Goal: Task Accomplishment & Management: Complete application form

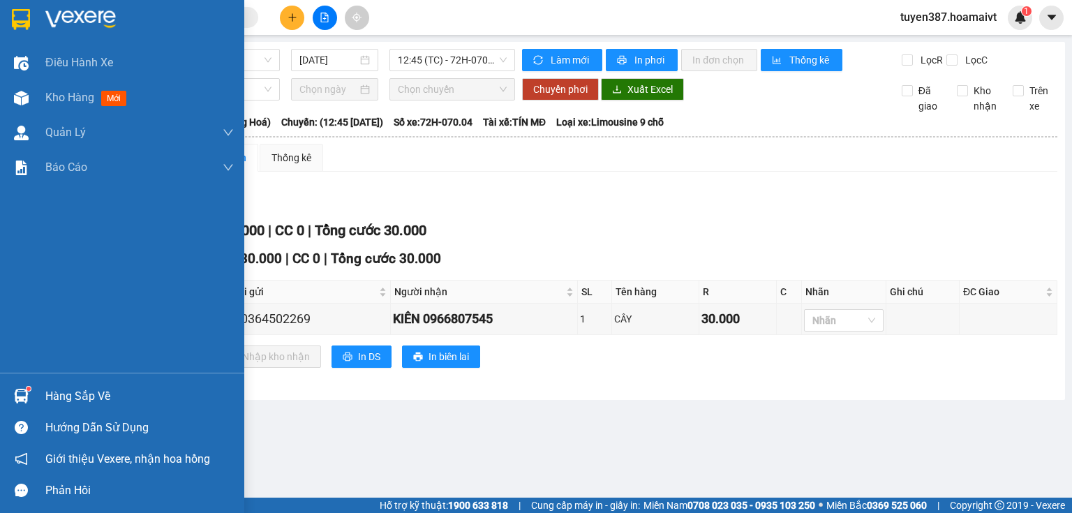
click at [18, 396] on img at bounding box center [21, 396] width 15 height 15
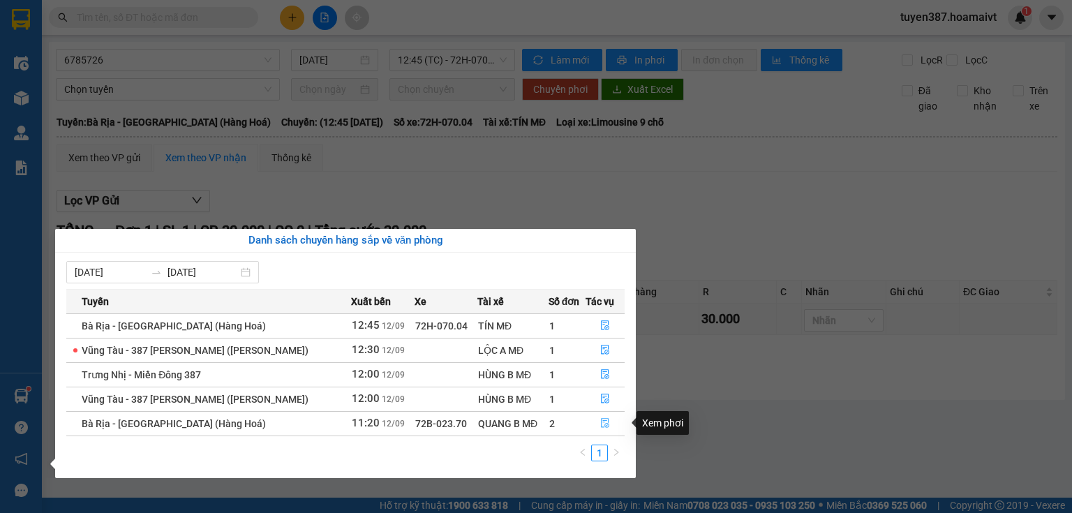
click at [600, 419] on icon "file-done" at bounding box center [605, 423] width 10 height 10
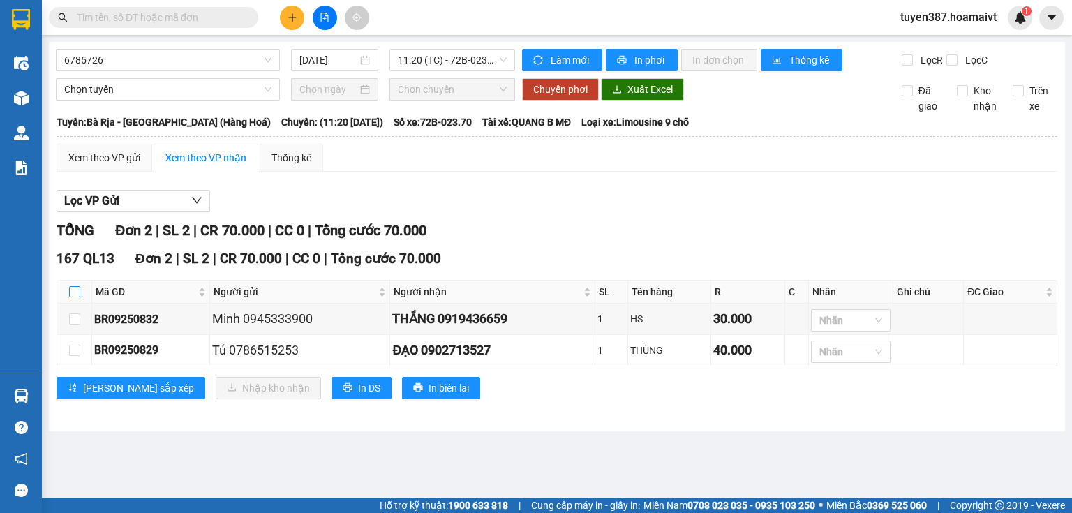
click at [73, 288] on input "checkbox" at bounding box center [74, 291] width 11 height 11
checkbox input "true"
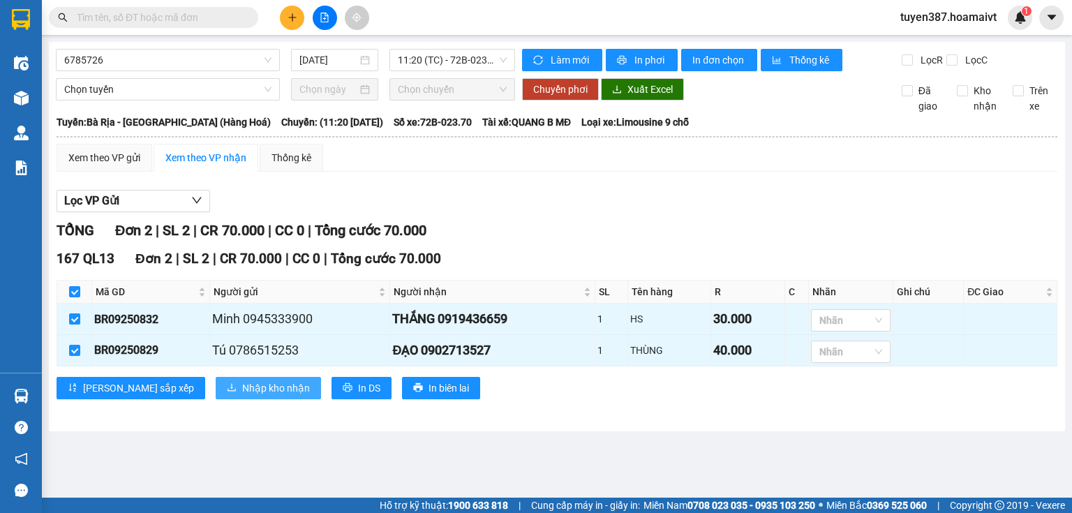
click at [242, 385] on span "Nhập kho nhận" at bounding box center [276, 387] width 68 height 15
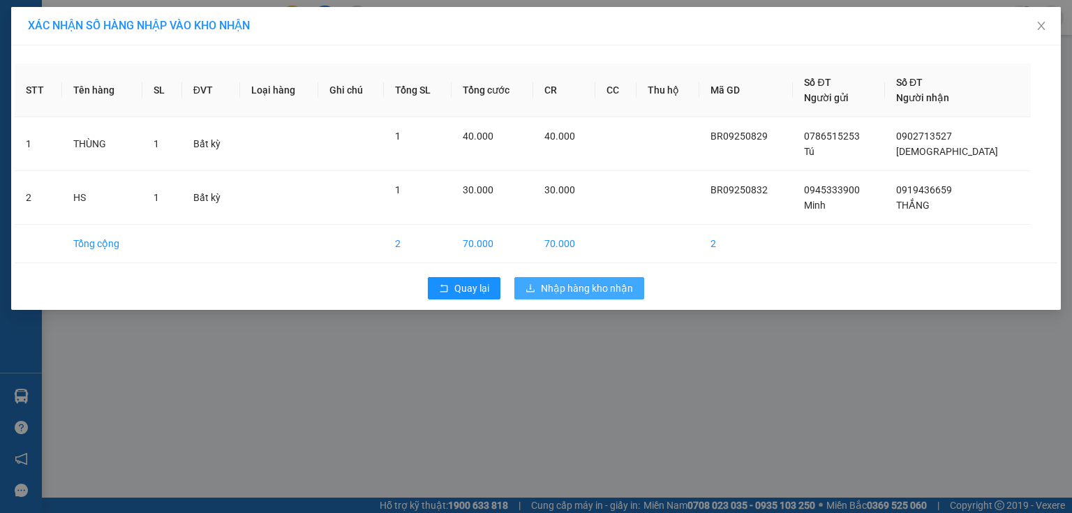
click at [592, 282] on span "Nhập hàng kho nhận" at bounding box center [587, 288] width 92 height 15
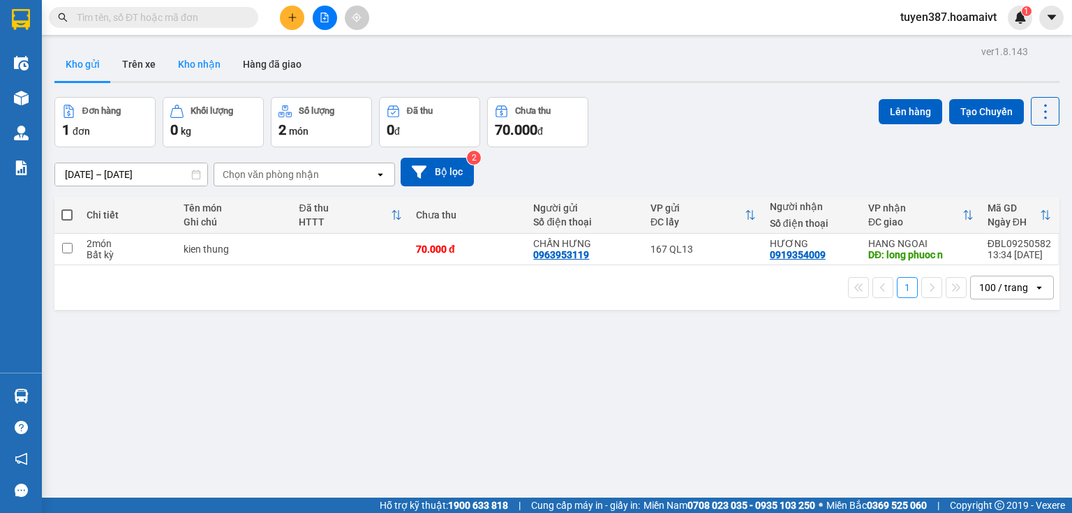
click at [194, 63] on button "Kho nhận" at bounding box center [199, 63] width 65 height 33
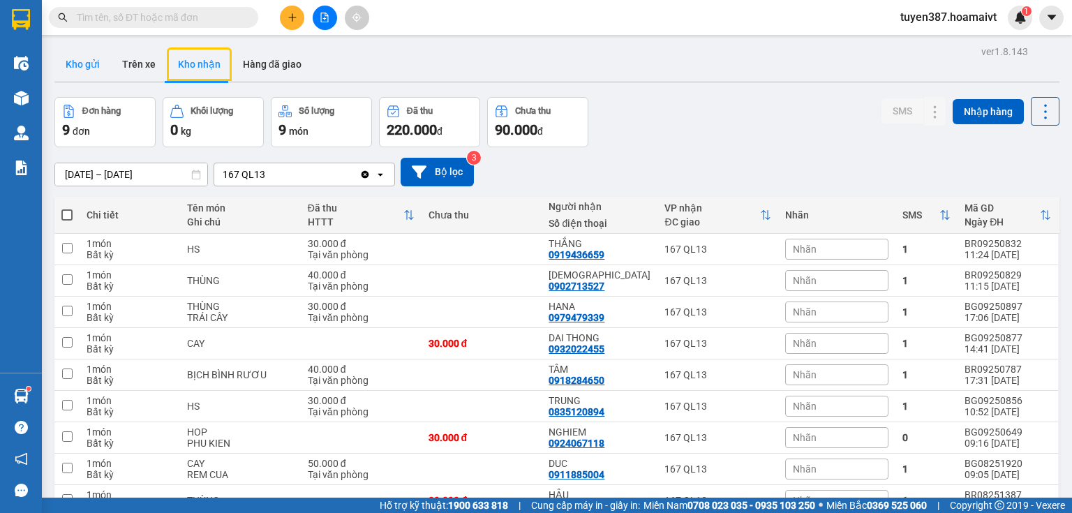
click at [72, 59] on button "Kho gửi" at bounding box center [82, 63] width 57 height 33
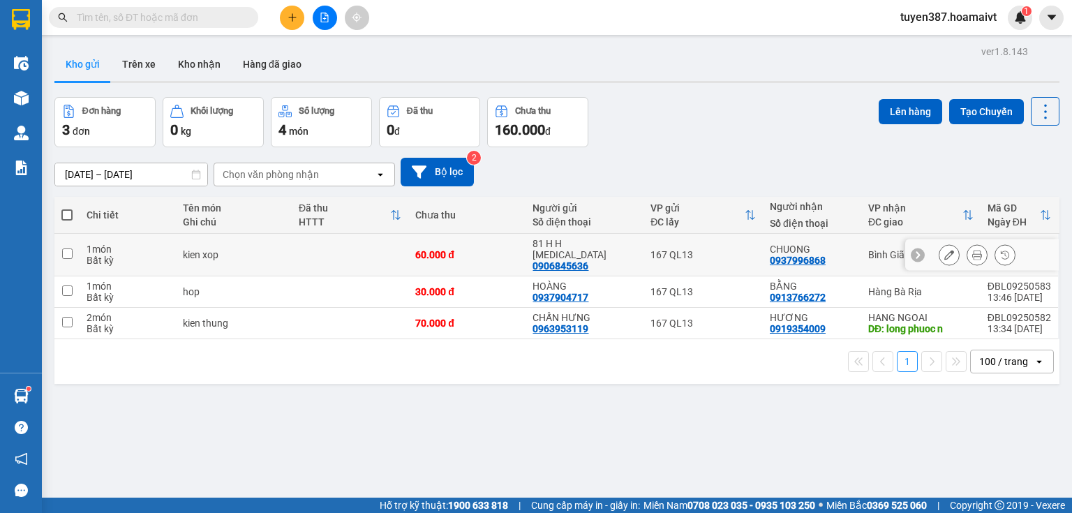
click at [851, 252] on div "CHUONG 0937996868" at bounding box center [812, 255] width 84 height 22
checkbox input "true"
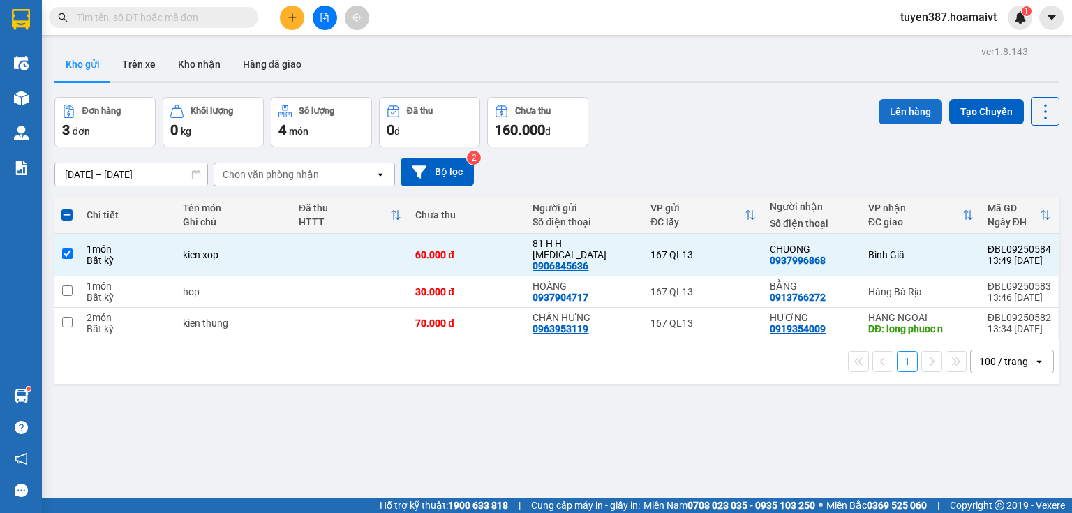
click at [892, 107] on button "Lên hàng" at bounding box center [910, 111] width 63 height 25
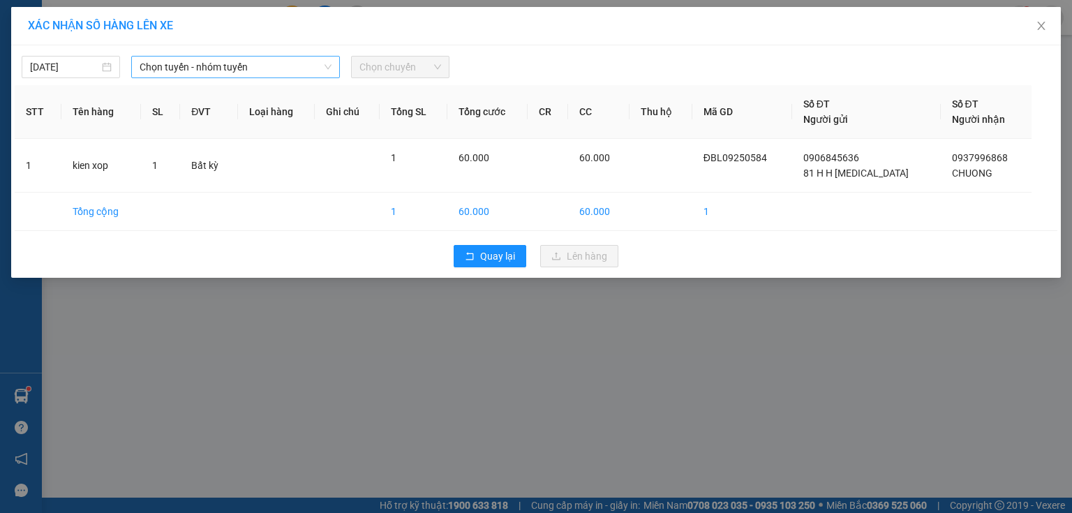
click at [268, 61] on span "Chọn tuyến - nhóm tuyến" at bounding box center [236, 67] width 192 height 21
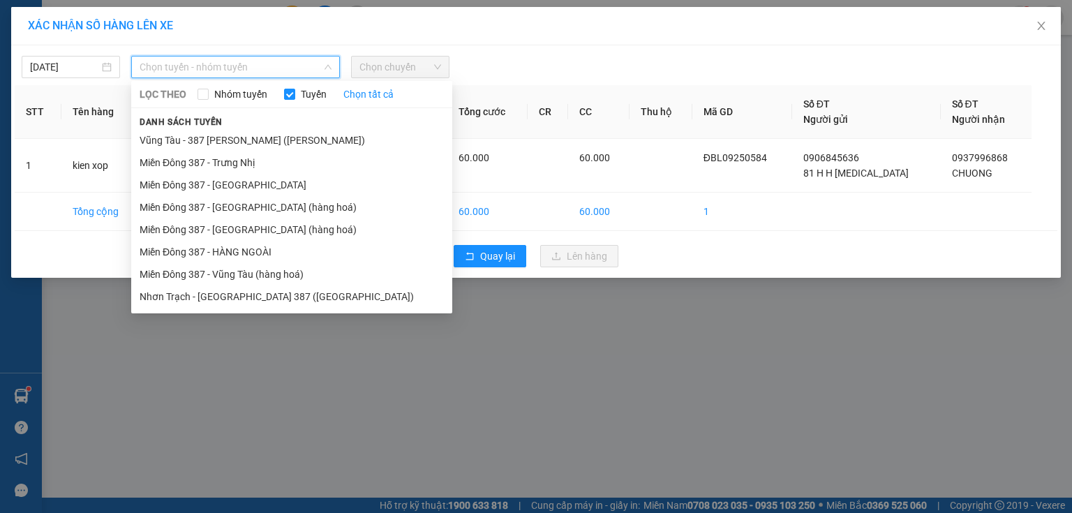
drag, startPoint x: 276, startPoint y: 268, endPoint x: 384, endPoint y: 132, distance: 173.8
click at [280, 263] on li "Miền Đông 387 - Vũng Tàu (hàng hoá)" at bounding box center [291, 274] width 321 height 22
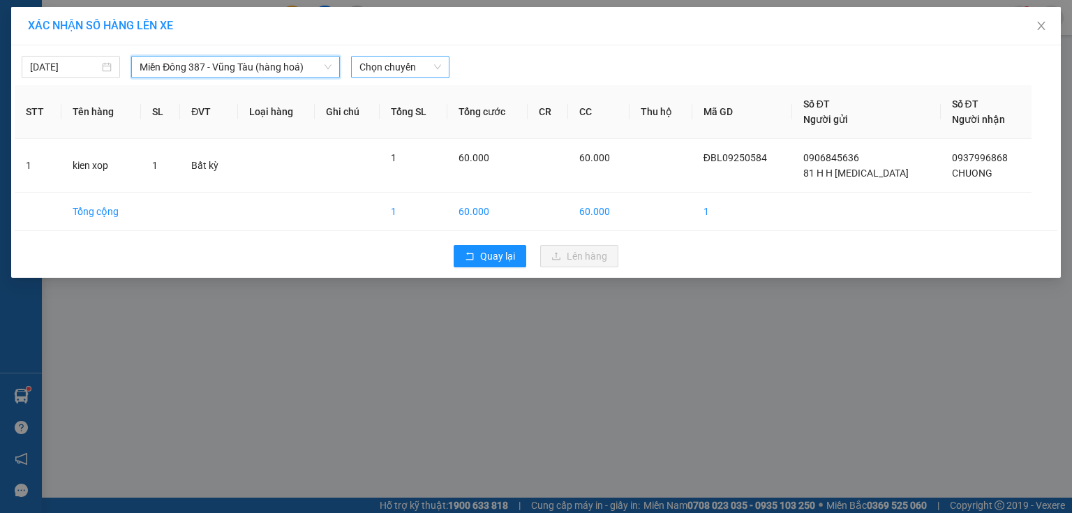
click at [424, 67] on span "Chọn chuyến" at bounding box center [400, 67] width 82 height 21
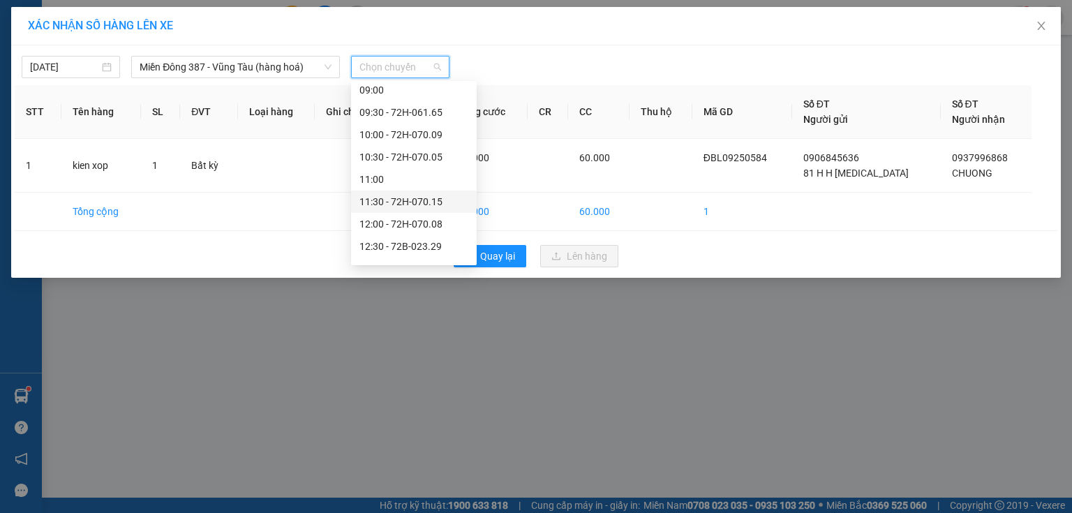
scroll to position [223, 0]
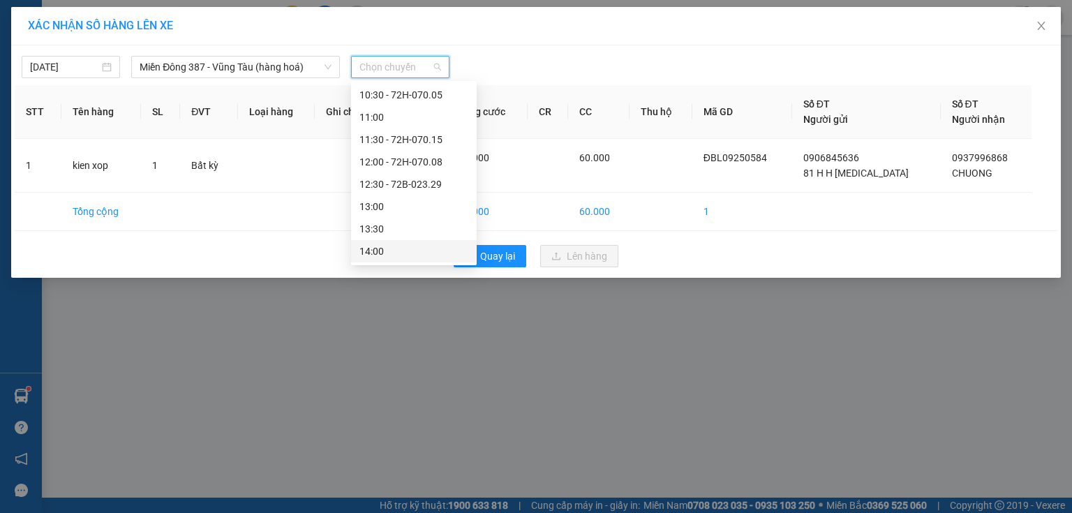
drag, startPoint x: 391, startPoint y: 248, endPoint x: 395, endPoint y: 241, distance: 7.5
click at [395, 241] on div "14:00" at bounding box center [414, 251] width 126 height 22
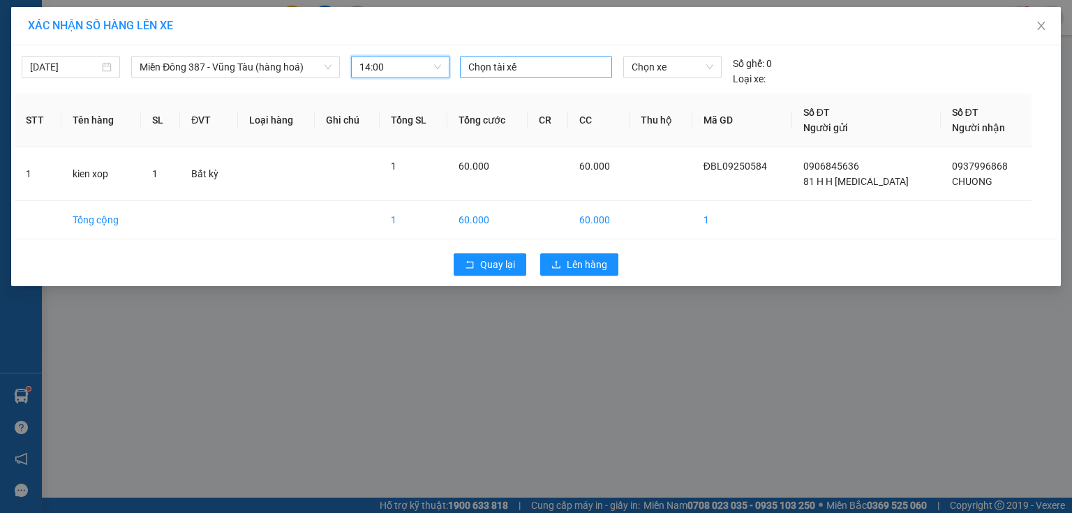
click at [534, 68] on div at bounding box center [535, 67] width 145 height 17
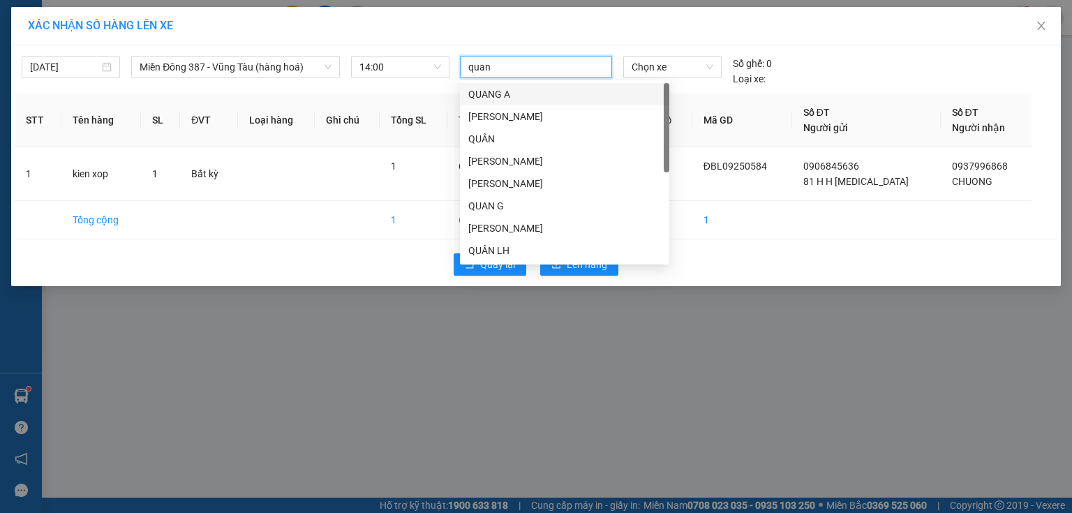
type input "quang"
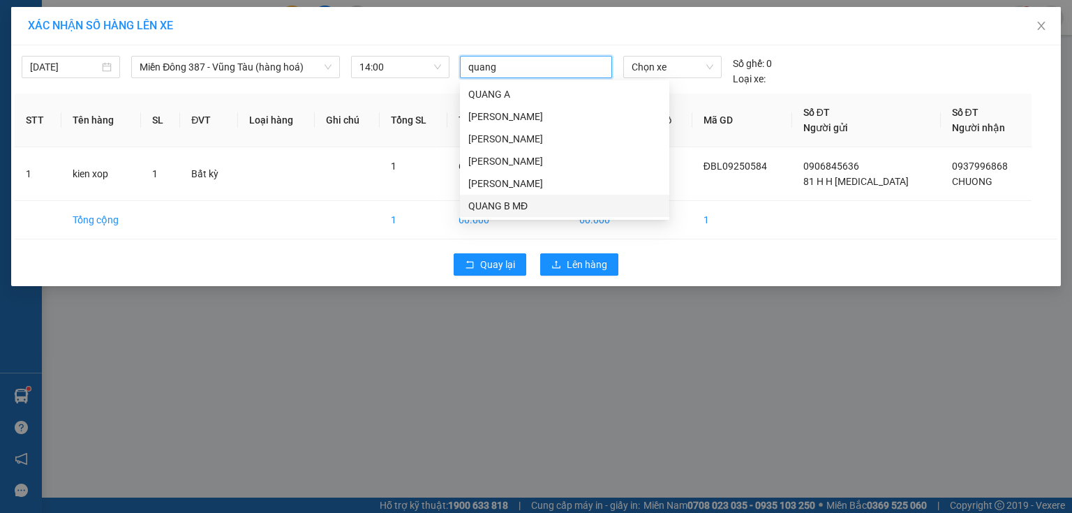
click at [506, 212] on div "QUANG B MĐ" at bounding box center [564, 205] width 193 height 15
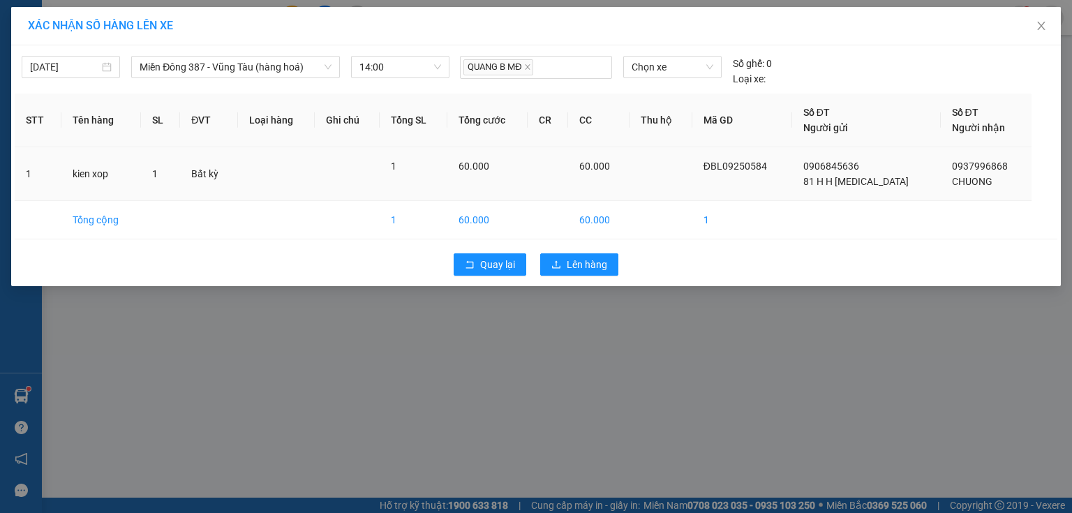
click at [692, 187] on td at bounding box center [660, 174] width 63 height 54
click at [685, 70] on span "Chọn xe" at bounding box center [671, 67] width 81 height 21
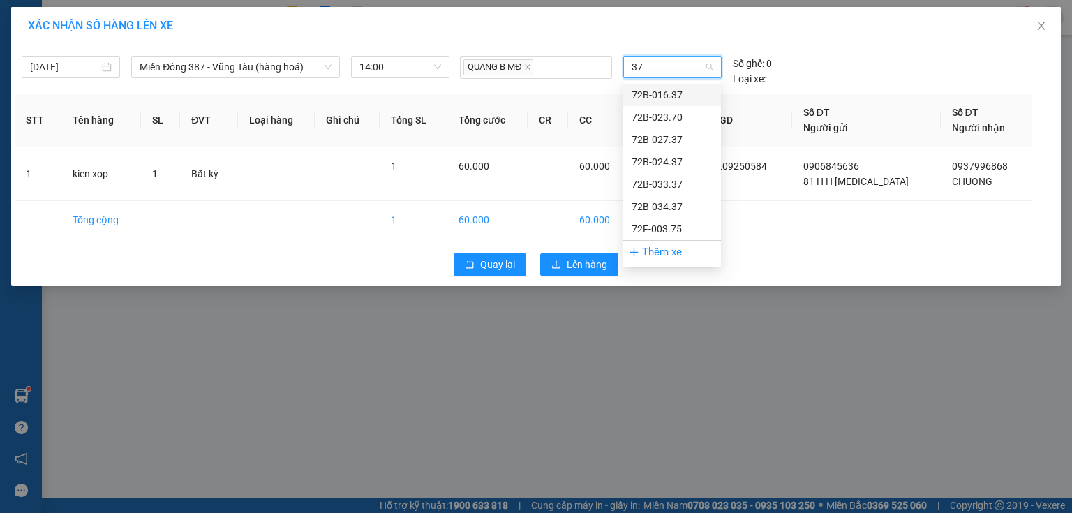
type input "370"
click at [672, 95] on div "72B-023.70" at bounding box center [671, 94] width 81 height 15
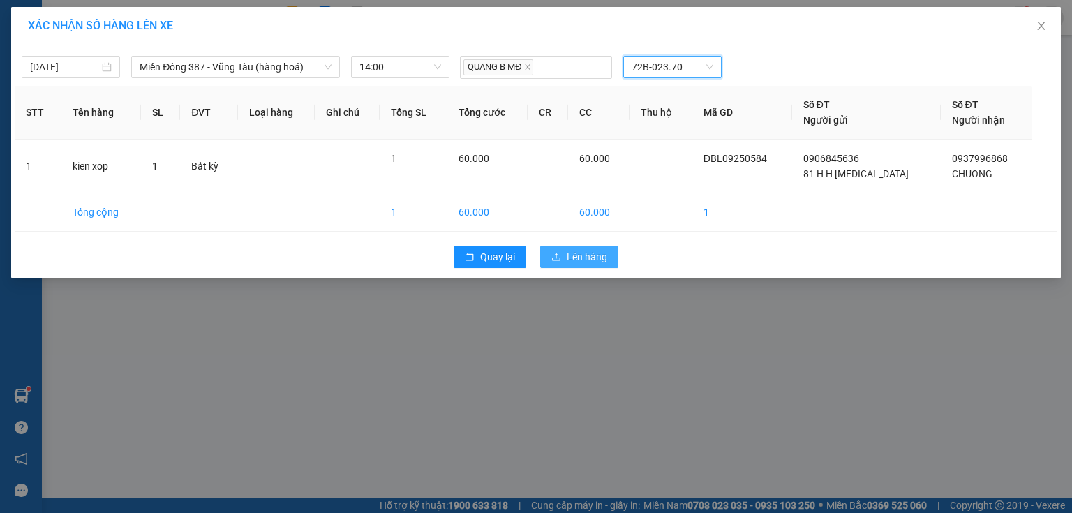
click at [575, 253] on span "Lên hàng" at bounding box center [587, 256] width 40 height 15
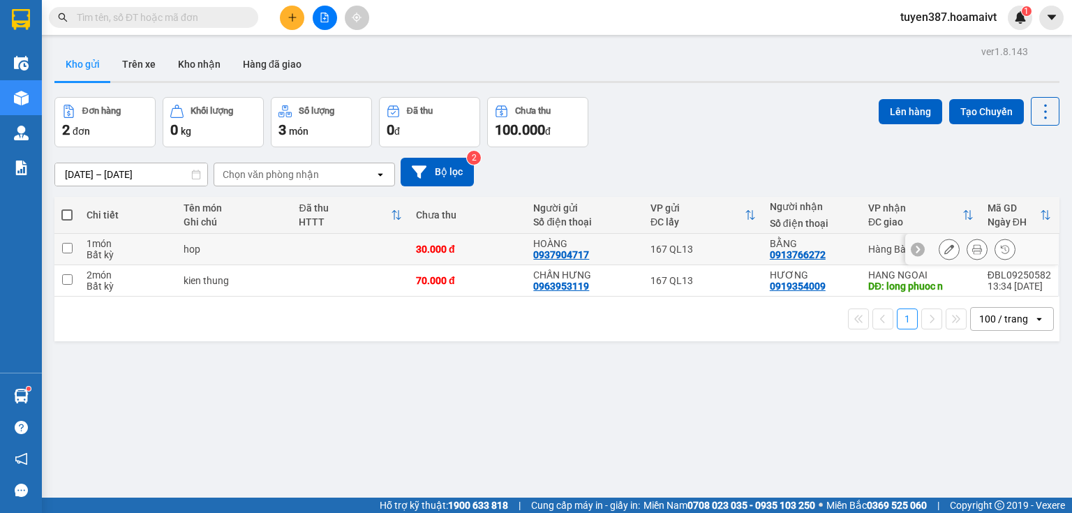
drag, startPoint x: 843, startPoint y: 241, endPoint x: 865, endPoint y: 177, distance: 68.6
click at [843, 241] on div "BẰNG" at bounding box center [812, 243] width 84 height 11
checkbox input "true"
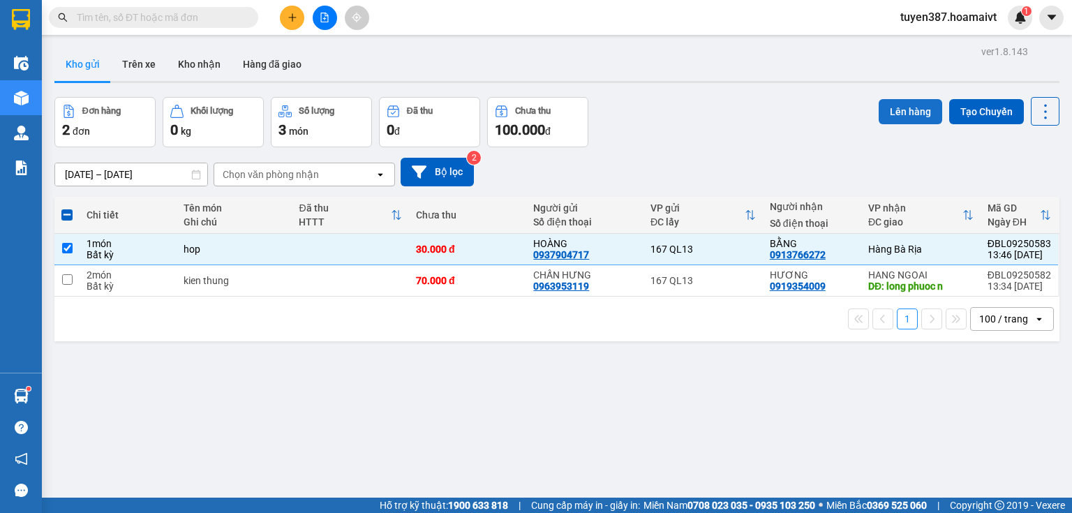
click at [899, 109] on button "Lên hàng" at bounding box center [910, 111] width 63 height 25
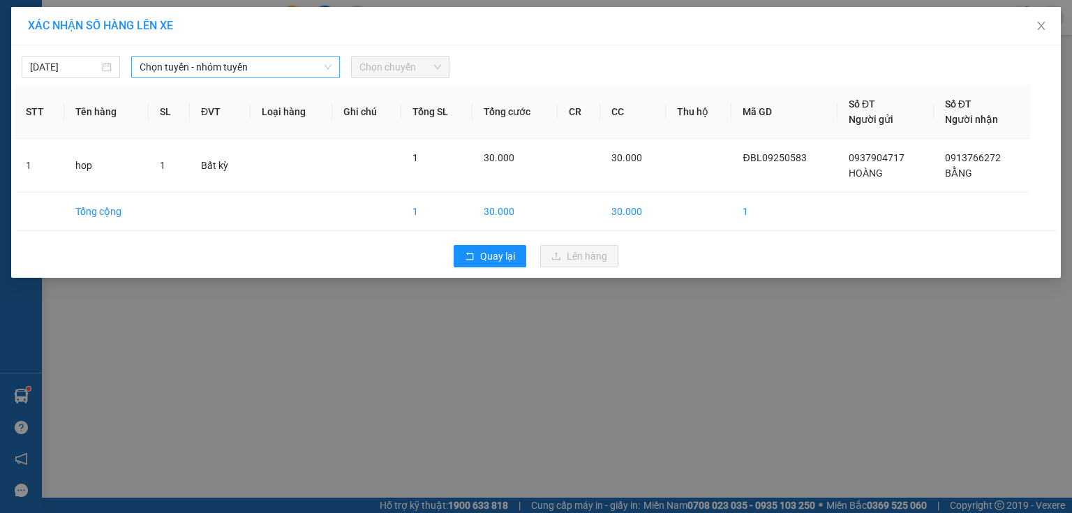
click at [279, 70] on span "Chọn tuyến - nhóm tuyến" at bounding box center [236, 67] width 192 height 21
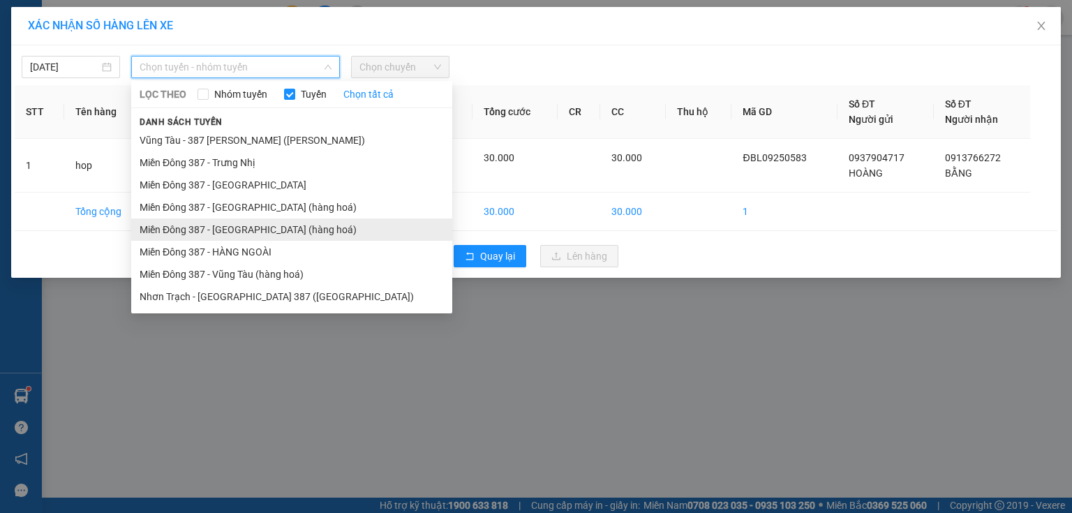
click at [249, 229] on li "Miền Đông 387 - Bà Rịa (hàng hoá)" at bounding box center [291, 229] width 321 height 22
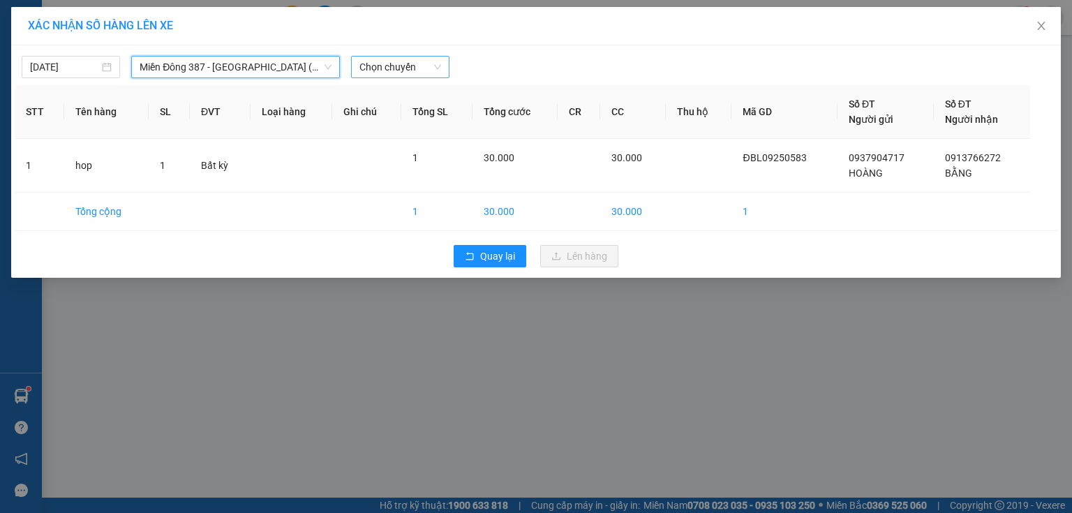
click at [404, 66] on span "Chọn chuyến" at bounding box center [400, 67] width 82 height 21
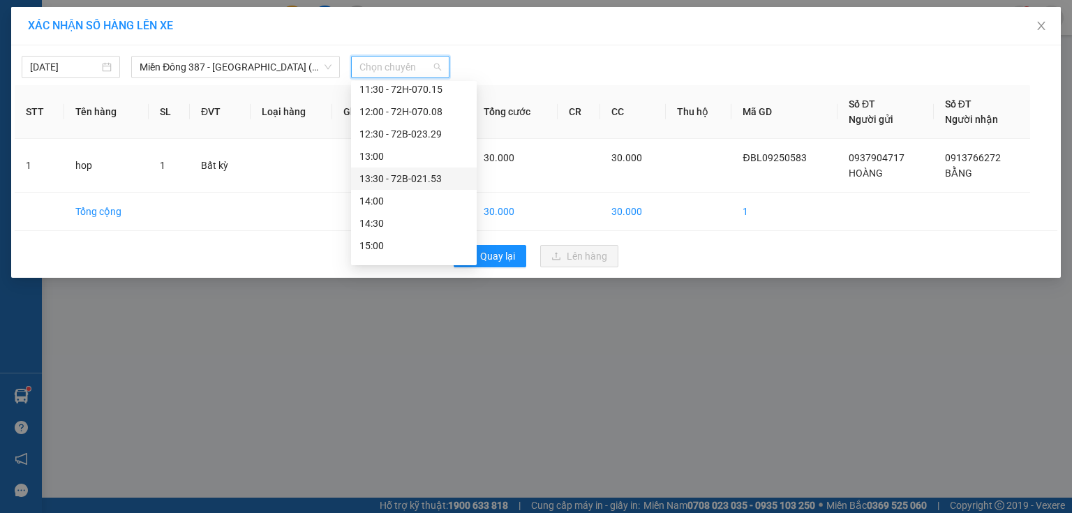
scroll to position [335, 0]
click at [378, 138] on div "14:00" at bounding box center [413, 139] width 109 height 15
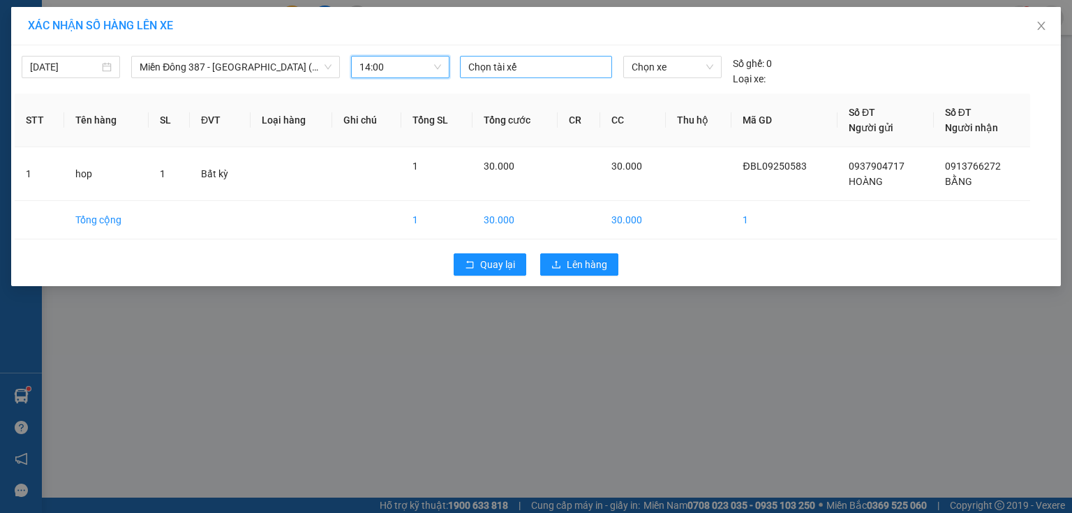
click at [530, 59] on div at bounding box center [535, 67] width 145 height 17
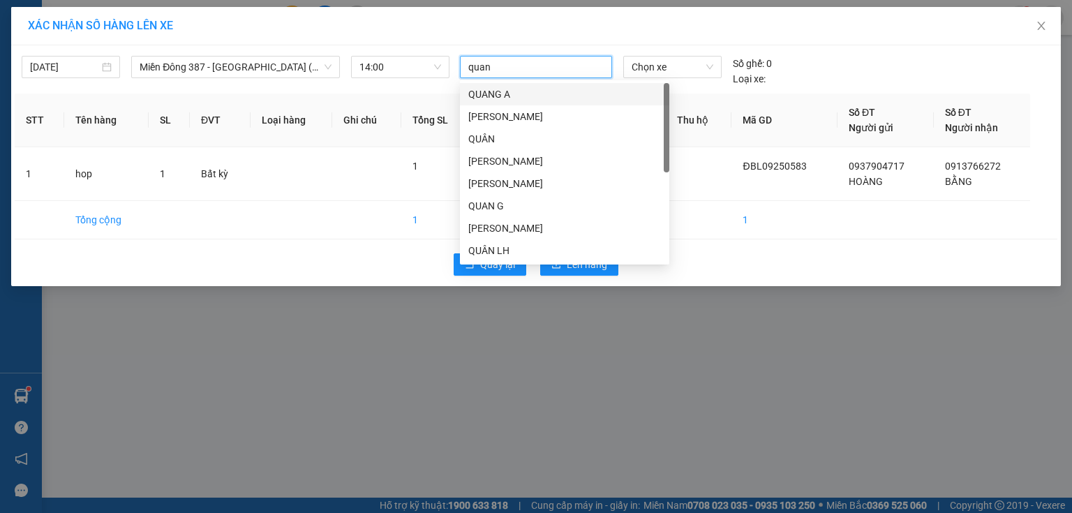
type input "quang"
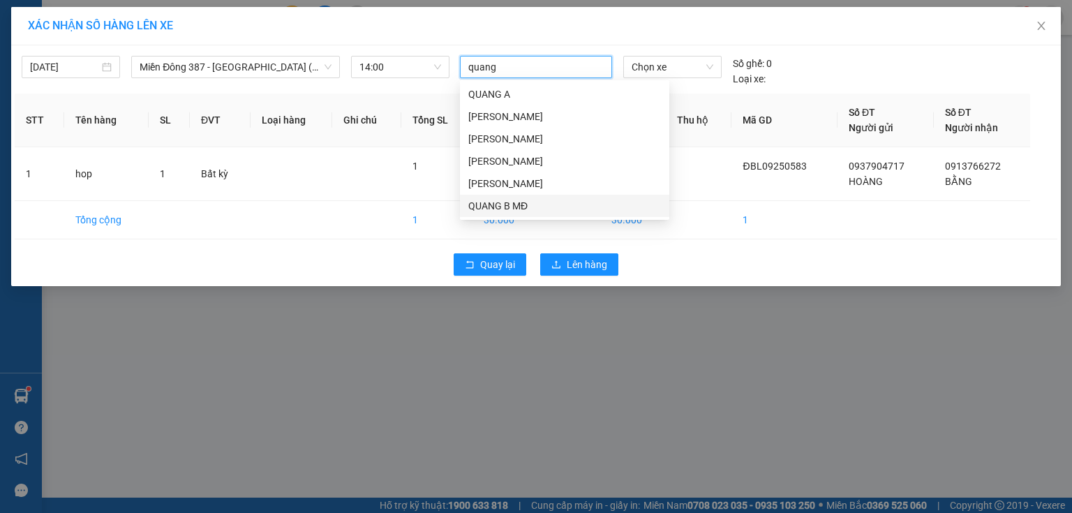
click at [523, 202] on div "QUANG B MĐ" at bounding box center [564, 205] width 193 height 15
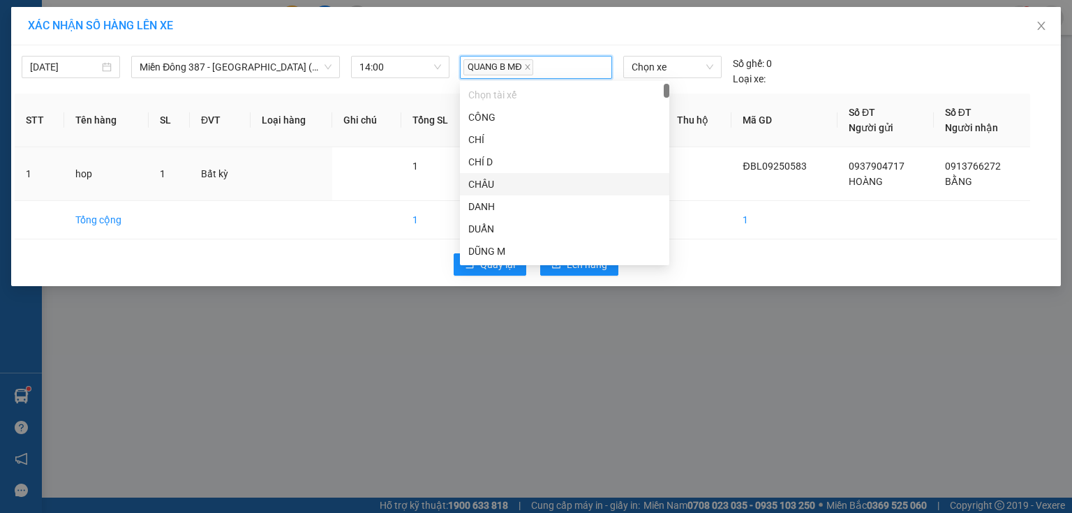
drag, startPoint x: 698, startPoint y: 181, endPoint x: 715, endPoint y: 141, distance: 44.1
click at [703, 178] on td at bounding box center [699, 174] width 66 height 54
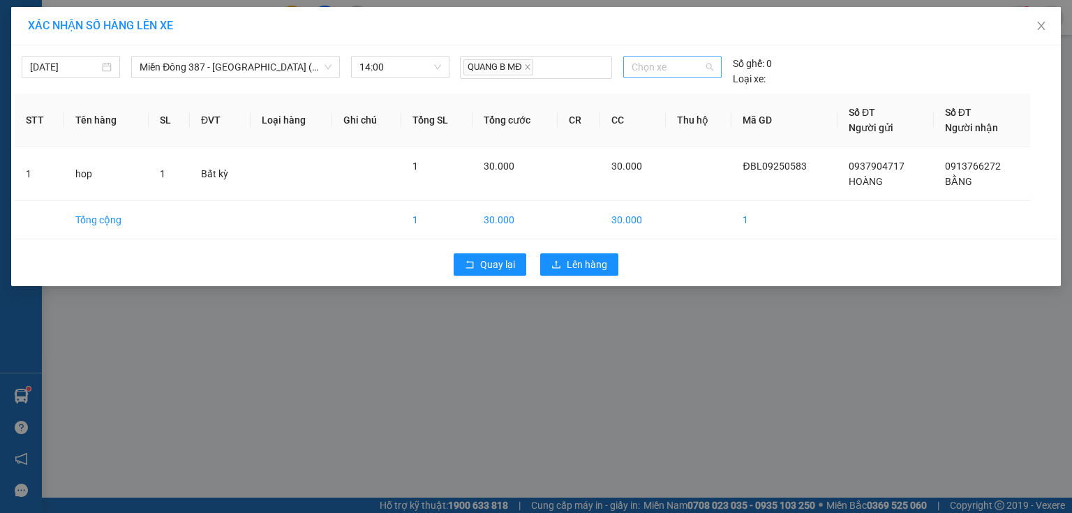
click at [695, 69] on span "Chọn xe" at bounding box center [671, 67] width 81 height 21
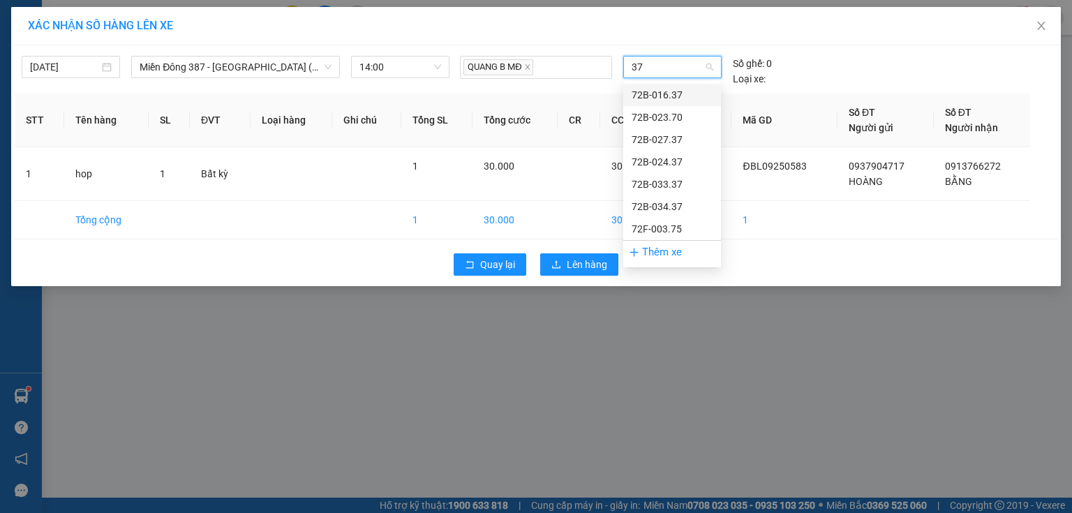
type input "370"
click at [663, 93] on div "72B-023.70" at bounding box center [671, 94] width 81 height 15
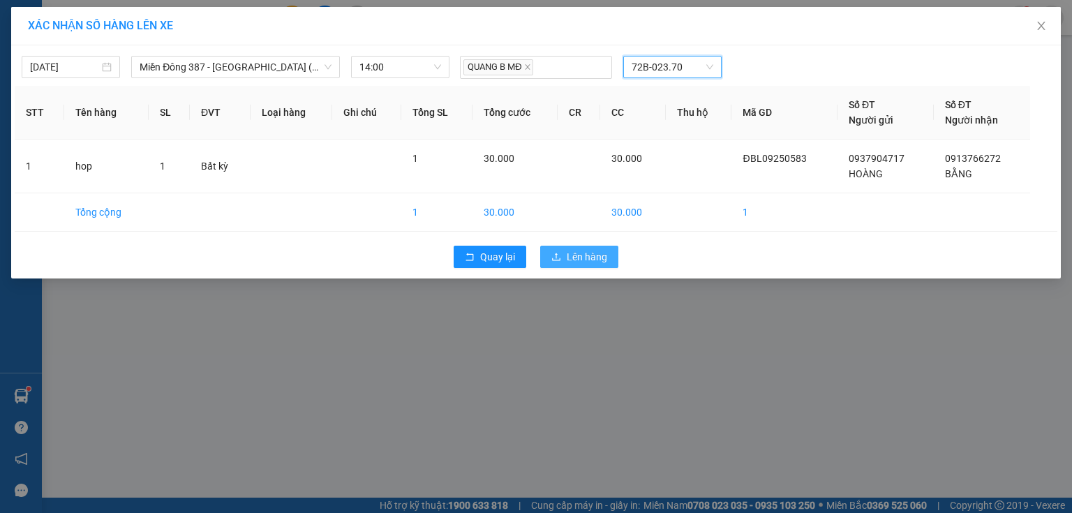
click at [588, 257] on span "Lên hàng" at bounding box center [587, 256] width 40 height 15
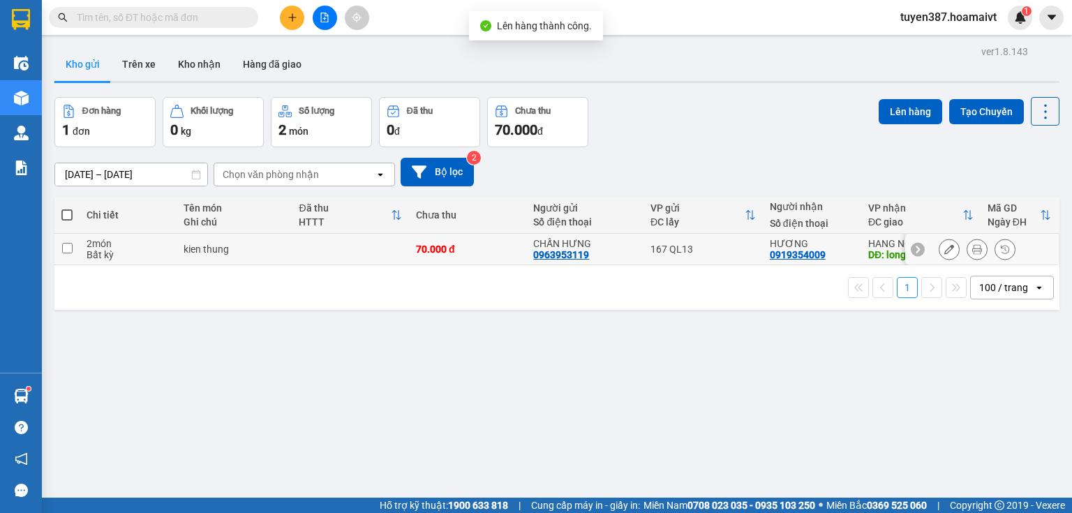
drag, startPoint x: 751, startPoint y: 262, endPoint x: 754, endPoint y: 244, distance: 18.4
click at [751, 260] on td "167 QL13" at bounding box center [702, 249] width 119 height 31
checkbox input "true"
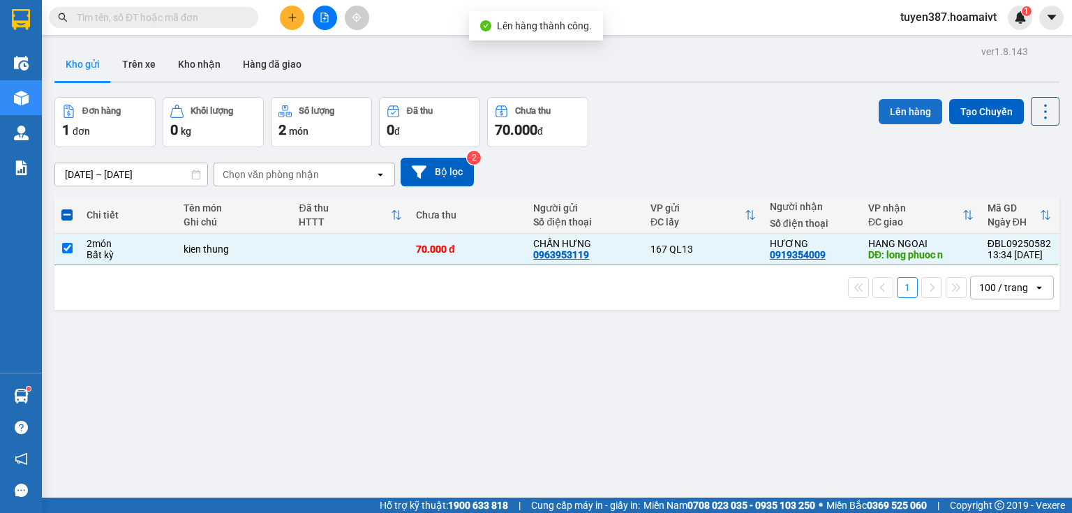
click at [909, 110] on button "Lên hàng" at bounding box center [910, 111] width 63 height 25
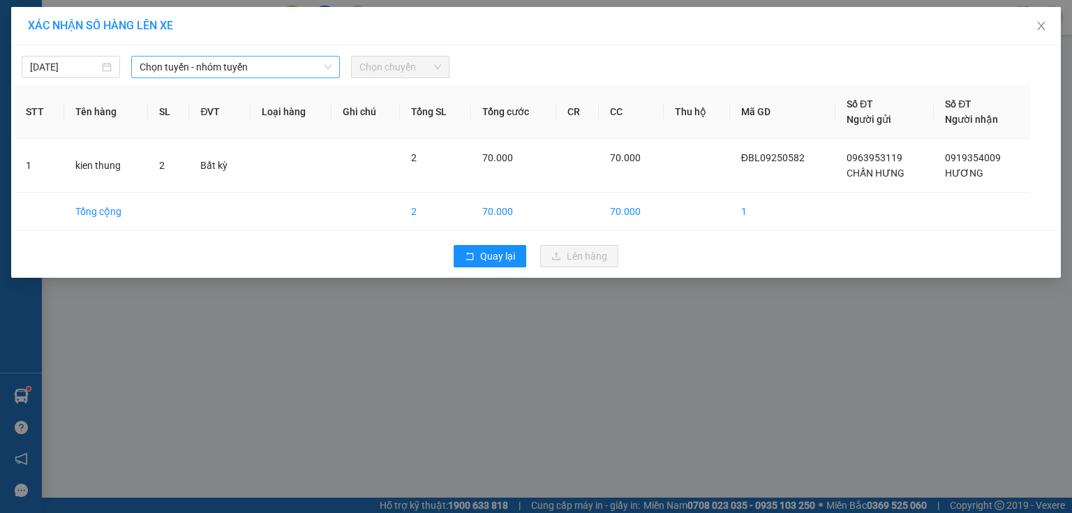
click at [216, 68] on span "Chọn tuyến - nhóm tuyến" at bounding box center [236, 67] width 192 height 21
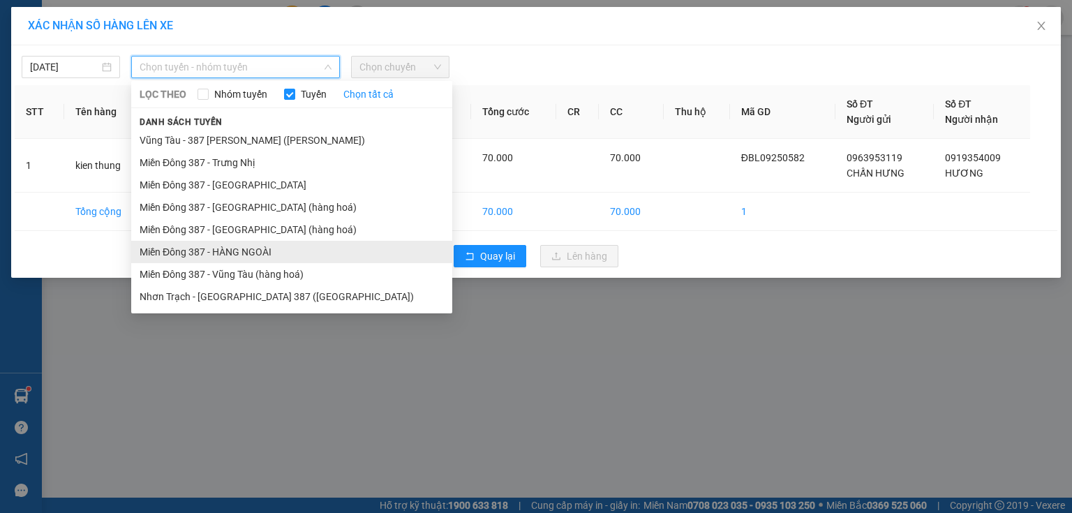
click at [243, 246] on li "Miền Đông 387 - HÀNG NGOÀI" at bounding box center [291, 252] width 321 height 22
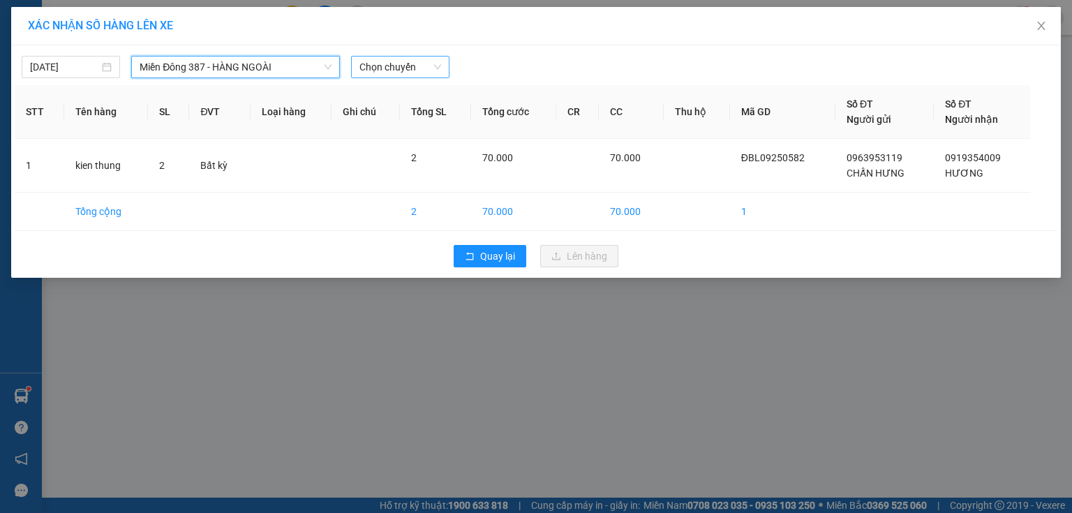
click at [421, 66] on span "Chọn chuyến" at bounding box center [400, 67] width 82 height 21
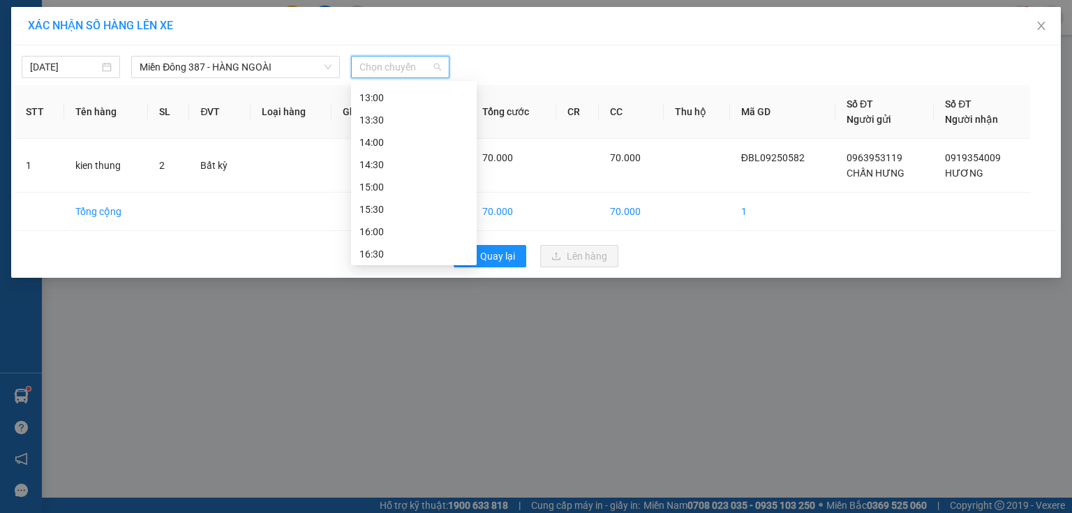
scroll to position [335, 0]
click at [382, 145] on div "14:00" at bounding box center [413, 139] width 109 height 15
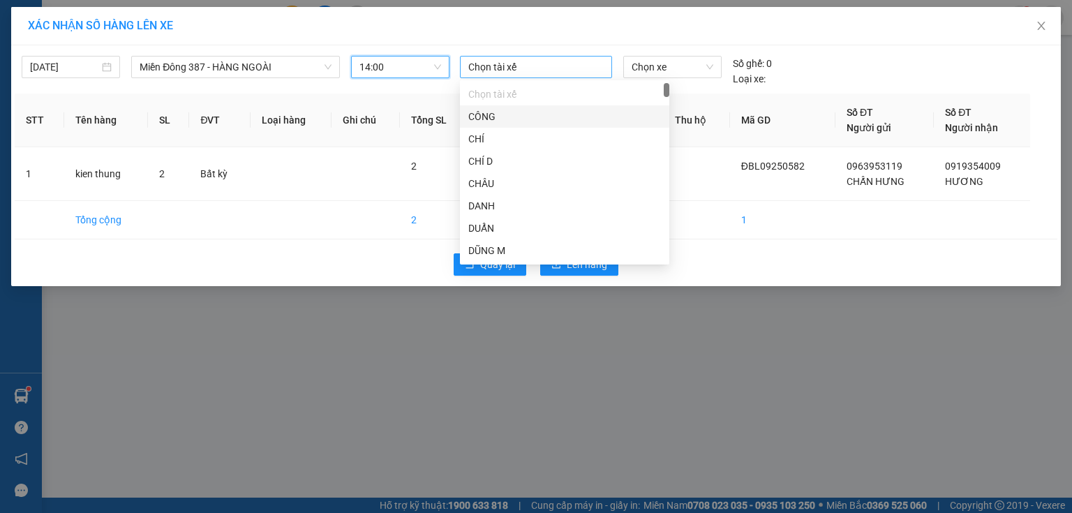
click at [522, 73] on div at bounding box center [535, 67] width 145 height 17
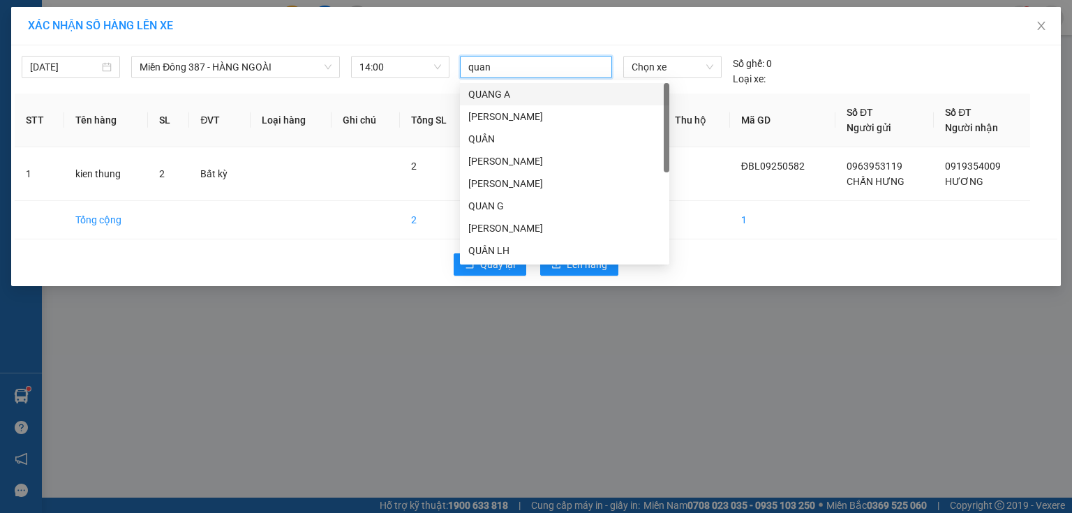
type input "quang"
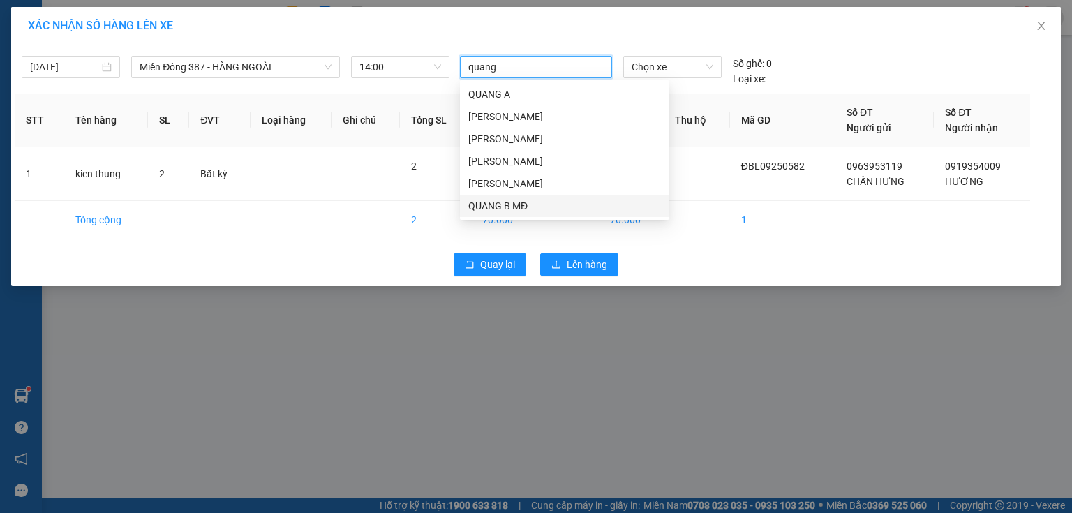
click at [511, 213] on div "QUANG B MĐ" at bounding box center [564, 205] width 193 height 15
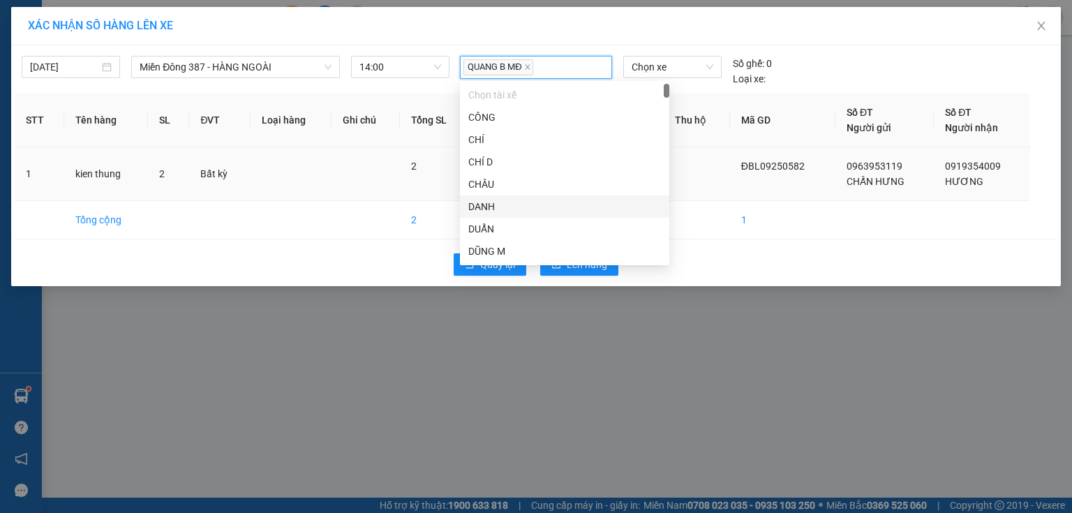
drag, startPoint x: 700, startPoint y: 191, endPoint x: 680, endPoint y: 169, distance: 29.7
click at [701, 191] on td at bounding box center [697, 174] width 66 height 54
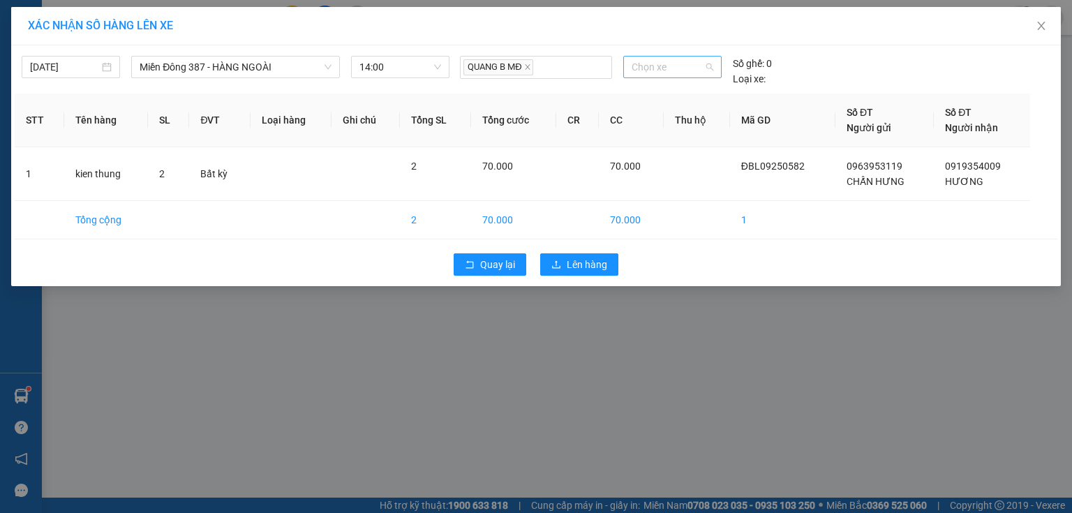
click at [668, 61] on span "Chọn xe" at bounding box center [671, 67] width 81 height 21
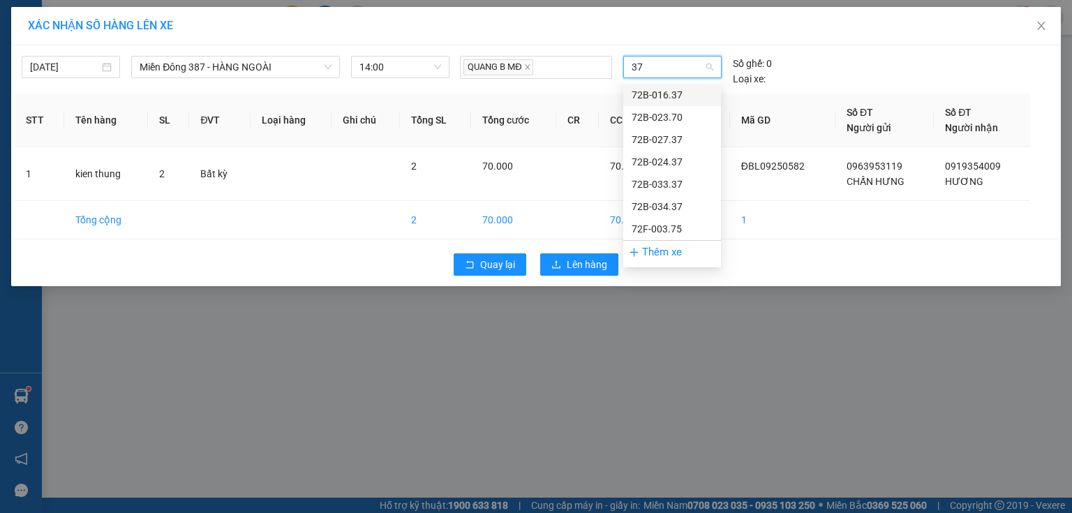
type input "370"
click at [657, 87] on div "72B-023.70" at bounding box center [671, 94] width 81 height 15
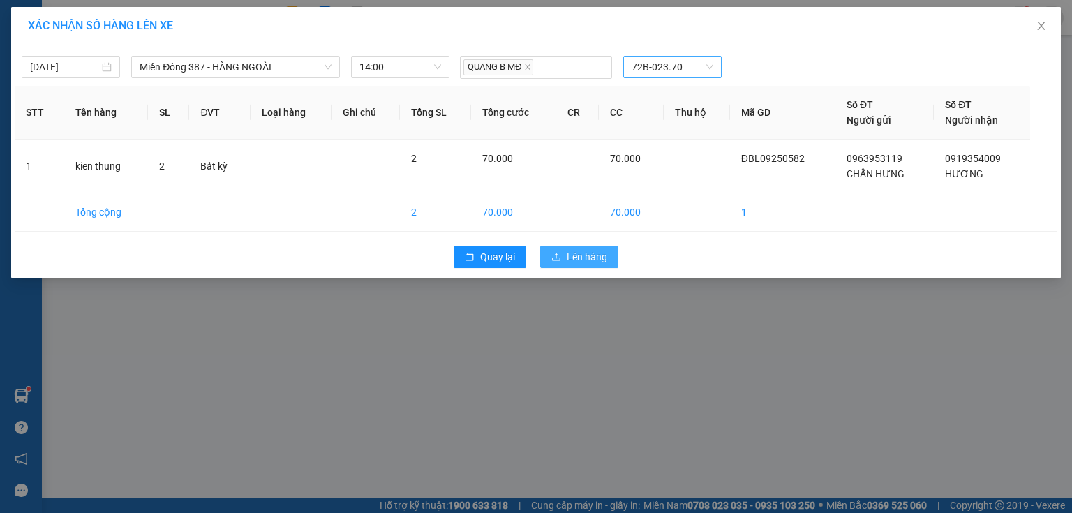
drag, startPoint x: 589, startPoint y: 255, endPoint x: 593, endPoint y: 249, distance: 7.5
click at [589, 252] on span "Lên hàng" at bounding box center [587, 256] width 40 height 15
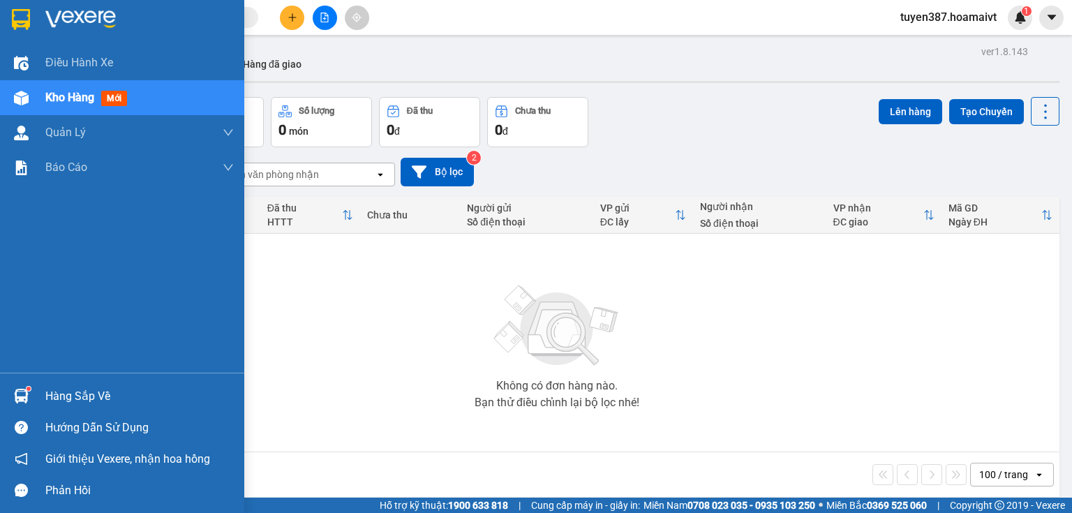
click at [63, 391] on div "Hàng sắp về" at bounding box center [139, 396] width 188 height 21
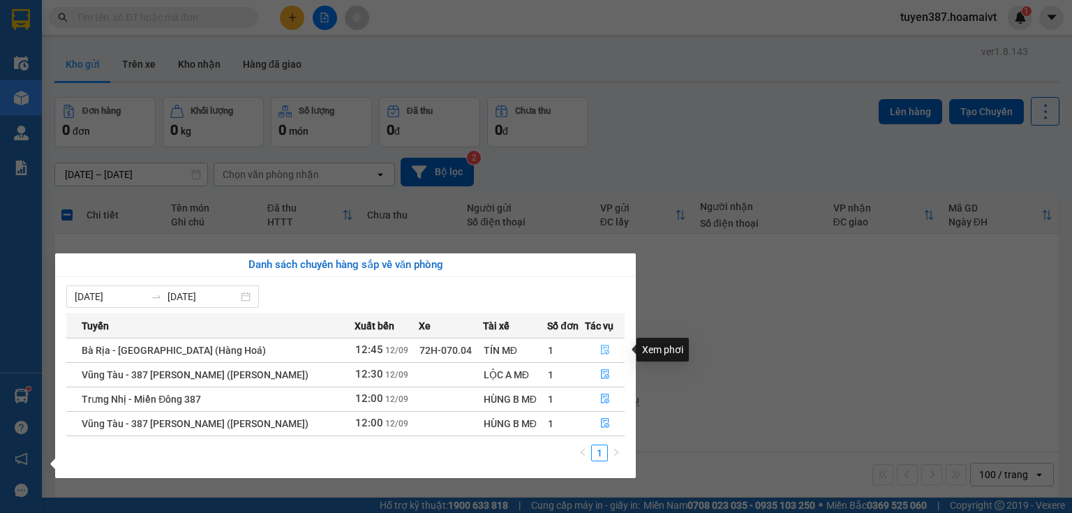
click at [603, 352] on icon "file-done" at bounding box center [605, 350] width 10 height 10
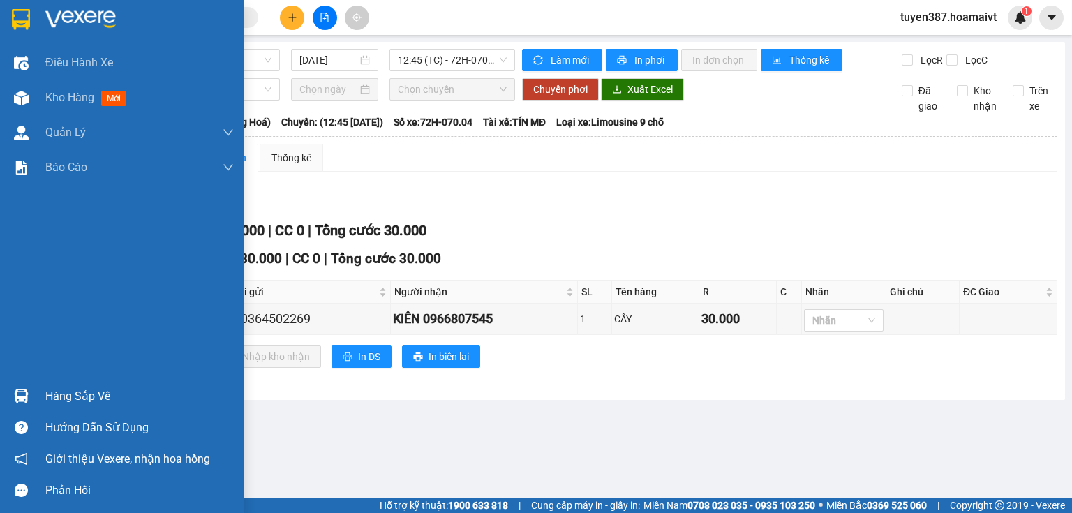
click at [20, 387] on div at bounding box center [21, 396] width 24 height 24
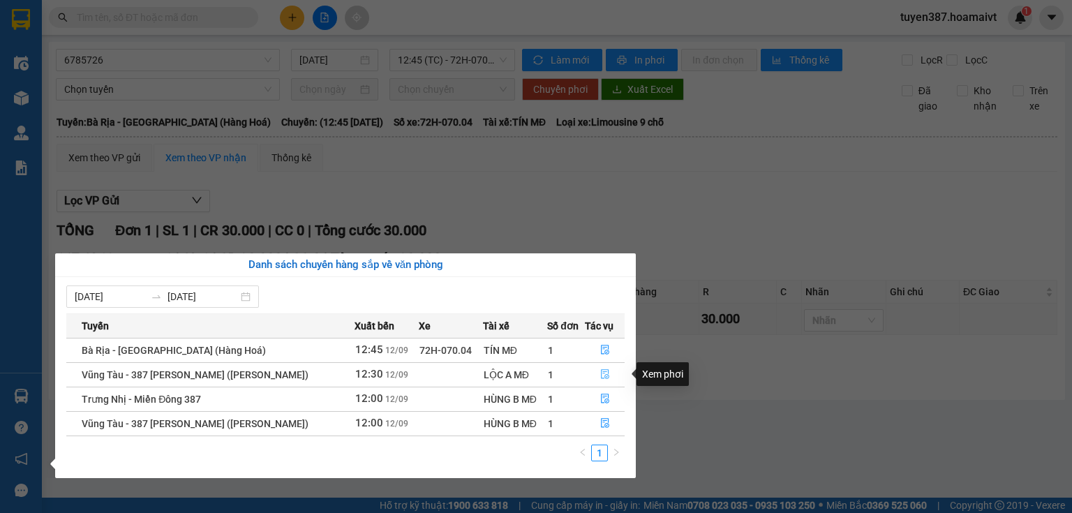
click at [593, 371] on button "button" at bounding box center [604, 375] width 38 height 22
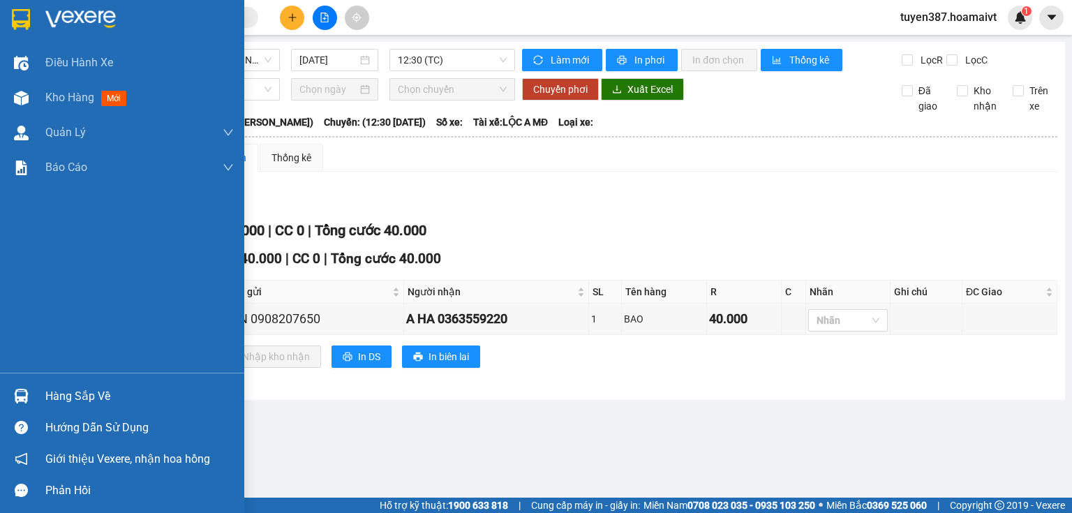
click at [26, 388] on div at bounding box center [21, 396] width 24 height 24
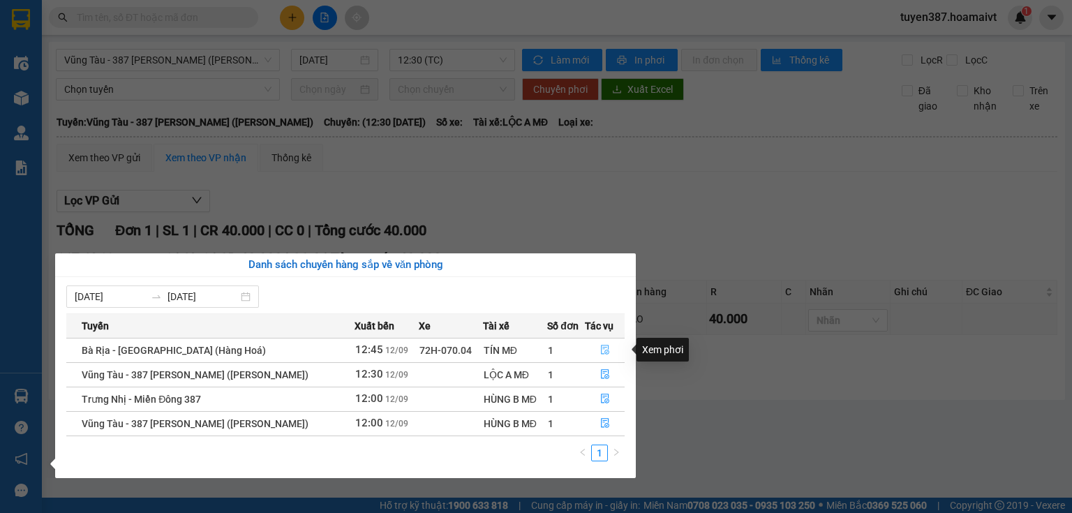
click at [606, 347] on icon "file-done" at bounding box center [605, 350] width 10 height 10
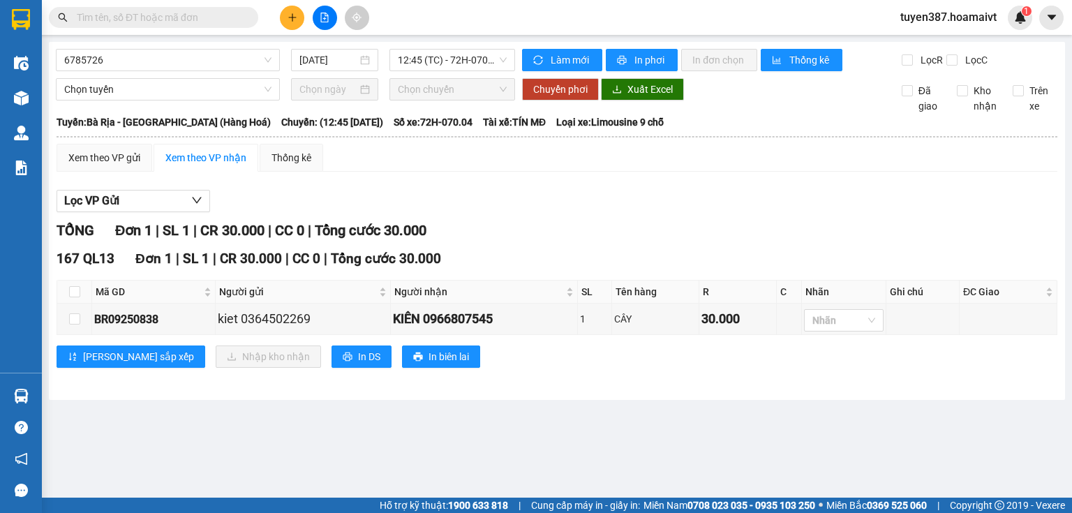
click at [70, 278] on div "167 QL13 Đơn 1 | SL 1 | CR 30.000 | CC 0 | Tổng cước 30.000 Mã GD Người gửi Ngư…" at bounding box center [557, 313] width 1001 height 130
drag, startPoint x: 77, startPoint y: 290, endPoint x: 87, endPoint y: 290, distance: 9.1
click at [78, 290] on input "checkbox" at bounding box center [74, 291] width 11 height 11
checkbox input "true"
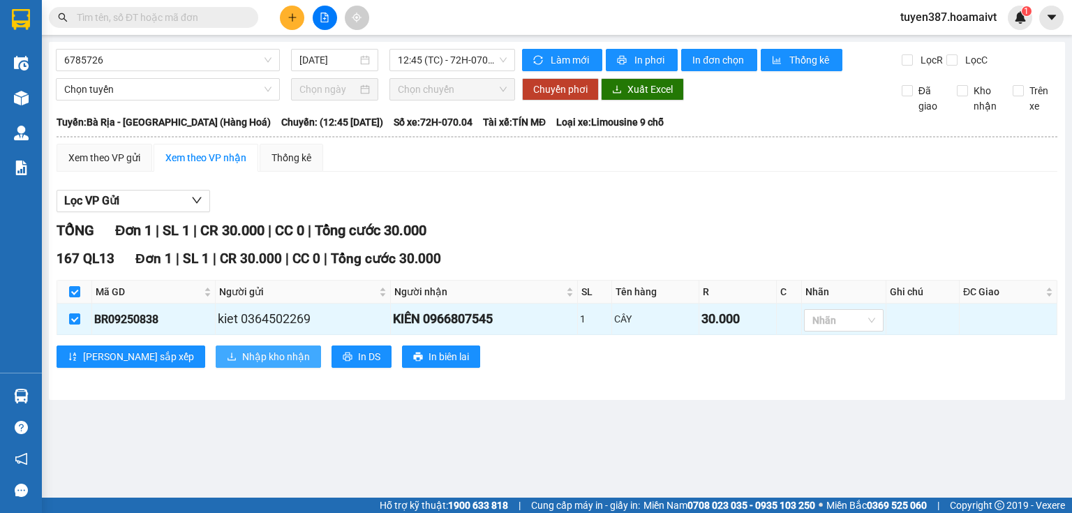
click at [242, 355] on span "Nhập kho nhận" at bounding box center [276, 356] width 68 height 15
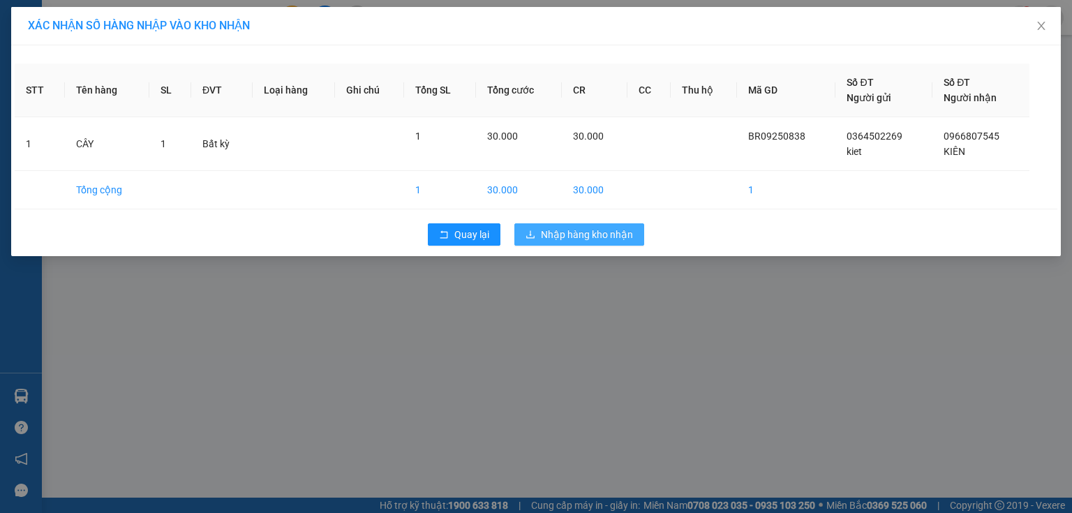
click at [592, 228] on span "Nhập hàng kho nhận" at bounding box center [587, 234] width 92 height 15
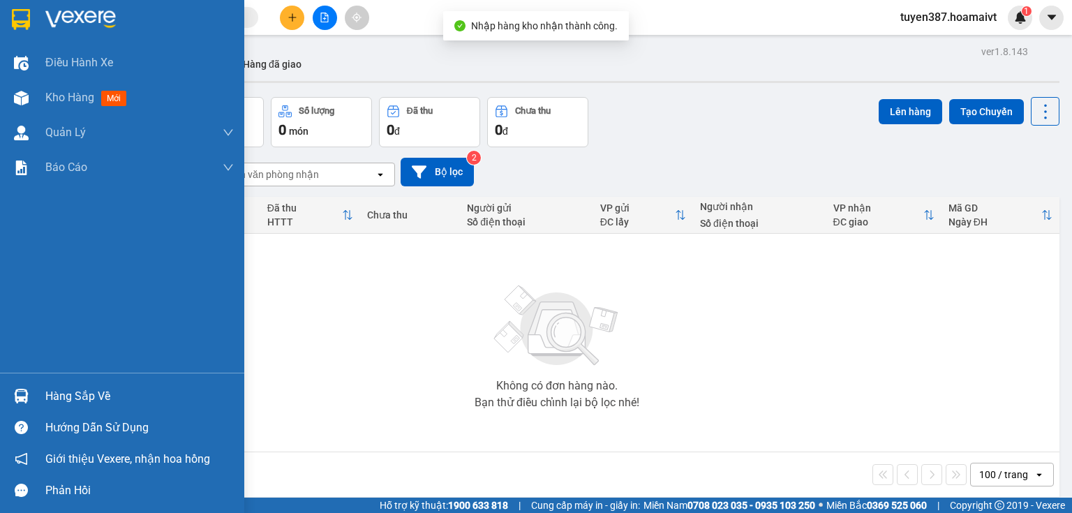
click at [25, 399] on img at bounding box center [21, 396] width 15 height 15
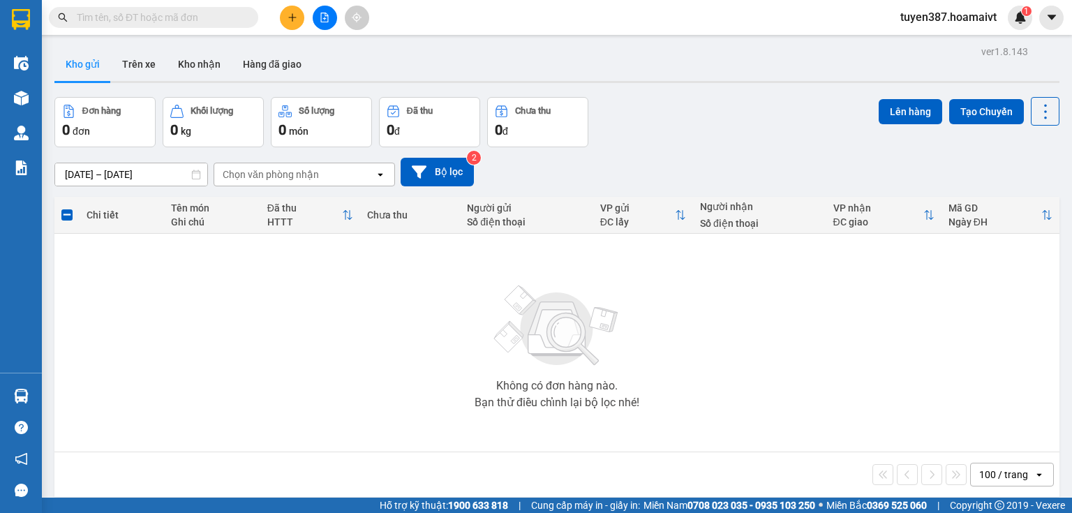
drag, startPoint x: 789, startPoint y: 391, endPoint x: 613, endPoint y: 22, distance: 408.2
click at [789, 384] on section "Kết quả tìm kiếm ( 0 ) Bộ lọc No Data tuyen387.hoamaivt 1 Điều hành xe Kho hàng…" at bounding box center [536, 256] width 1072 height 513
click at [209, 66] on button "Kho nhận" at bounding box center [199, 63] width 65 height 33
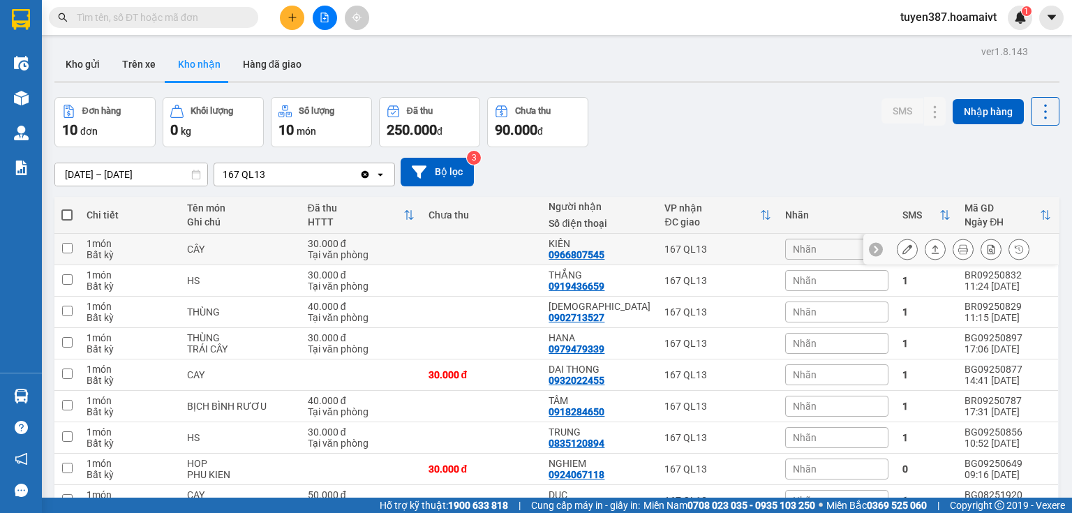
scroll to position [56, 0]
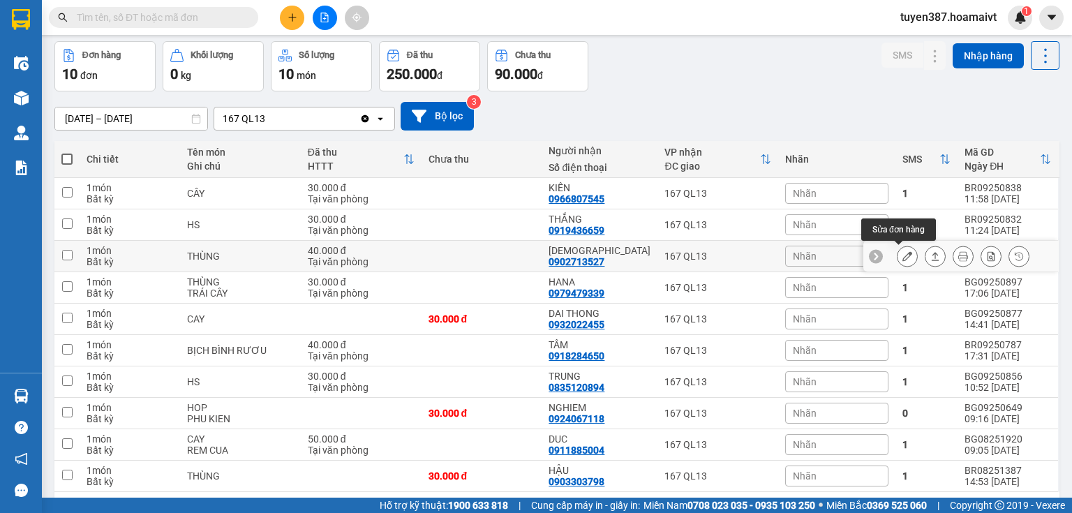
click at [902, 252] on icon at bounding box center [907, 256] width 10 height 10
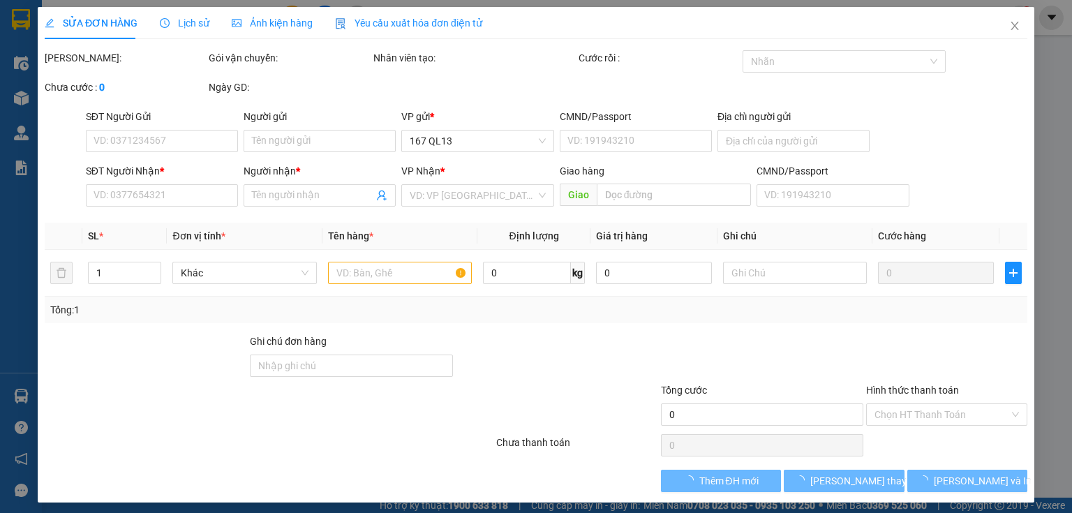
type input "0786515253"
type input "Tú"
type input "0902713527"
type input "ĐẠO"
type input "40.000"
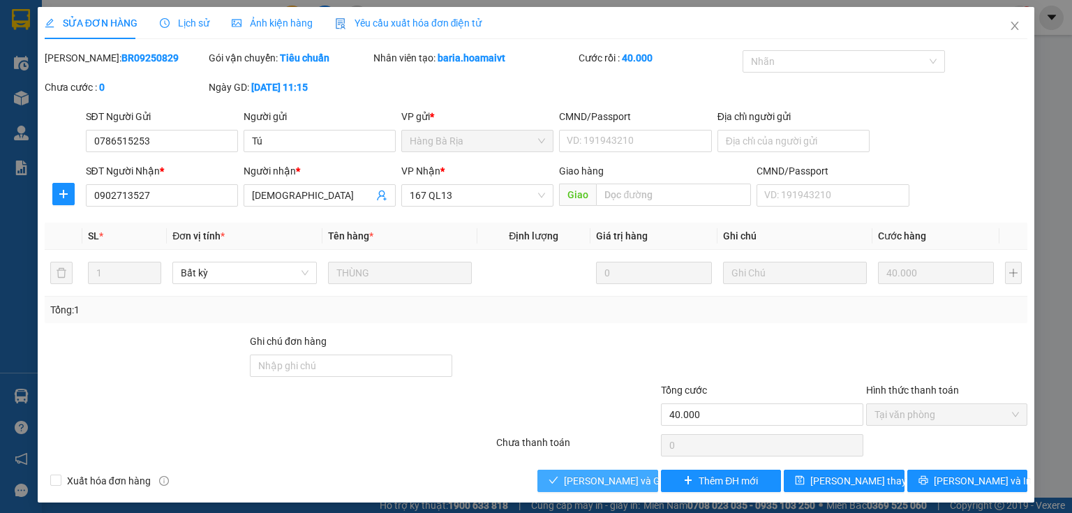
click at [611, 478] on span "[PERSON_NAME] và Giao hàng" at bounding box center [631, 480] width 134 height 15
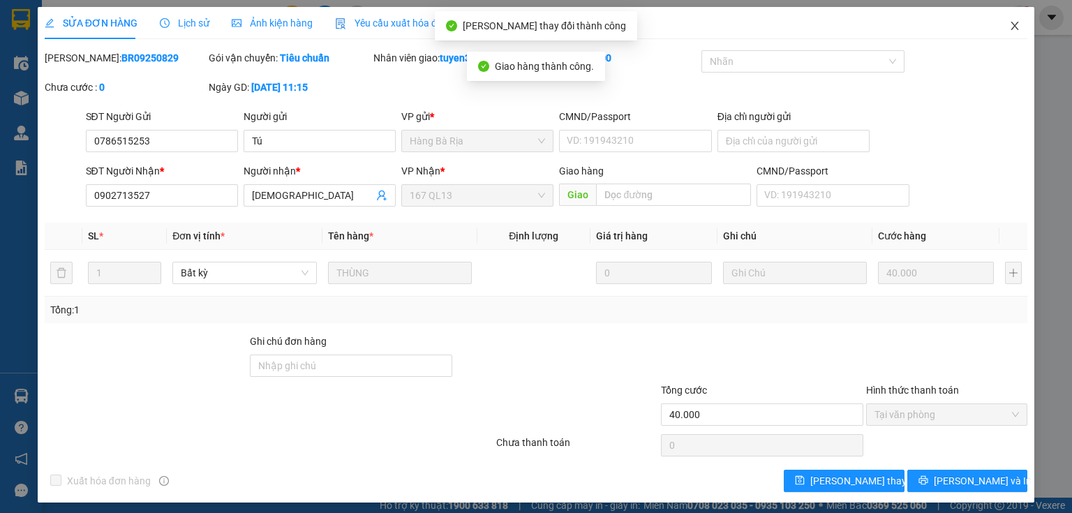
click at [1009, 22] on icon "close" at bounding box center [1014, 25] width 11 height 11
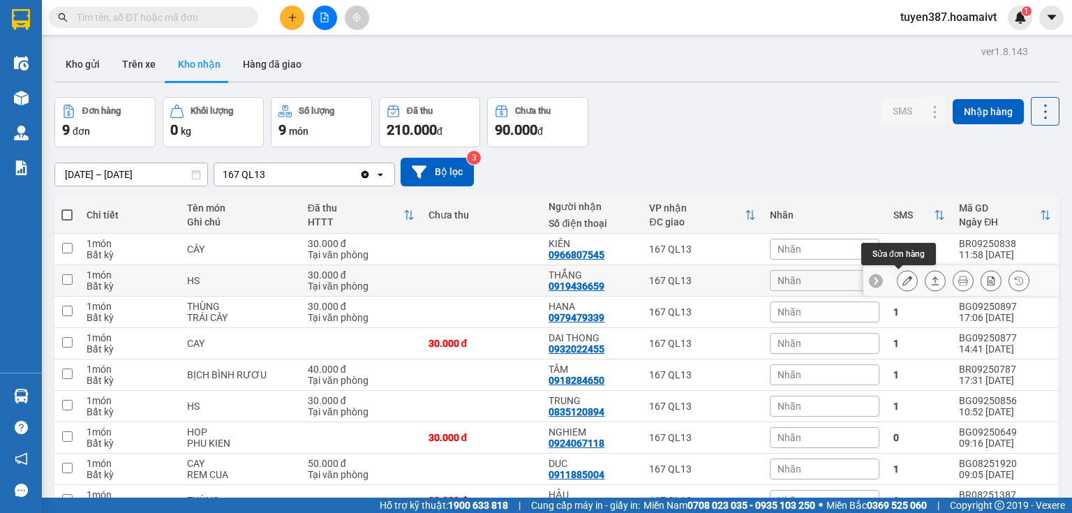
click at [902, 281] on icon at bounding box center [907, 281] width 10 height 10
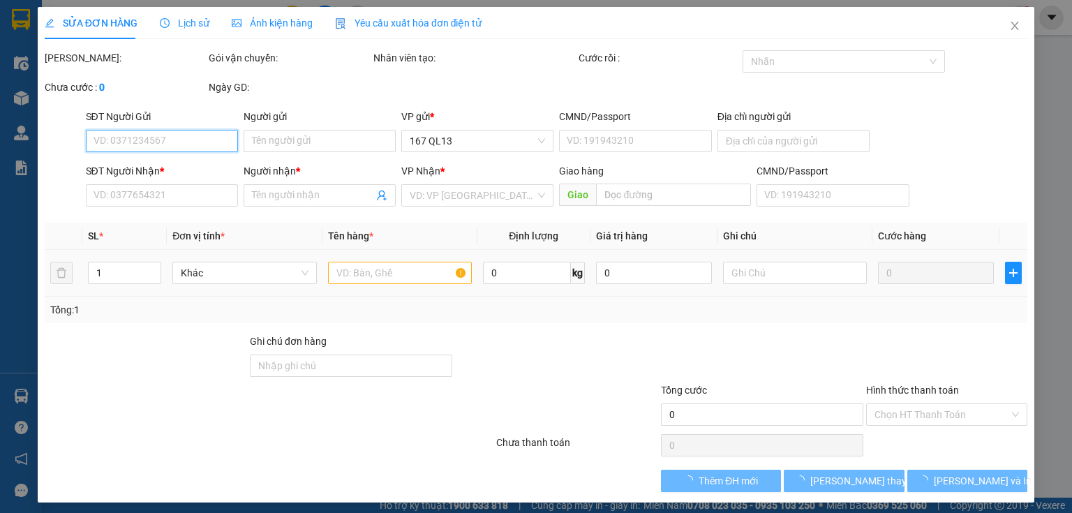
type input "0945333900"
type input "Minh"
type input "040080001155"
type input "0919436659"
type input "THẮNG"
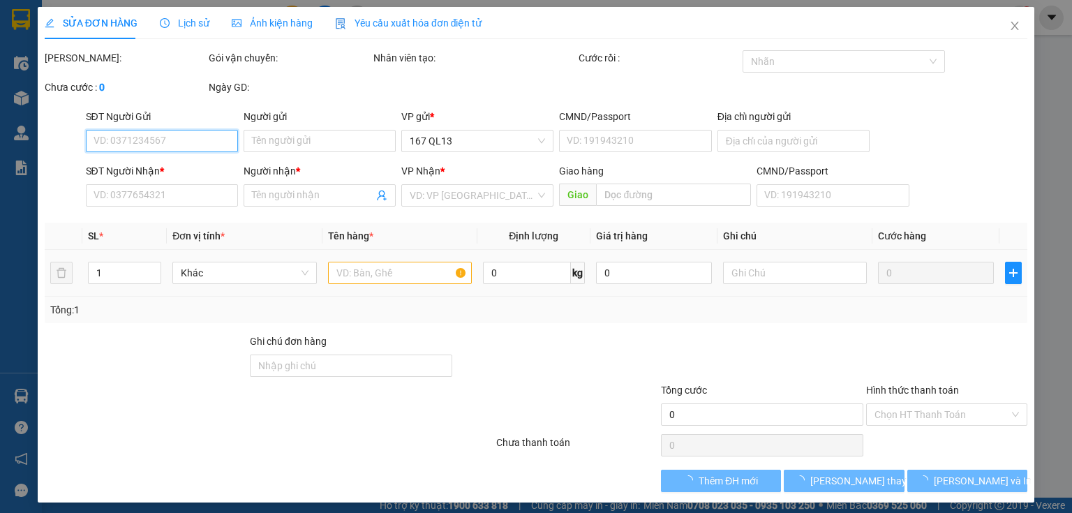
type input "30.000"
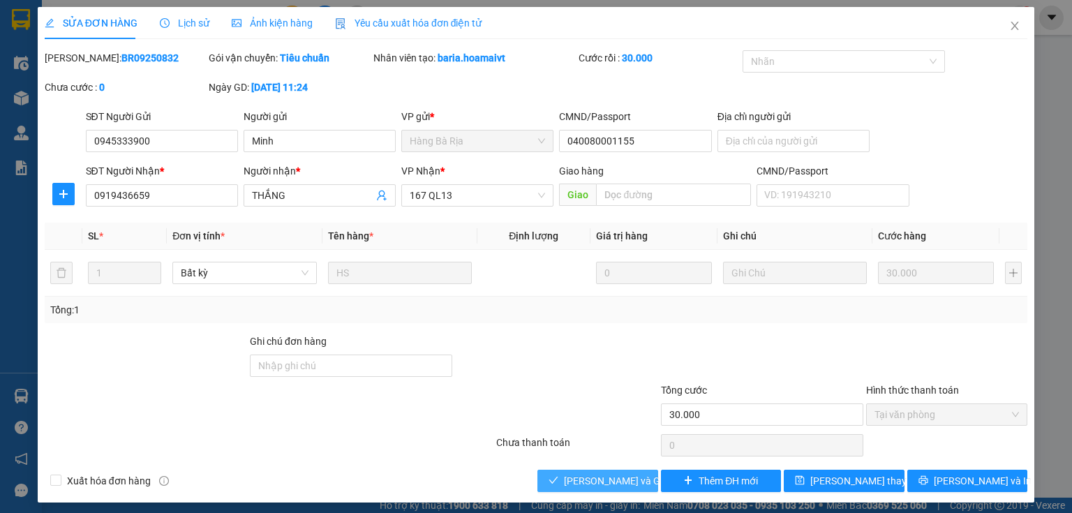
drag, startPoint x: 608, startPoint y: 477, endPoint x: 693, endPoint y: 366, distance: 139.8
click at [612, 474] on span "[PERSON_NAME] và Giao hàng" at bounding box center [631, 480] width 134 height 15
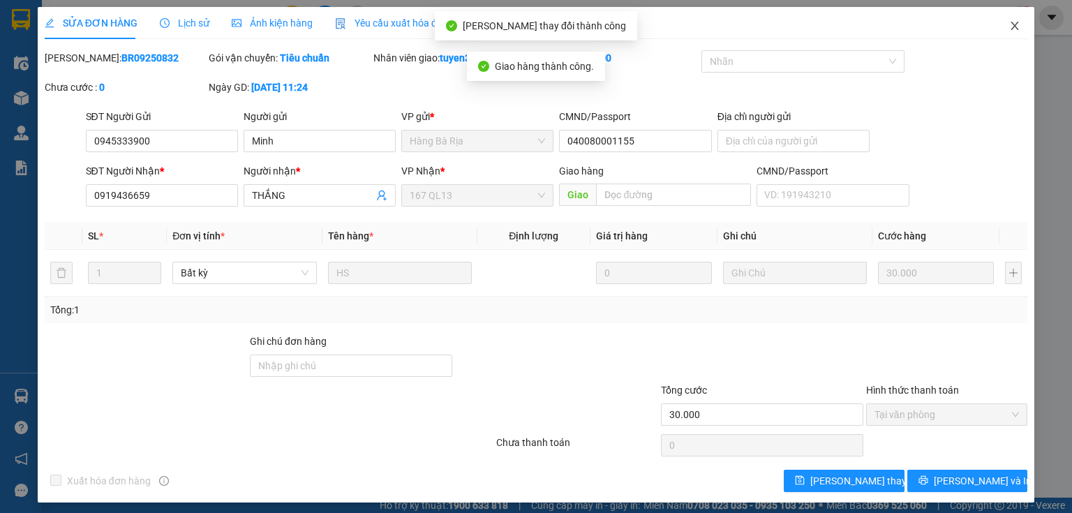
click at [1009, 24] on icon "close" at bounding box center [1014, 25] width 11 height 11
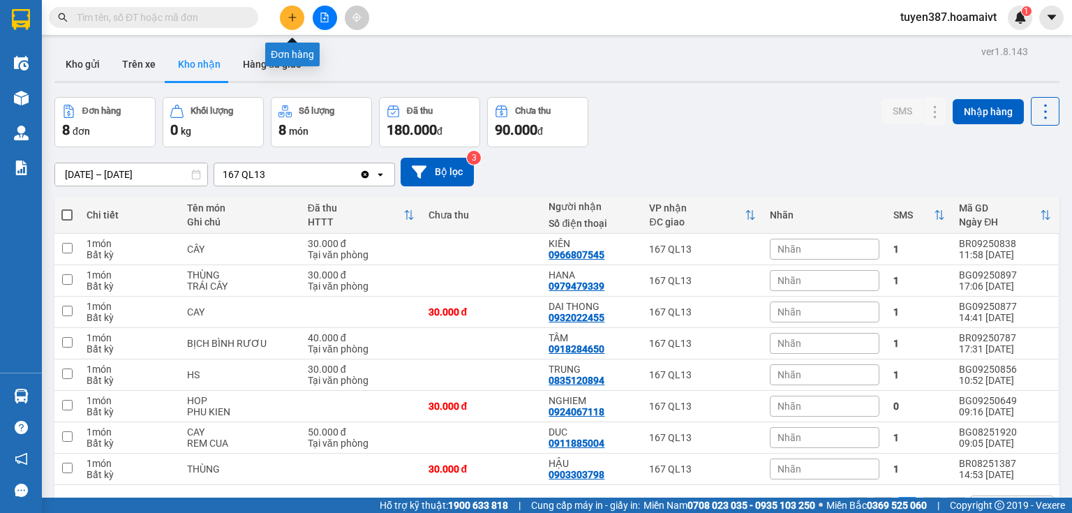
click at [293, 21] on icon "plus" at bounding box center [292, 18] width 10 height 10
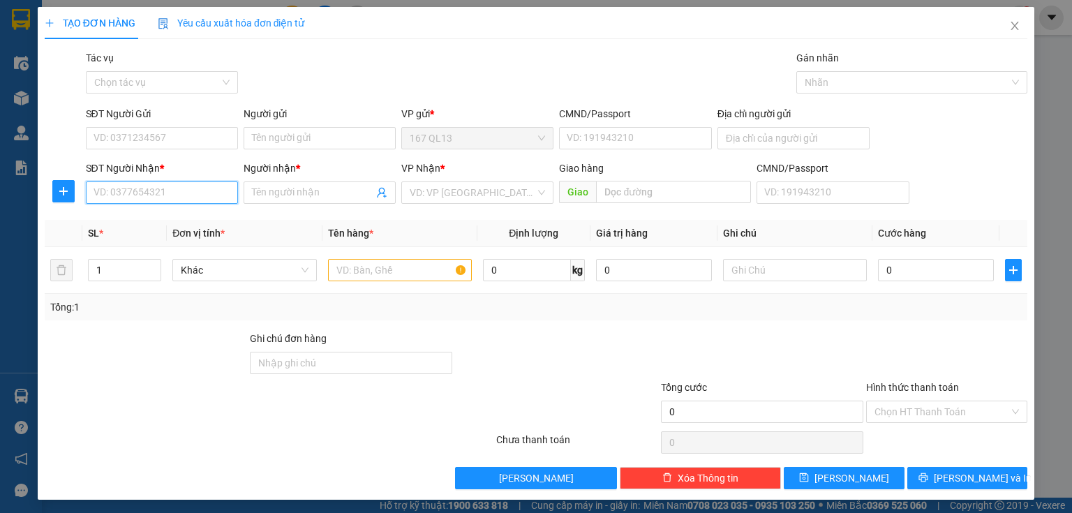
click at [207, 194] on input "SĐT Người Nhận *" at bounding box center [162, 192] width 152 height 22
click at [116, 218] on div "0382945868 - tai" at bounding box center [162, 220] width 137 height 15
type input "0382945868"
type input "tai"
type input "0382945868"
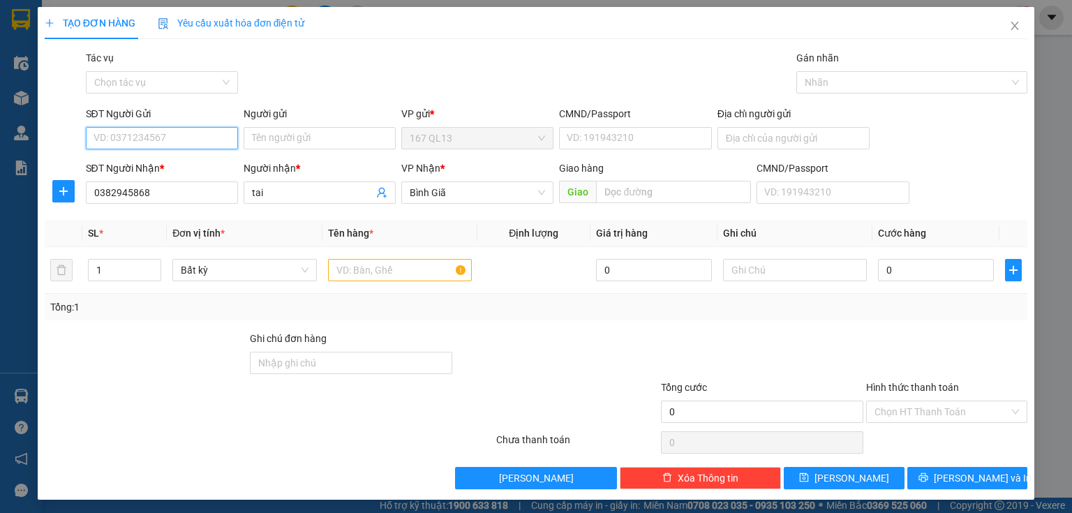
click at [177, 142] on input "SĐT Người Gửi" at bounding box center [162, 138] width 152 height 22
click at [173, 165] on div "0901413204 - quyen" at bounding box center [161, 165] width 134 height 15
type input "0901413204"
type input "quyen"
drag, startPoint x: 407, startPoint y: 271, endPoint x: 414, endPoint y: 269, distance: 8.0
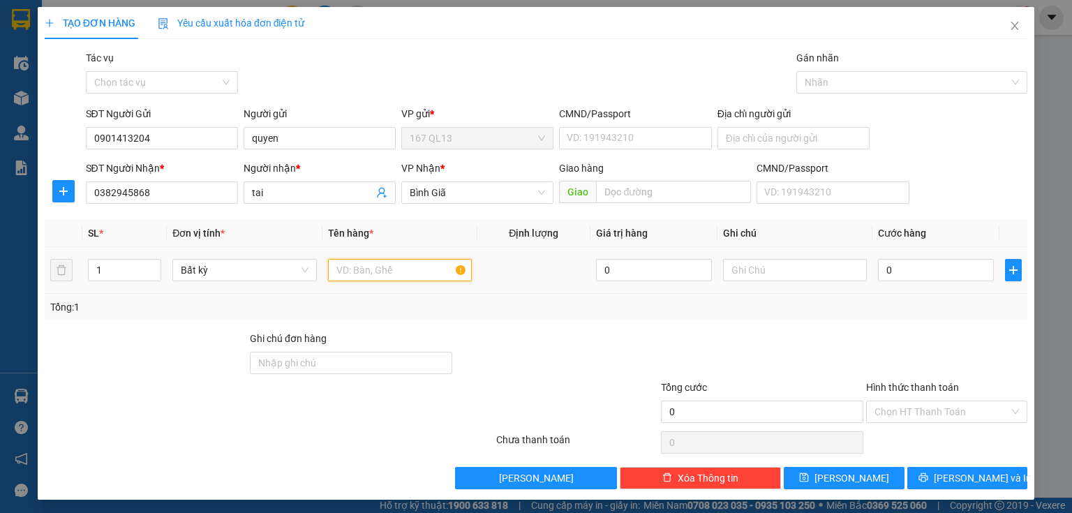
click at [410, 271] on input "text" at bounding box center [400, 270] width 144 height 22
type input "hop den"
click at [903, 269] on input "0" at bounding box center [936, 270] width 116 height 22
type input "3"
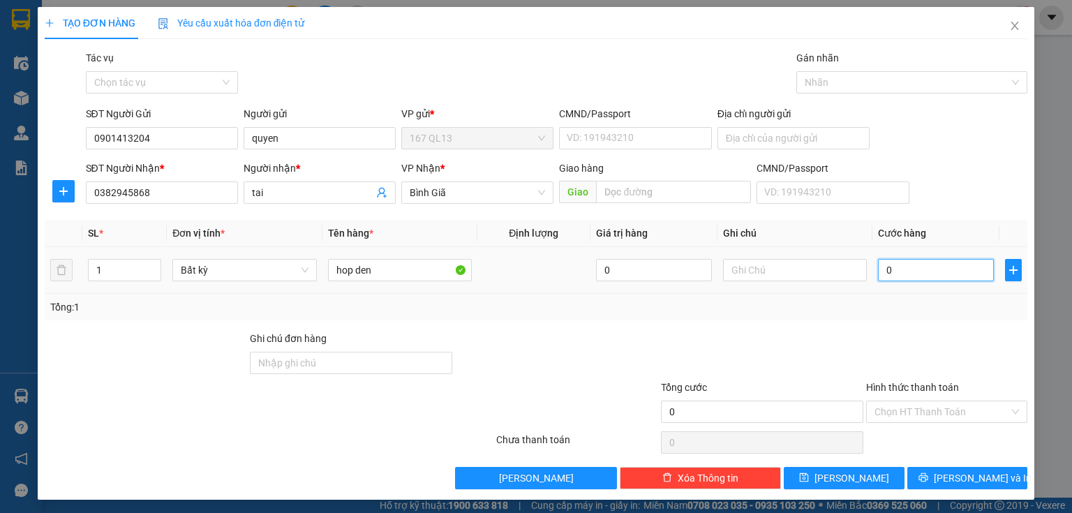
type input "3"
type input "30"
type input "30.000"
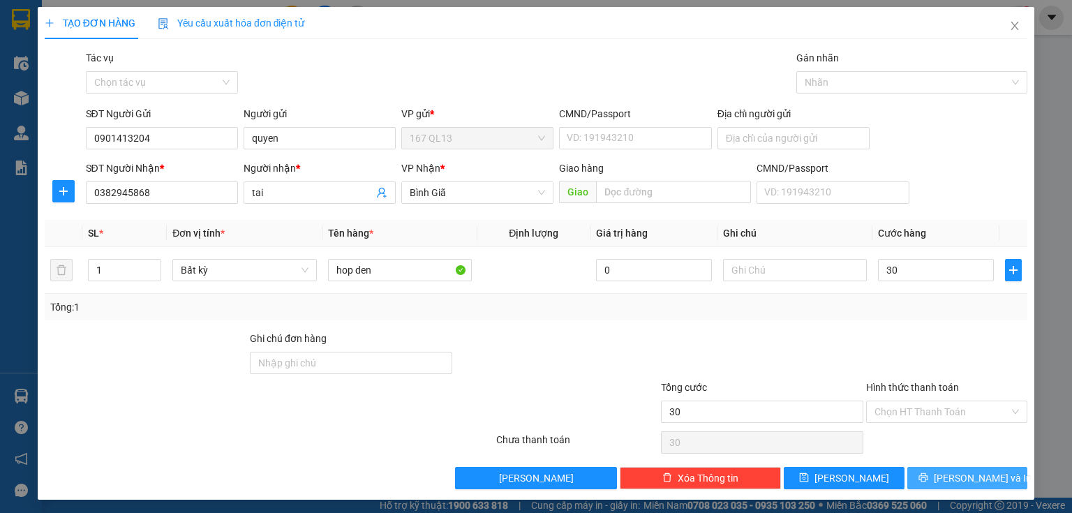
type input "30.000"
drag, startPoint x: 915, startPoint y: 470, endPoint x: 909, endPoint y: 402, distance: 68.6
click at [916, 470] on button "[PERSON_NAME] và In" at bounding box center [967, 478] width 121 height 22
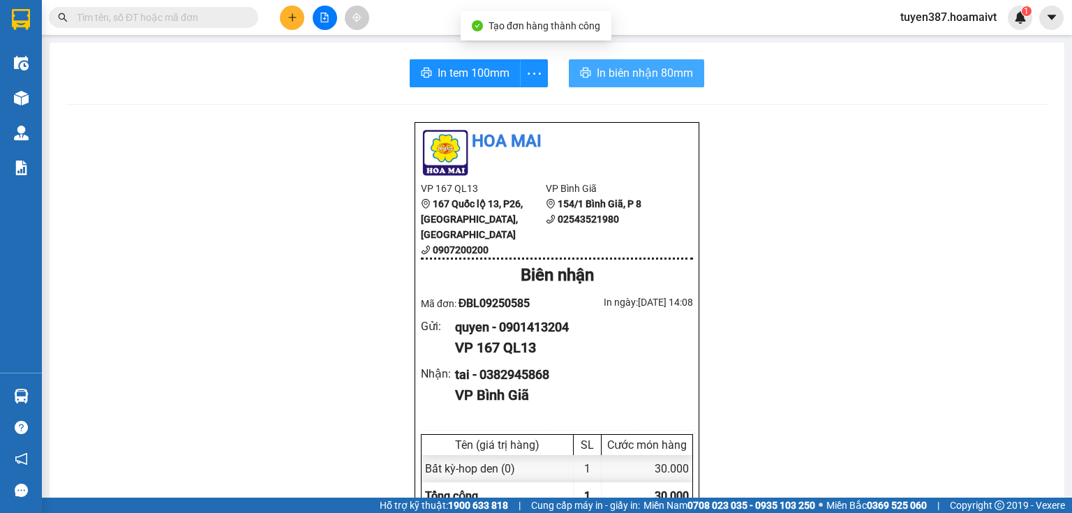
click at [624, 73] on span "In biên nhận 80mm" at bounding box center [645, 72] width 96 height 17
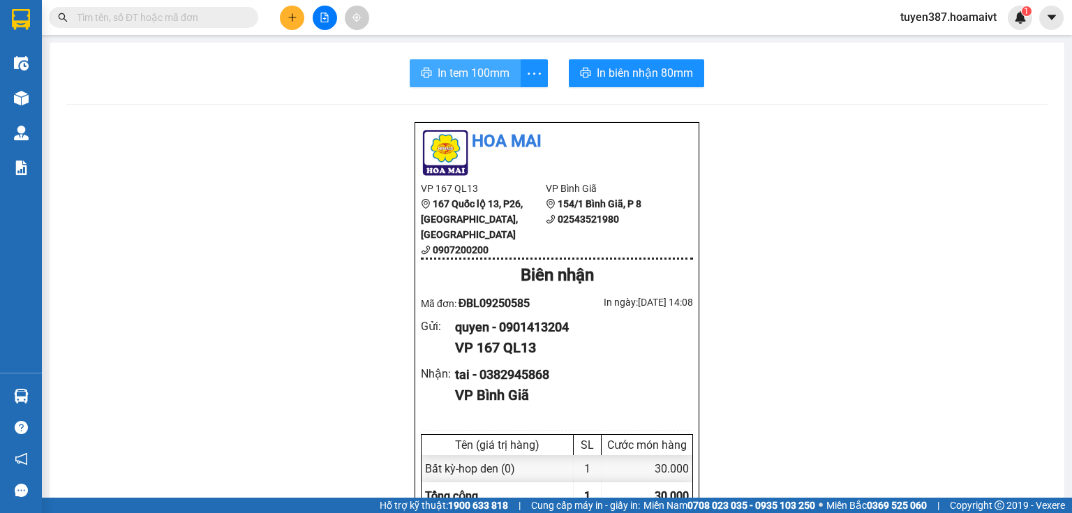
click at [477, 68] on span "In tem 100mm" at bounding box center [474, 72] width 72 height 17
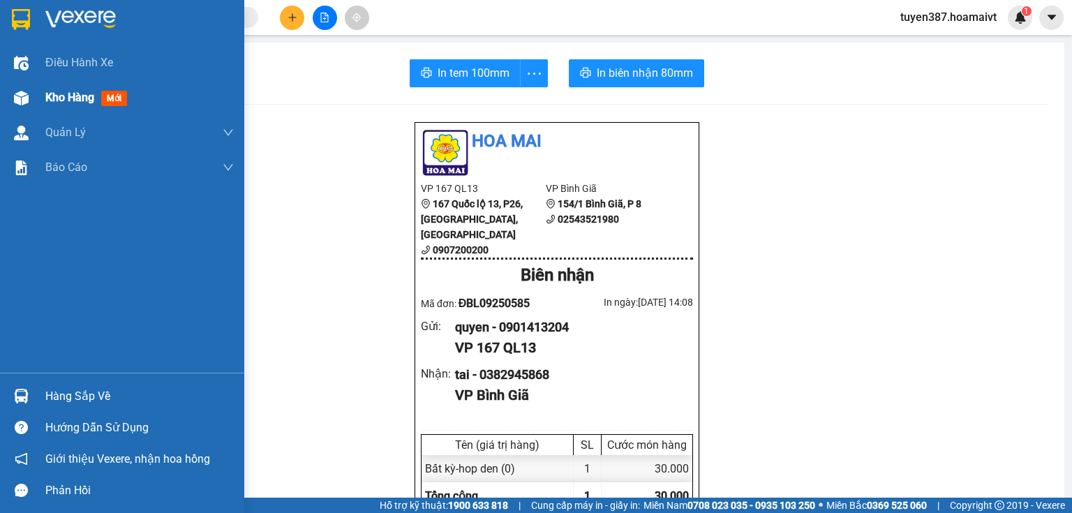
click at [36, 95] on div "Kho hàng mới" at bounding box center [122, 97] width 244 height 35
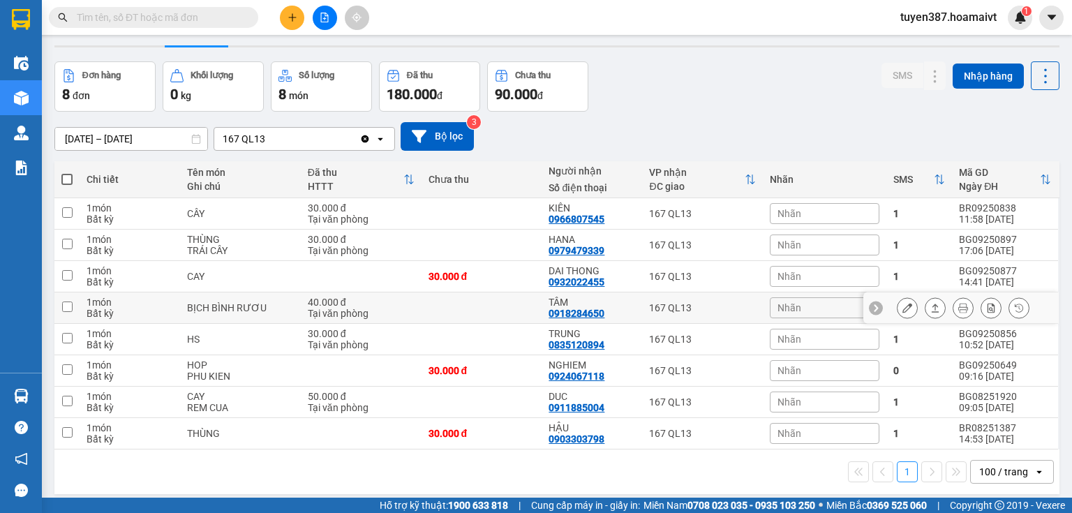
scroll to position [64, 0]
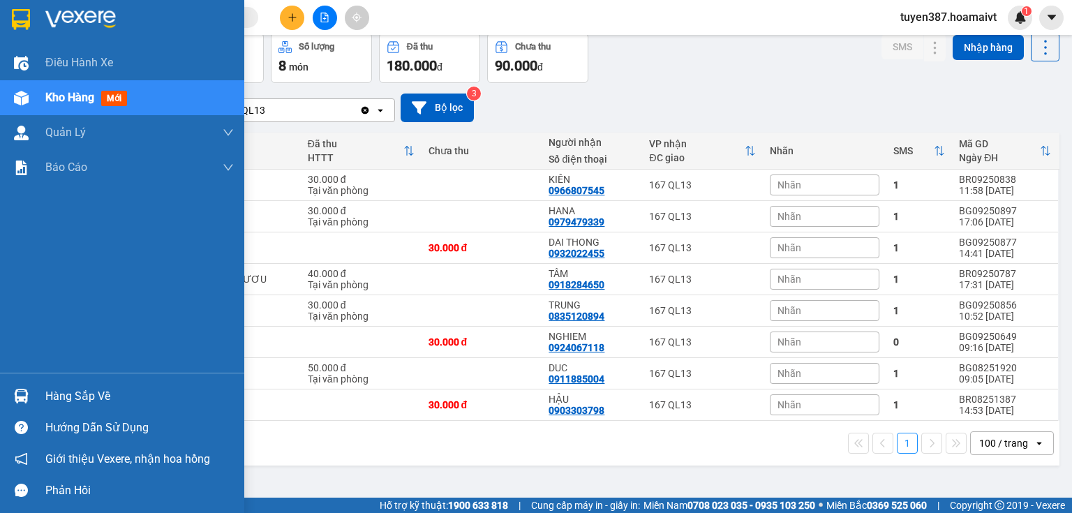
click at [17, 387] on div at bounding box center [21, 396] width 24 height 24
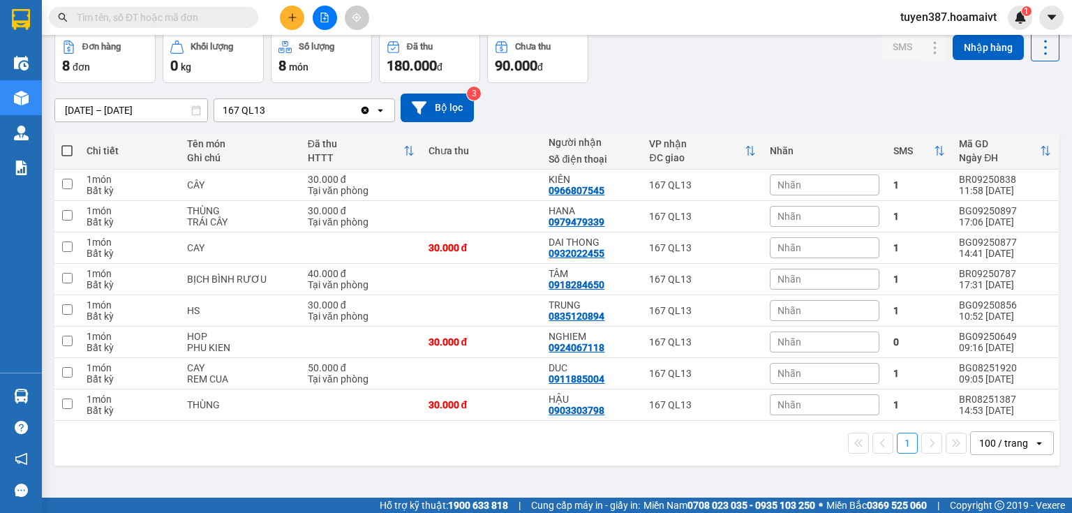
click at [717, 66] on section "Kết quả tìm kiếm ( 0 ) Bộ lọc No Data tuyen387.hoamaivt 1 Điều hành xe Kho hàng…" at bounding box center [536, 256] width 1072 height 513
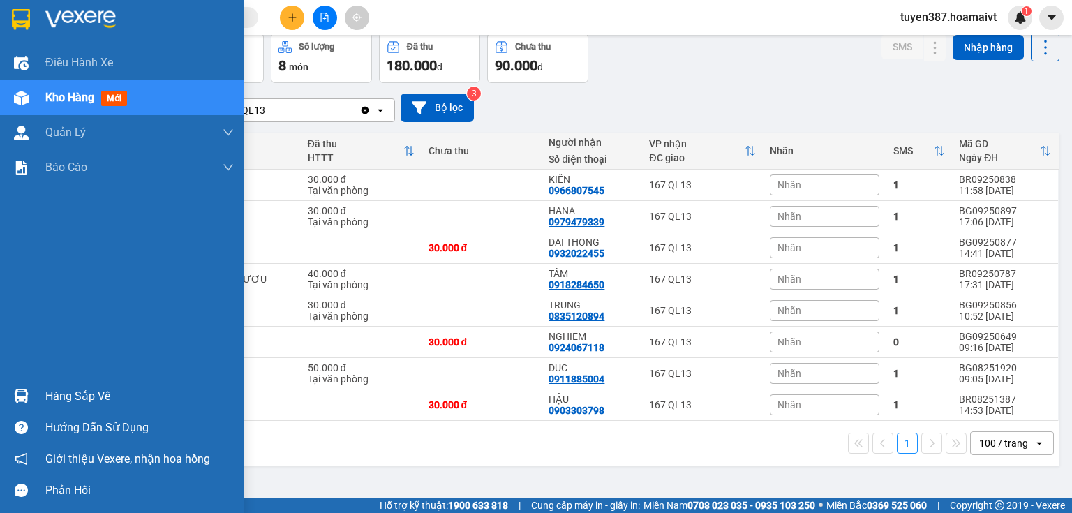
click at [24, 401] on img at bounding box center [21, 396] width 15 height 15
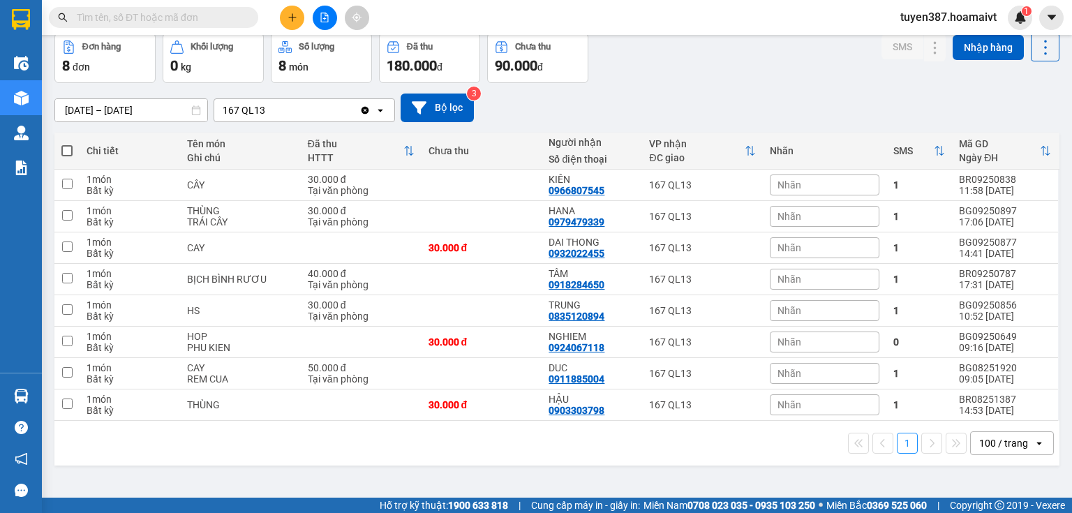
click at [711, 75] on section "Kết quả tìm kiếm ( 0 ) Bộ lọc No Data tuyen387.hoamaivt 1 Điều hành xe Kho hàng…" at bounding box center [536, 256] width 1072 height 513
click at [184, 15] on input "text" at bounding box center [159, 17] width 165 height 15
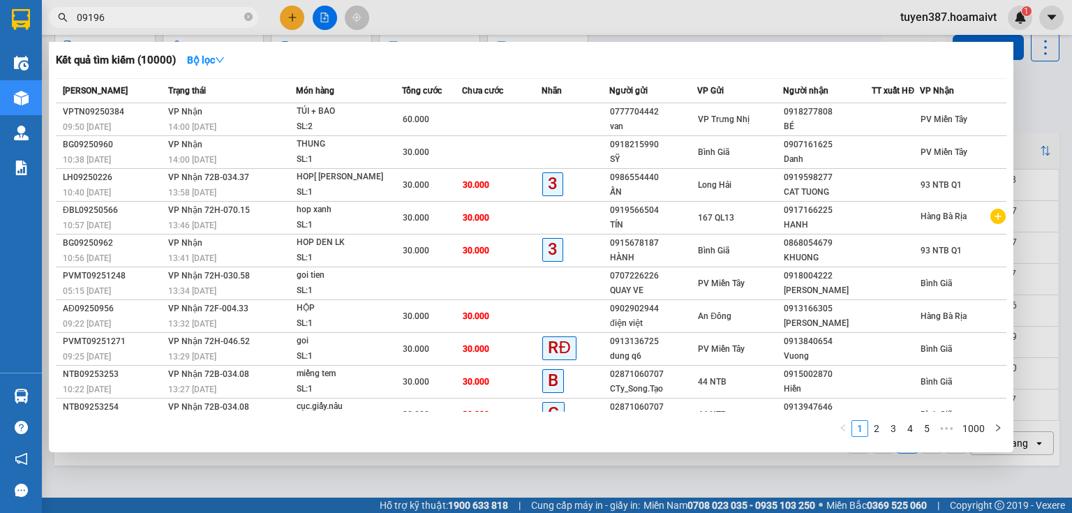
type input "091962"
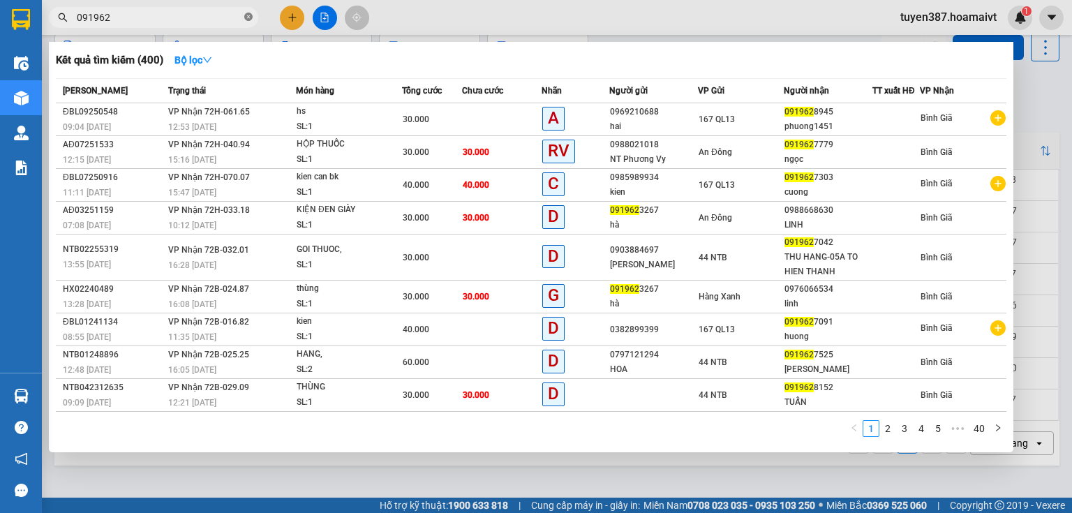
click at [251, 17] on icon "close-circle" at bounding box center [248, 17] width 8 height 8
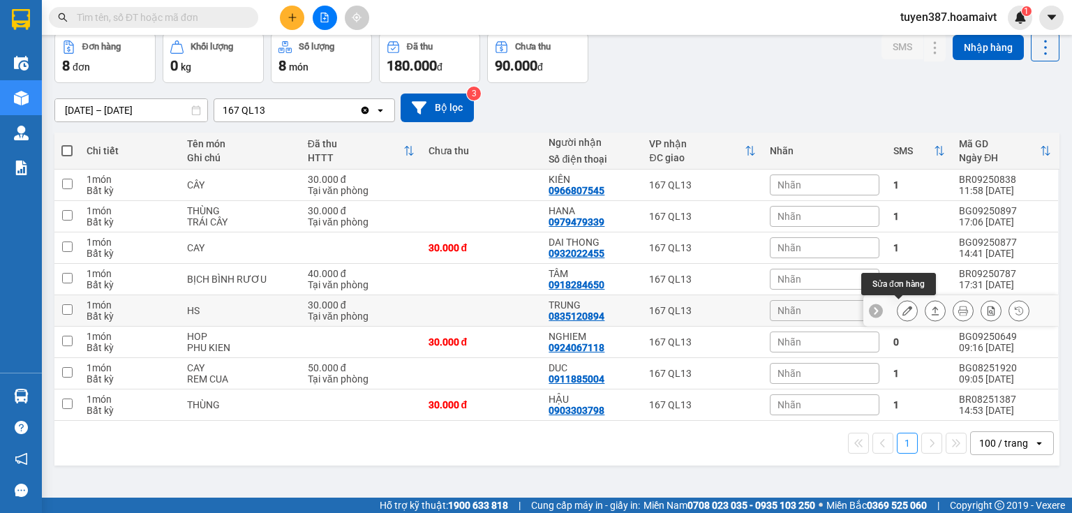
click at [899, 304] on button at bounding box center [907, 311] width 20 height 24
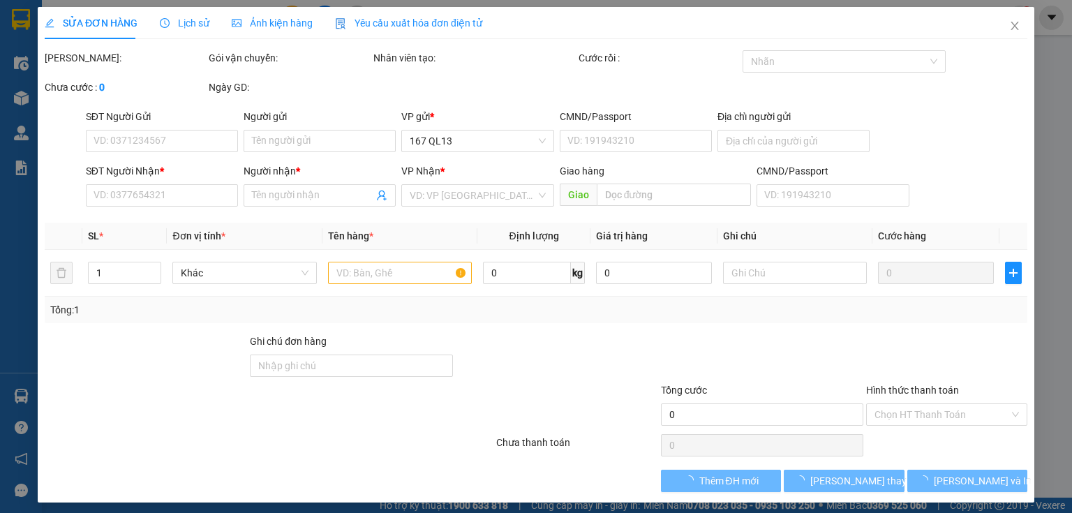
type input "0888892789"
type input "HUYNH"
type input "0835120894"
type input "TRUNG"
type input "30.000"
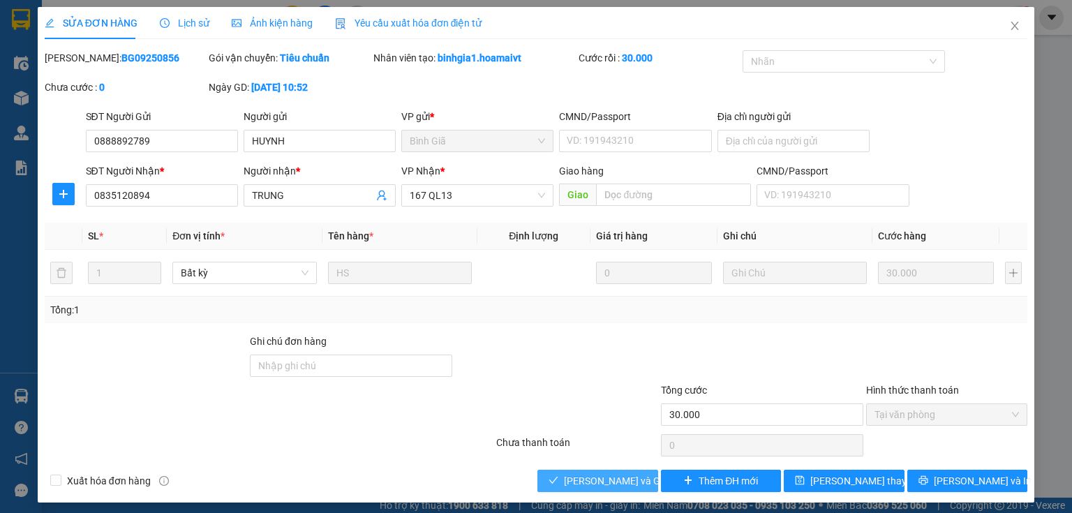
click at [631, 482] on span "[PERSON_NAME] và Giao hàng" at bounding box center [631, 480] width 134 height 15
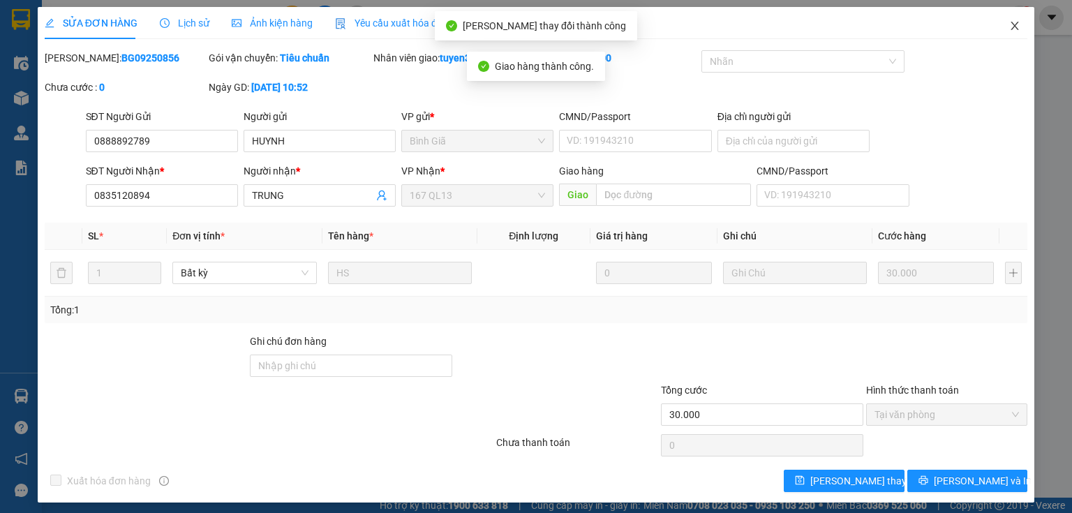
click at [1009, 25] on icon "close" at bounding box center [1014, 25] width 11 height 11
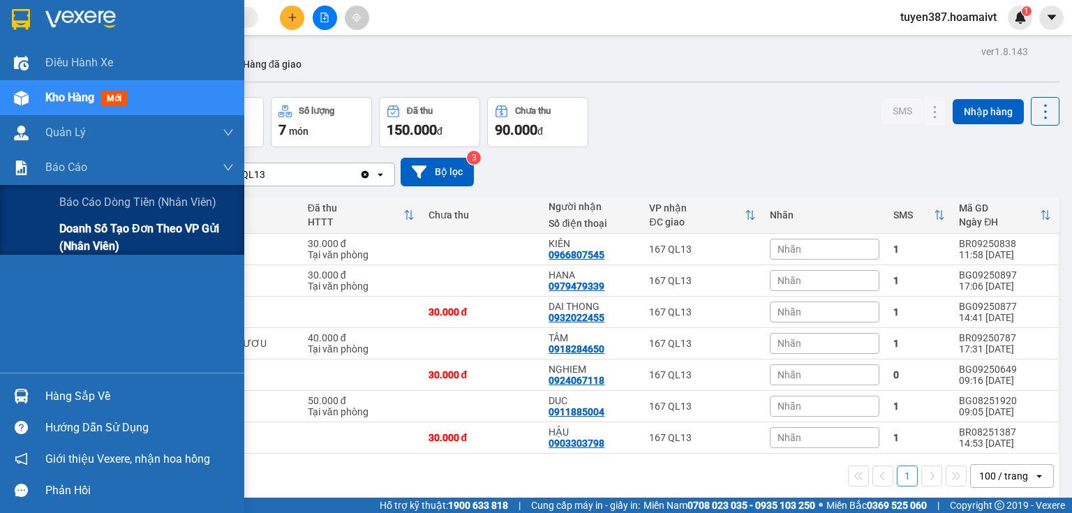
click at [111, 230] on span "Doanh số tạo đơn theo VP gửi (nhân viên)" at bounding box center [146, 237] width 174 height 35
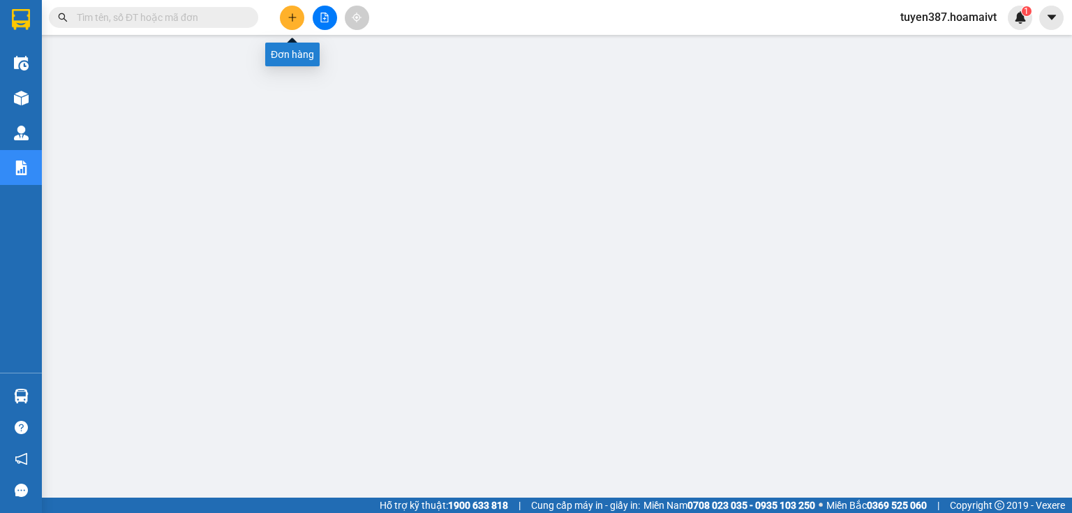
click at [285, 17] on button at bounding box center [292, 18] width 24 height 24
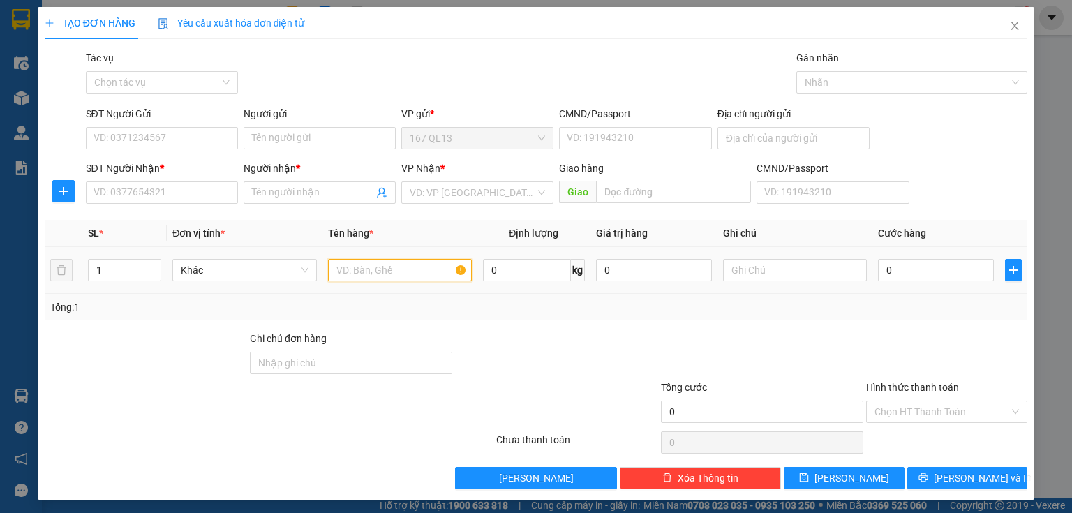
click at [408, 275] on input "text" at bounding box center [400, 270] width 144 height 22
type input "cay dai"
drag, startPoint x: 919, startPoint y: 268, endPoint x: 882, endPoint y: 248, distance: 42.2
click at [919, 267] on input "0" at bounding box center [936, 270] width 116 height 22
type input "4"
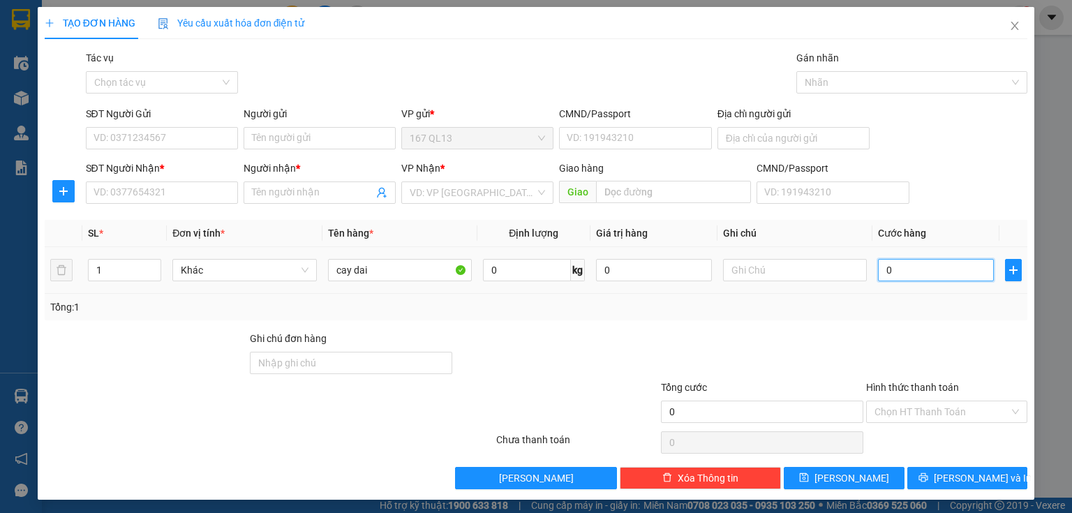
type input "4"
type input "40"
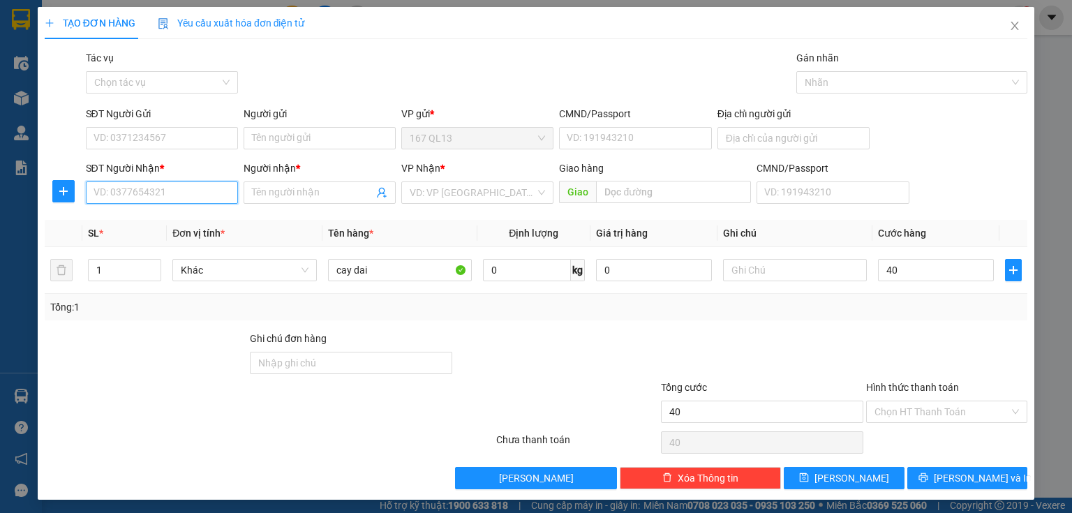
type input "40.000"
click at [157, 192] on input "SĐT Người Nhận *" at bounding box center [162, 192] width 152 height 22
click at [144, 222] on div "0899797456 - TIỆP" at bounding box center [161, 220] width 134 height 15
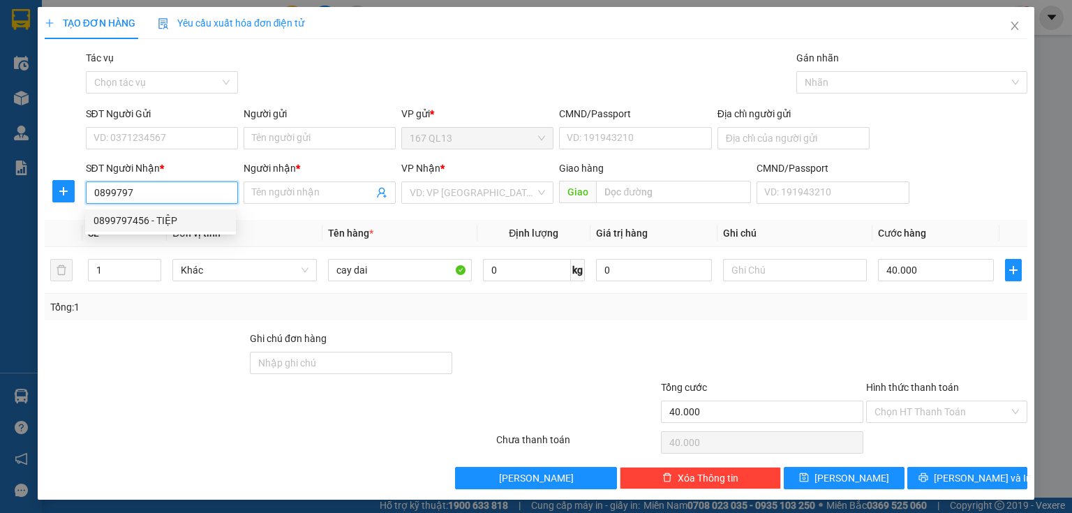
type input "0899797456"
type input "TIỆP"
type input "0899797456"
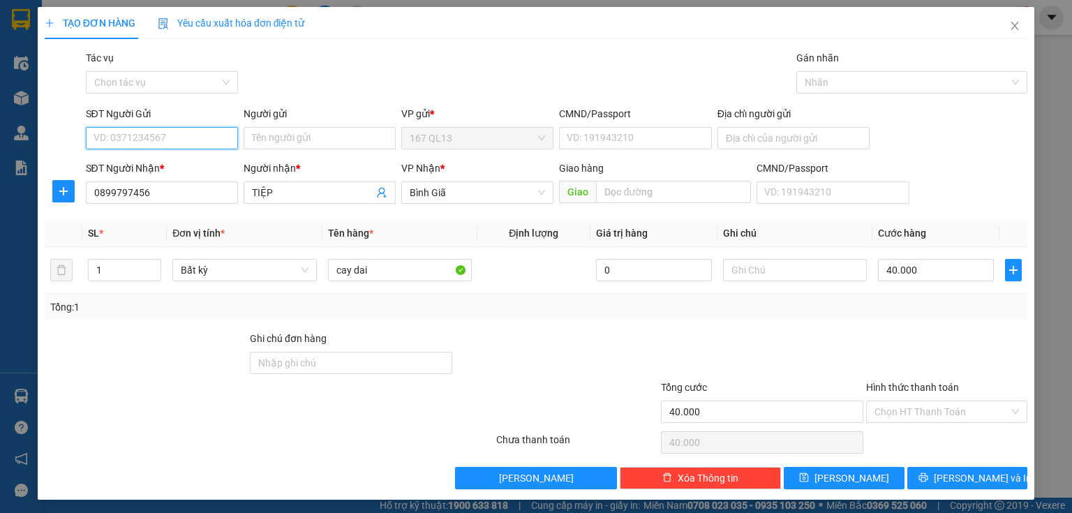
click at [187, 142] on input "SĐT Người Gửi" at bounding box center [162, 138] width 152 height 22
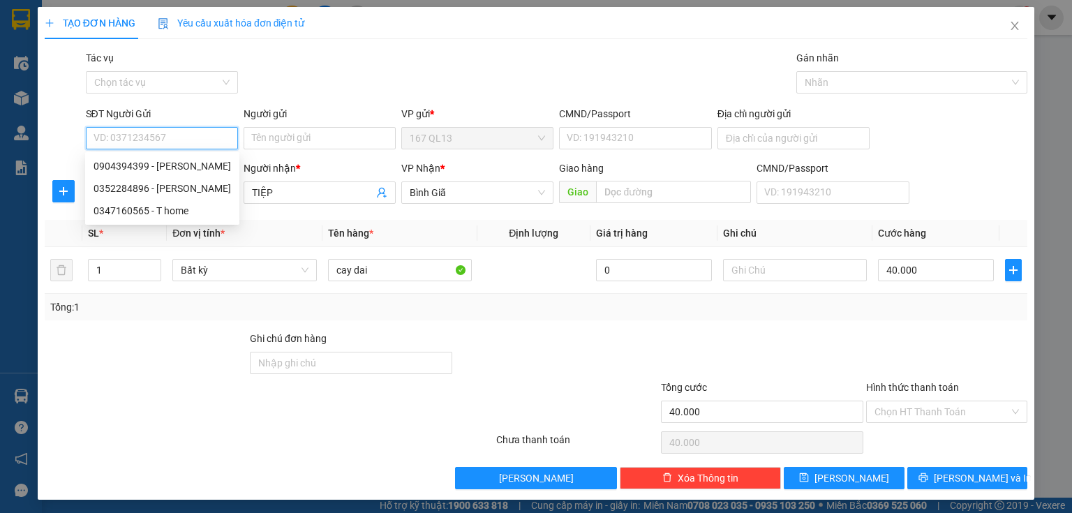
click at [190, 140] on input "SĐT Người Gửi" at bounding box center [162, 138] width 152 height 22
click at [186, 167] on div "0907765122 - CT THOME" at bounding box center [161, 165] width 134 height 15
type input "0907765122"
type input "CT THOME"
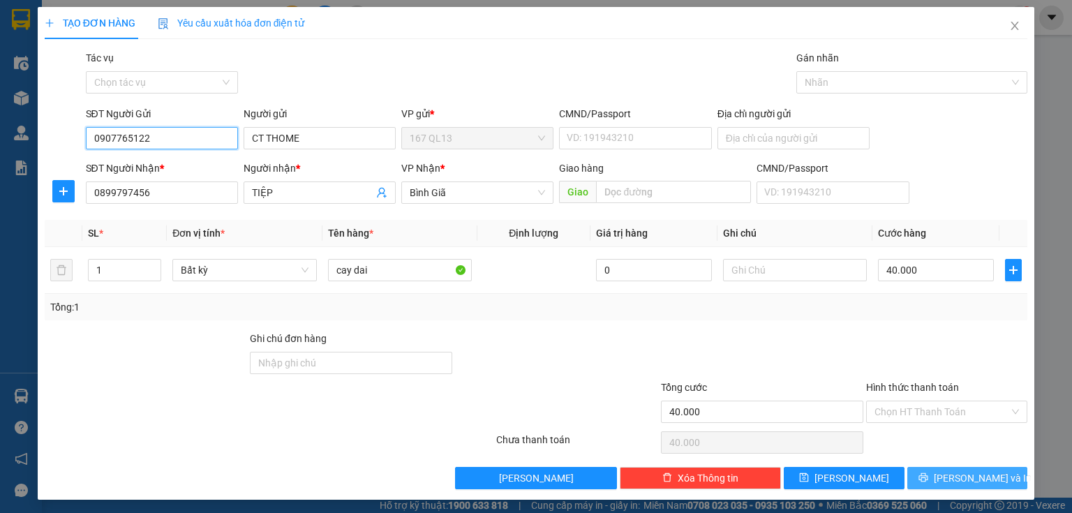
type input "0907765122"
click at [917, 476] on button "[PERSON_NAME] và In" at bounding box center [967, 478] width 121 height 22
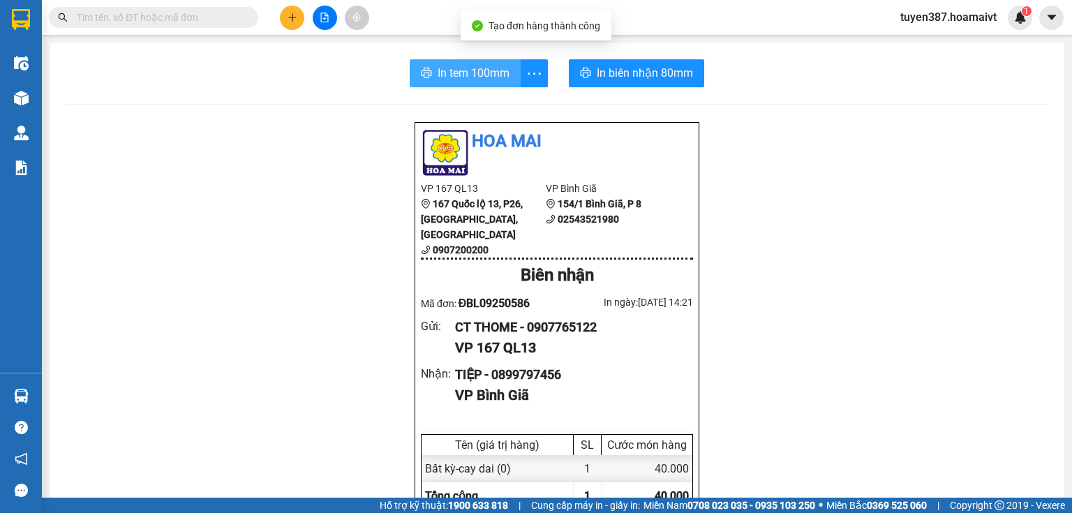
click at [461, 71] on span "In tem 100mm" at bounding box center [474, 72] width 72 height 17
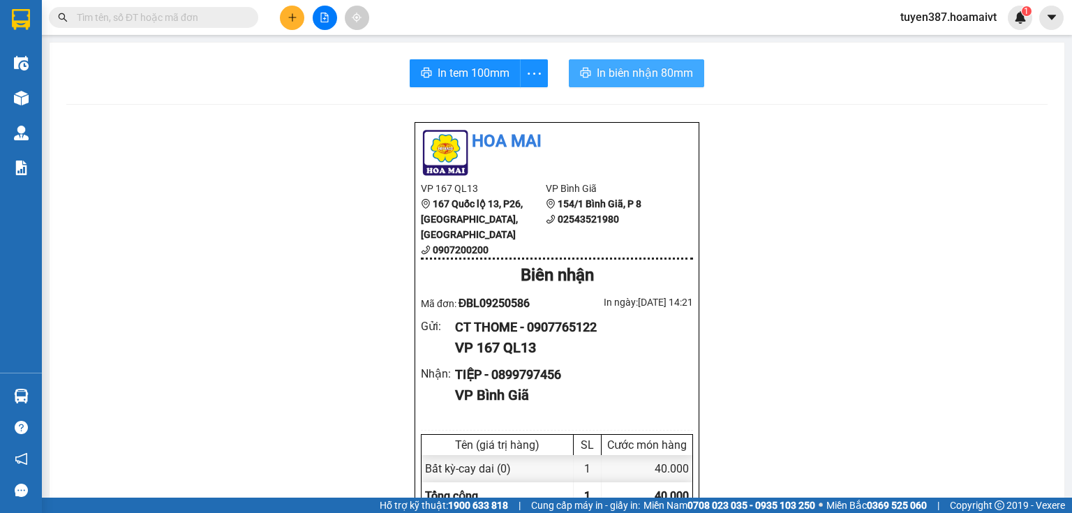
click at [632, 73] on span "In biên nhận 80mm" at bounding box center [645, 72] width 96 height 17
click at [292, 17] on icon "plus" at bounding box center [292, 17] width 1 height 8
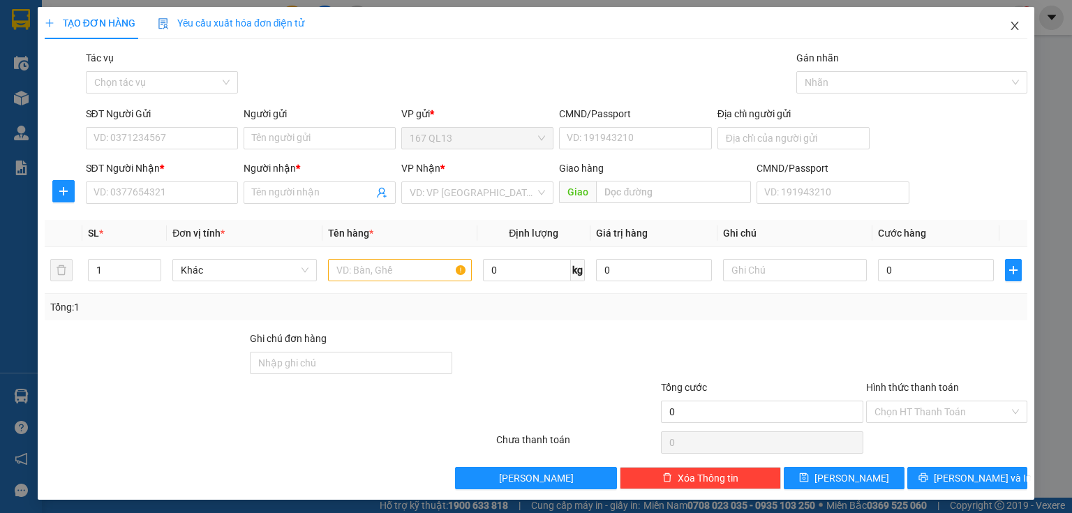
click at [1009, 26] on icon "close" at bounding box center [1014, 25] width 11 height 11
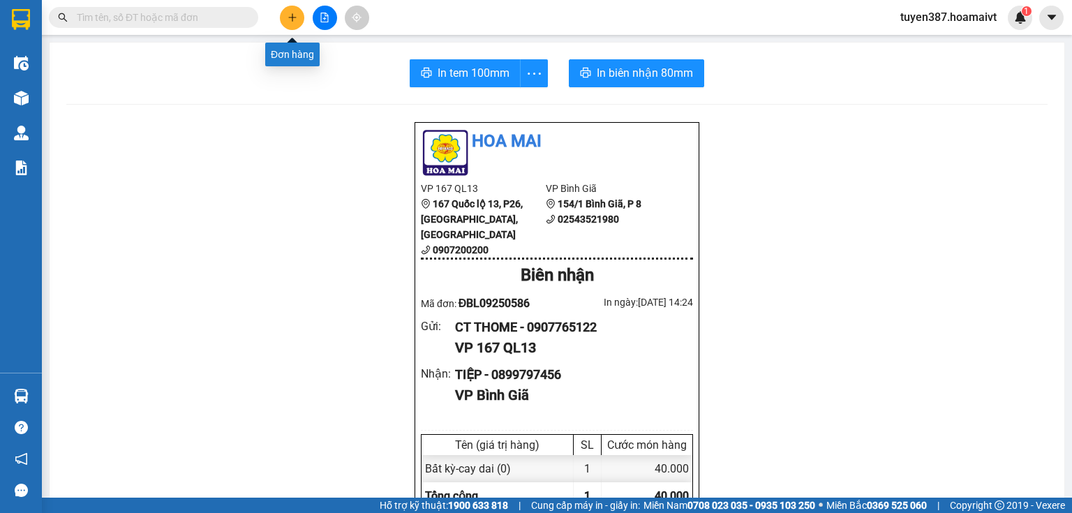
click at [293, 17] on icon "plus" at bounding box center [292, 17] width 8 height 1
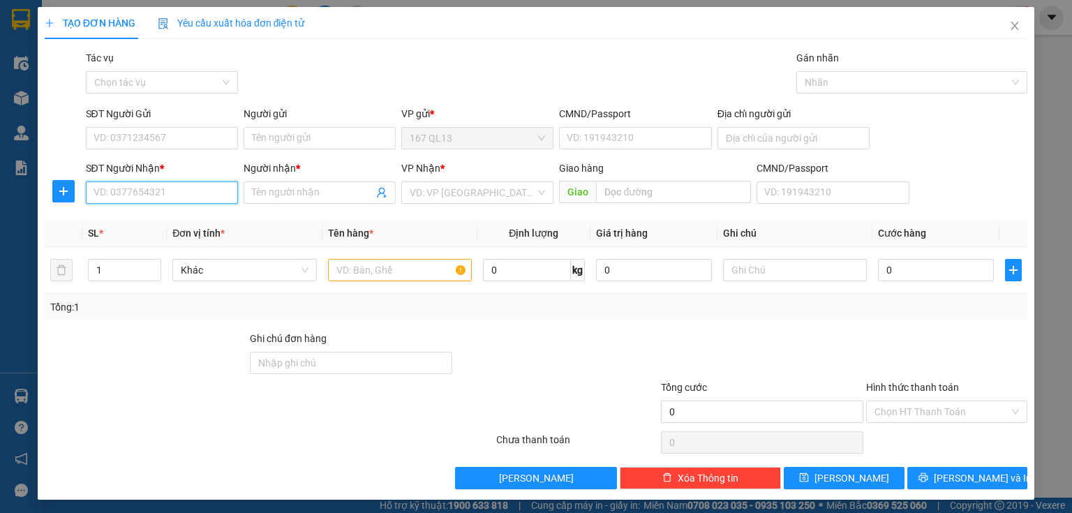
click at [190, 195] on input "SĐT Người Nhận *" at bounding box center [162, 192] width 152 height 22
type input "0328982772"
click at [173, 221] on div "0328982772 - phương" at bounding box center [161, 220] width 134 height 15
type input "phương"
type input "0328982772"
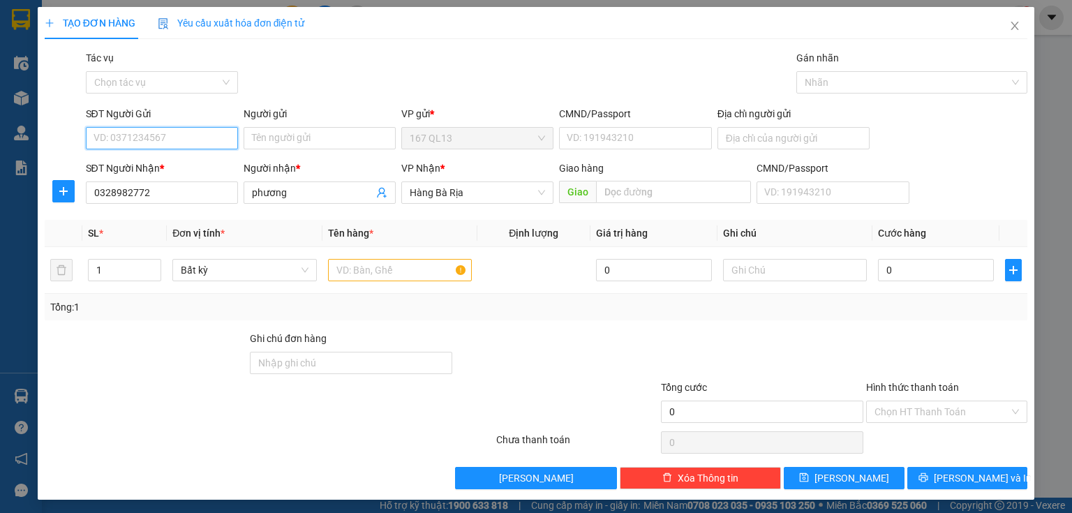
click at [209, 140] on input "SĐT Người Gửi" at bounding box center [162, 138] width 152 height 22
click at [125, 165] on div "0986647050 - jm" at bounding box center [161, 165] width 134 height 15
type input "0986647050"
type input "jm"
type input "092092005734"
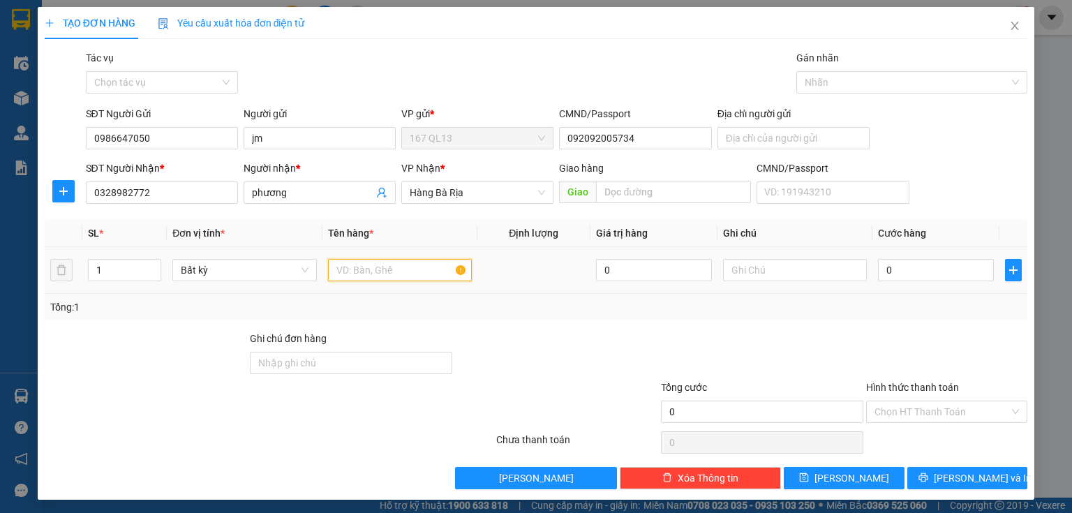
click at [433, 272] on input "text" at bounding box center [400, 270] width 144 height 22
type input "thung"
click at [909, 266] on input "0" at bounding box center [936, 270] width 116 height 22
type input "4"
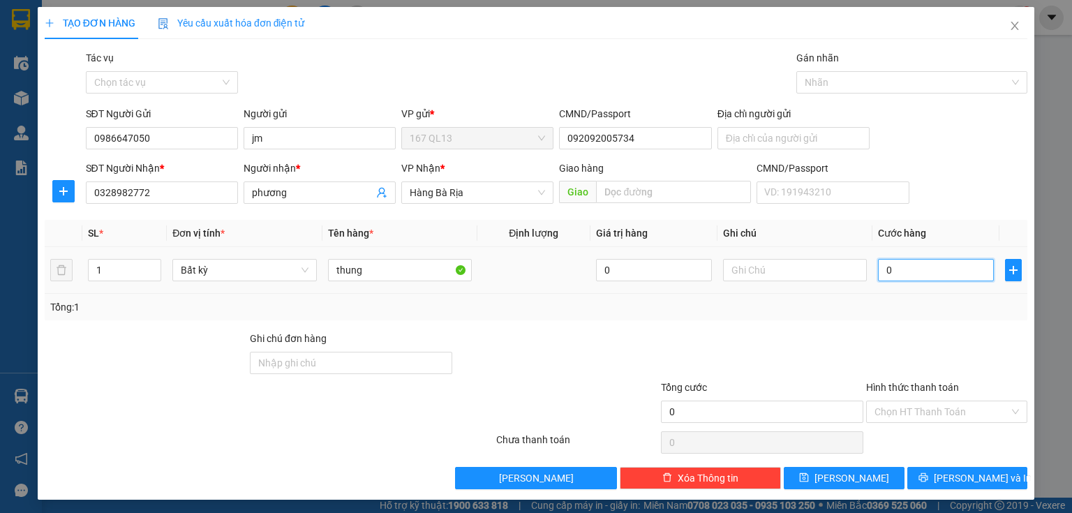
type input "4"
type input "40"
type input "40.000"
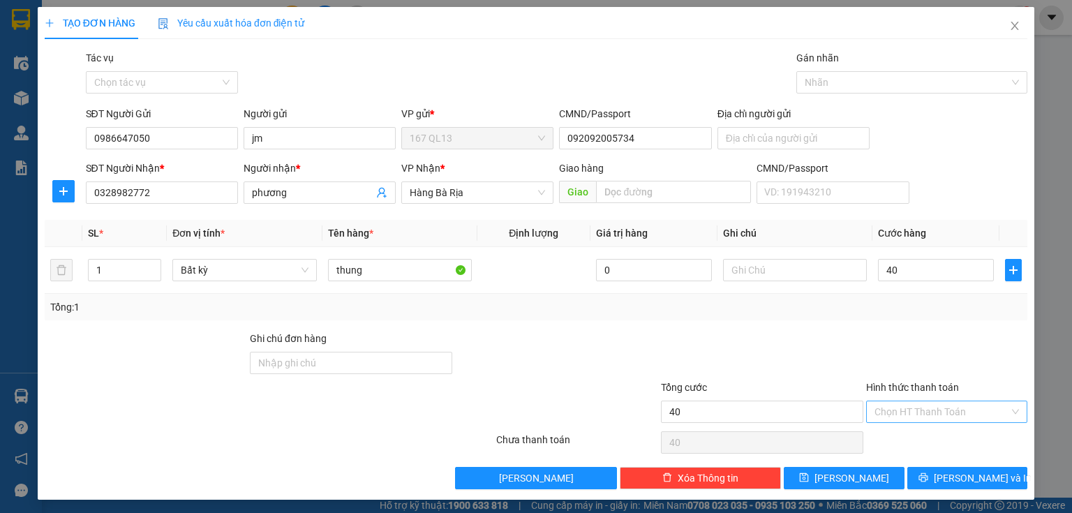
type input "40.000"
click at [923, 405] on input "Hình thức thanh toán" at bounding box center [941, 411] width 135 height 21
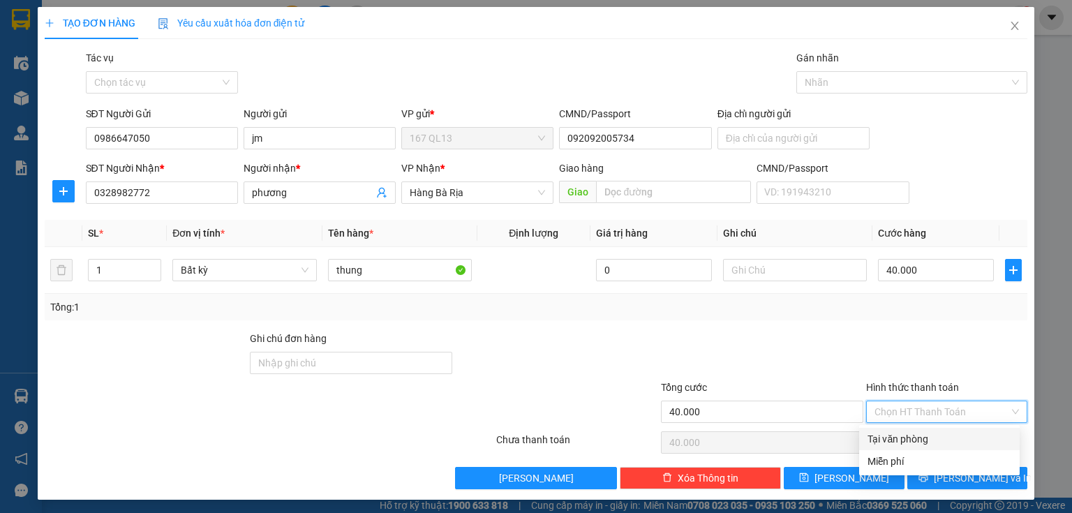
click at [918, 438] on div "Tại văn phòng" at bounding box center [939, 438] width 144 height 15
type input "0"
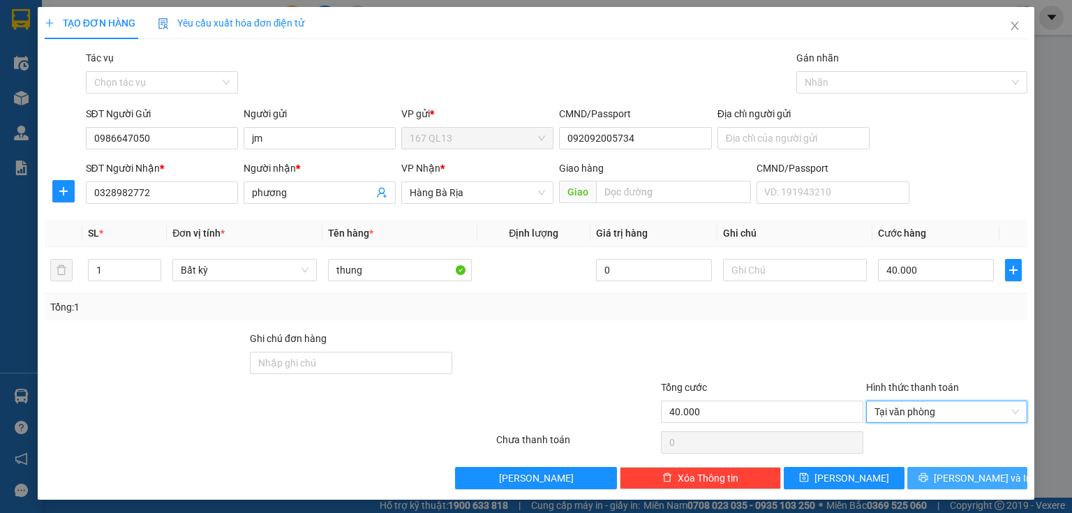
click at [918, 477] on button "[PERSON_NAME] và In" at bounding box center [967, 478] width 121 height 22
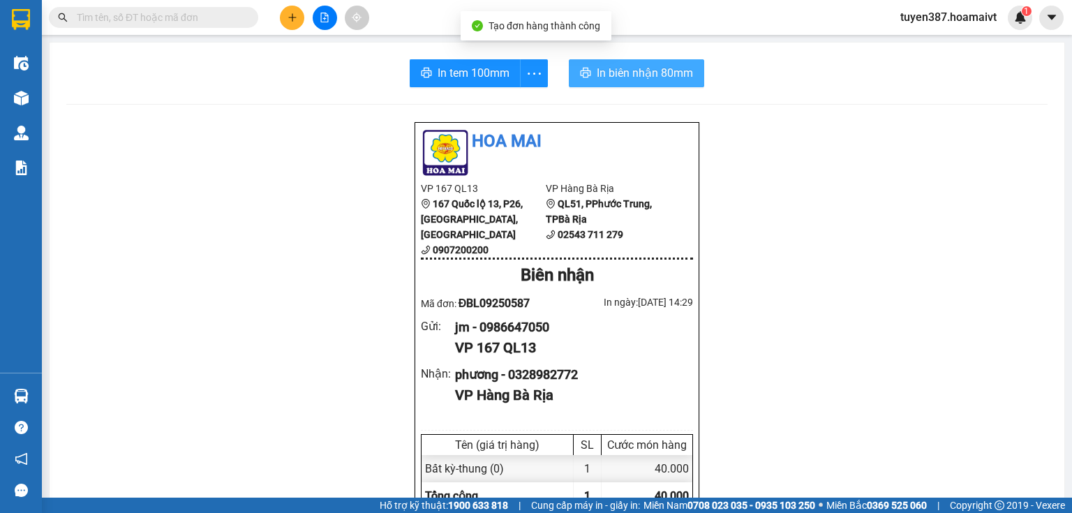
click at [612, 75] on span "In biên nhận 80mm" at bounding box center [645, 72] width 96 height 17
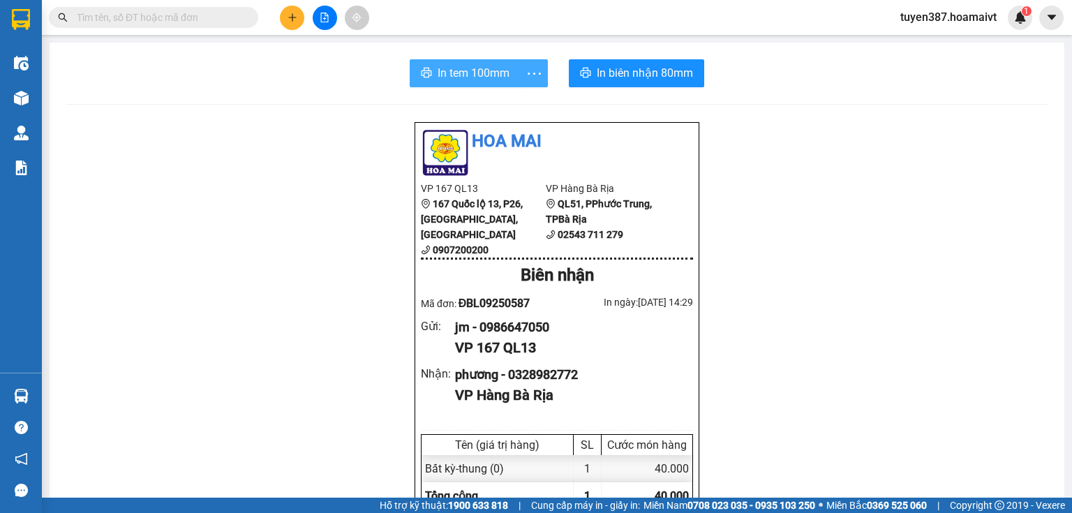
click at [454, 68] on span "In tem 100mm" at bounding box center [474, 72] width 72 height 17
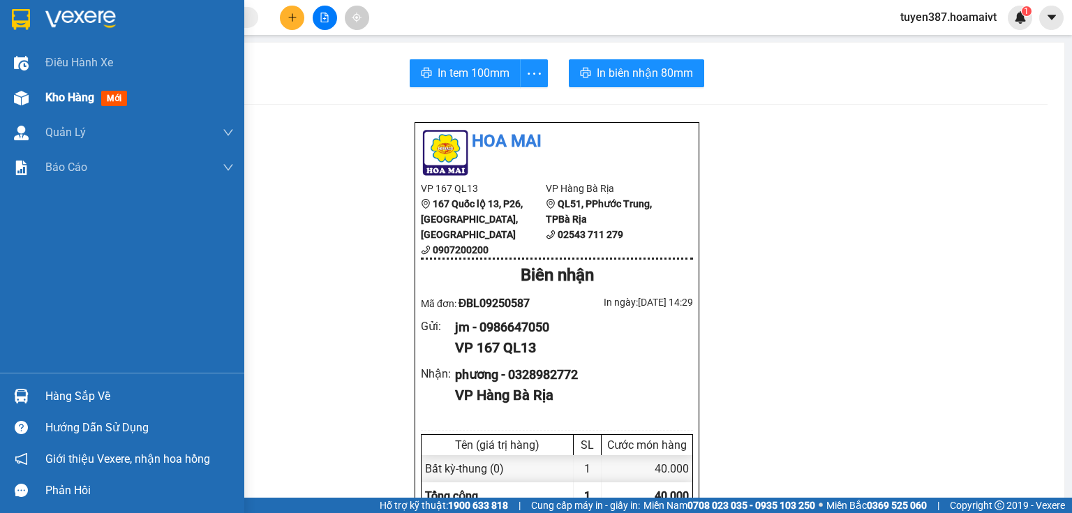
click at [22, 91] on img at bounding box center [21, 98] width 15 height 15
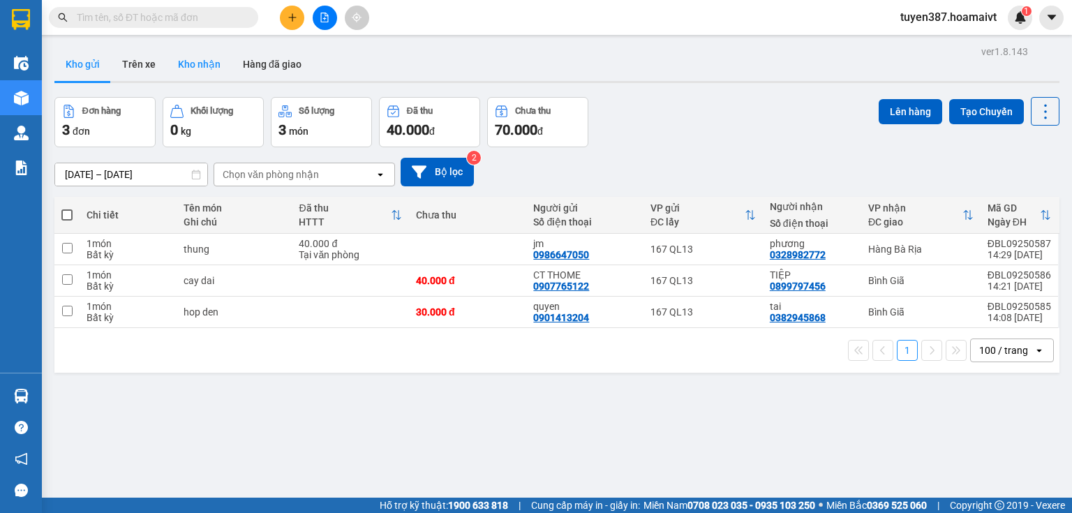
click at [190, 75] on button "Kho nhận" at bounding box center [199, 63] width 65 height 33
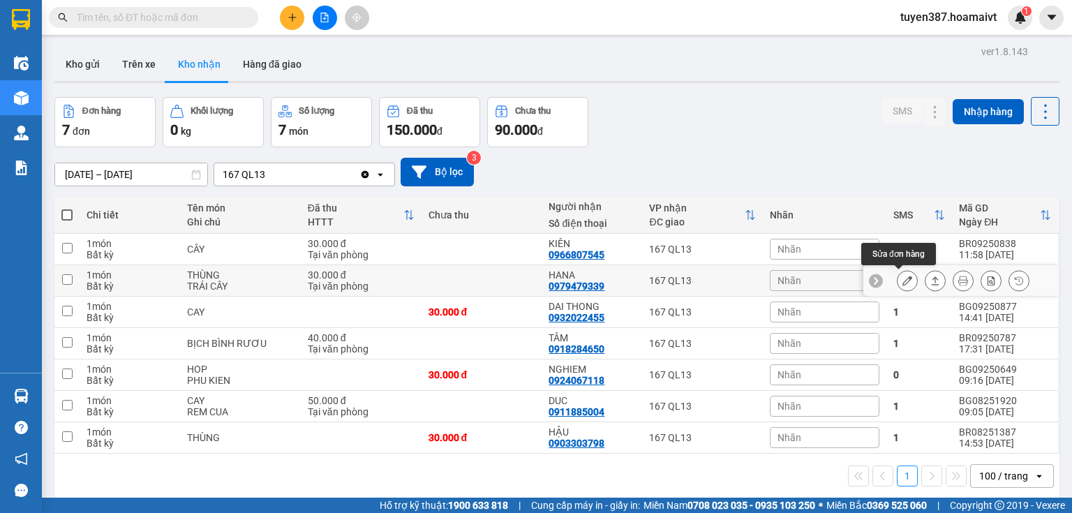
click at [902, 279] on icon at bounding box center [907, 281] width 10 height 10
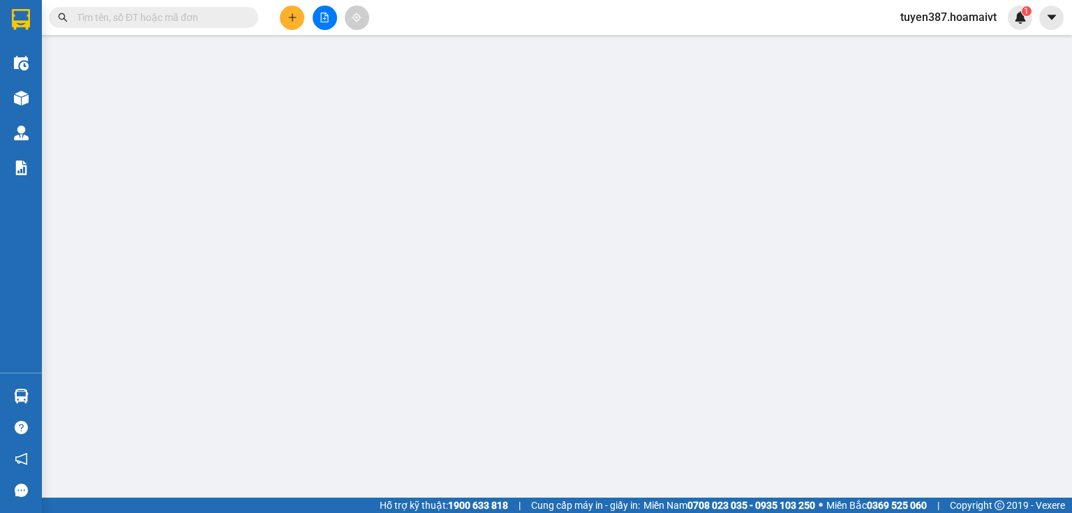
type input "0918336994"
type input "ÂN"
type input "0979479339"
type input "HANA"
type input "30.000"
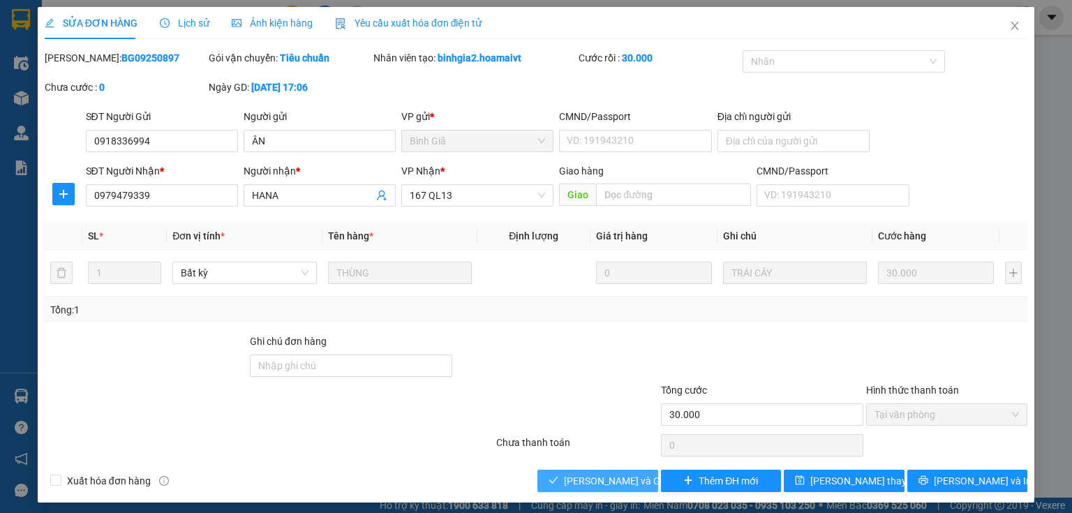
click at [623, 477] on span "[PERSON_NAME] và Giao hàng" at bounding box center [631, 480] width 134 height 15
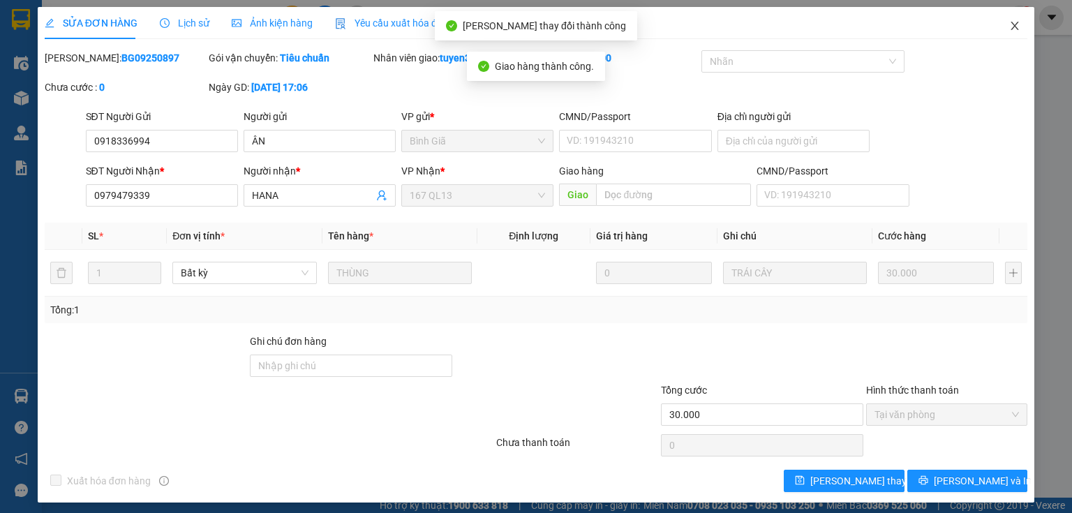
click at [1011, 28] on icon "close" at bounding box center [1015, 26] width 8 height 8
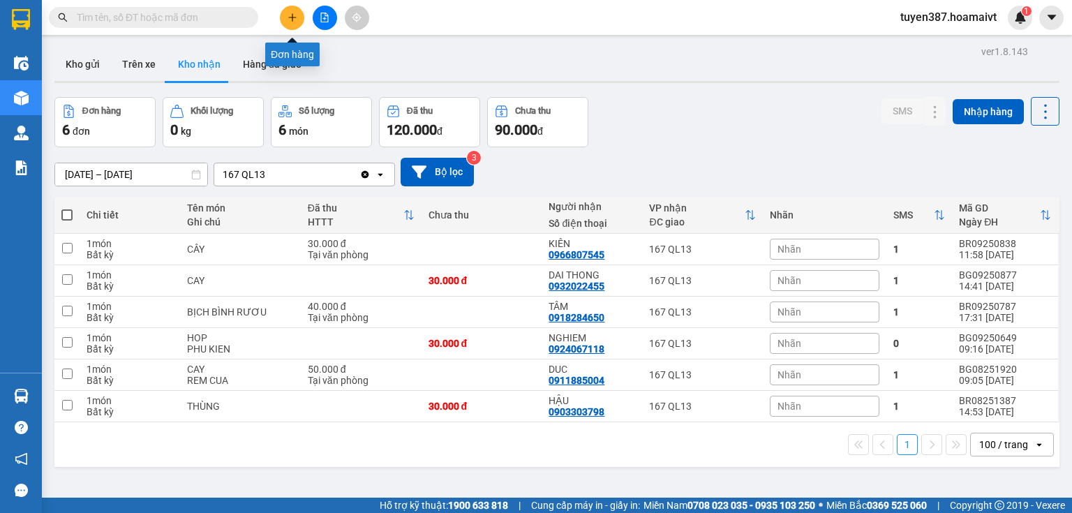
click at [286, 17] on button at bounding box center [292, 18] width 24 height 24
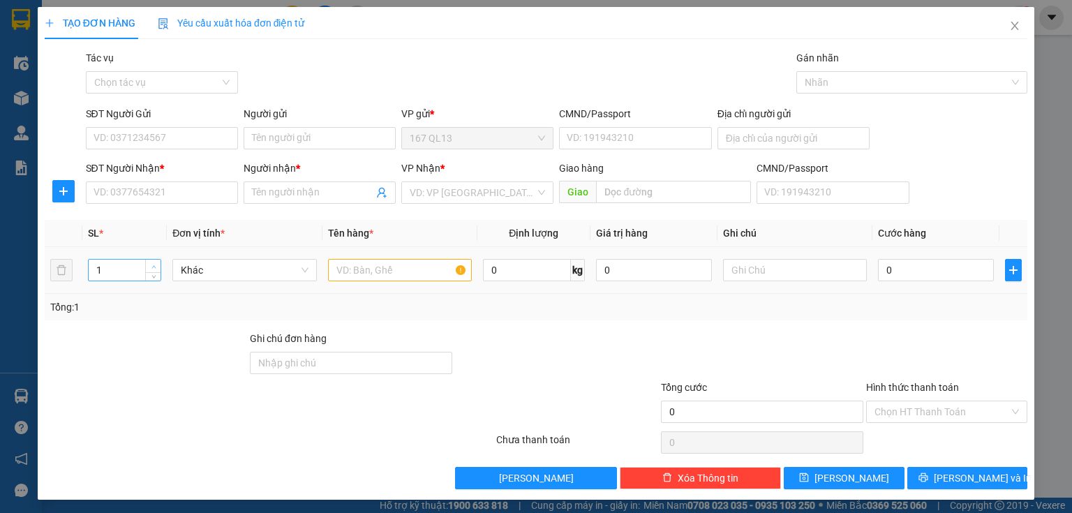
type input "2"
click at [153, 262] on span "up" at bounding box center [153, 266] width 8 height 8
click at [405, 267] on input "text" at bounding box center [400, 270] width 144 height 22
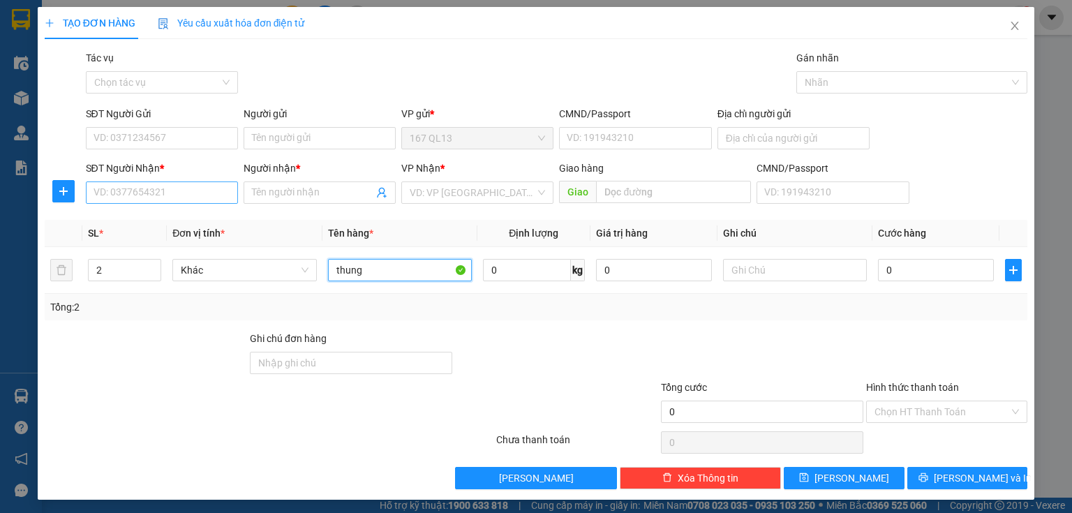
type input "thung"
click at [167, 189] on input "SĐT Người Nhận *" at bounding box center [162, 192] width 152 height 22
type input "0387634353"
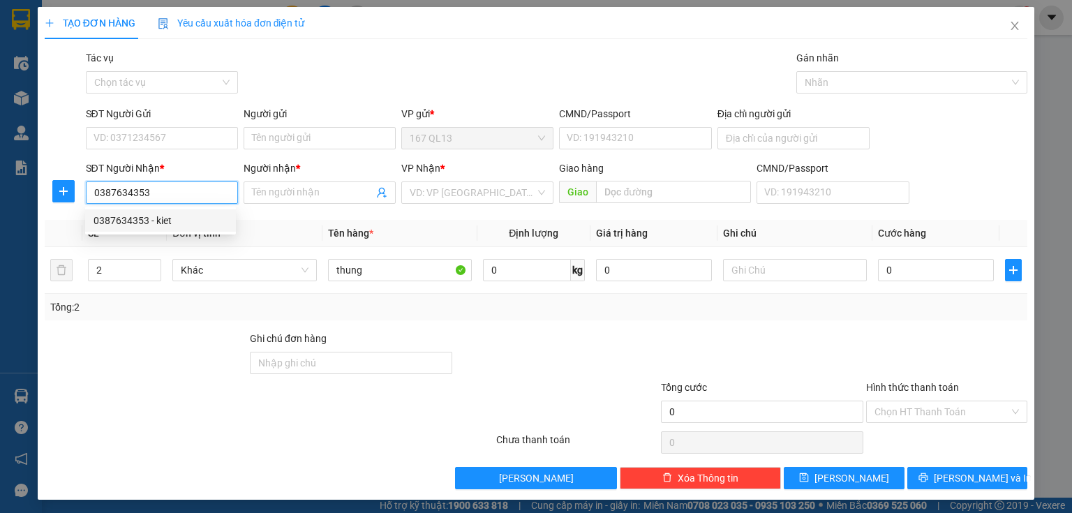
click at [137, 219] on div "0387634353 - kiet" at bounding box center [161, 220] width 134 height 15
type input "kiet"
type input "phu my"
type input "0387634353"
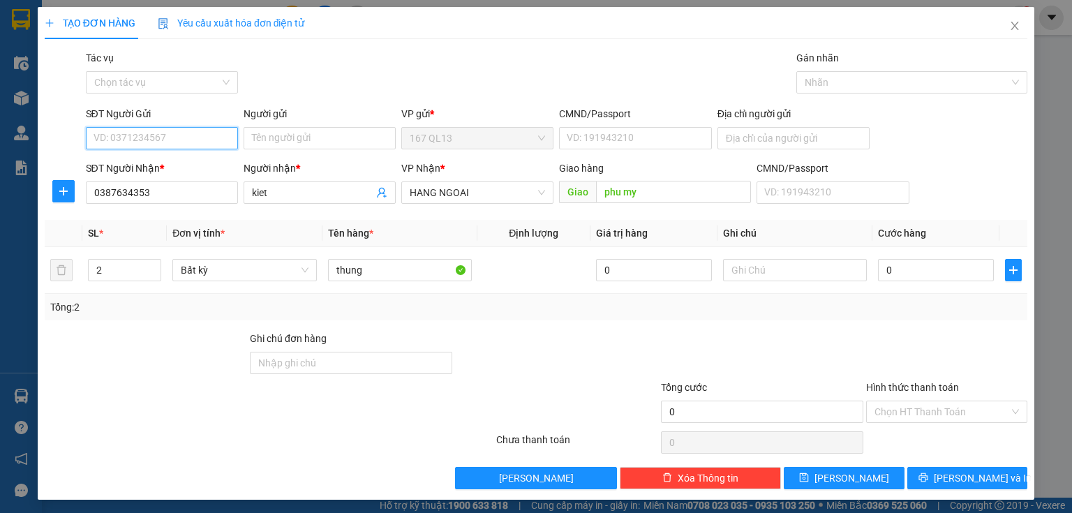
click at [179, 128] on input "SĐT Người Gửi" at bounding box center [162, 138] width 152 height 22
click at [134, 167] on div "0908914675 - k" at bounding box center [161, 165] width 134 height 15
type input "0908914675"
type input "k"
type input "079087007841"
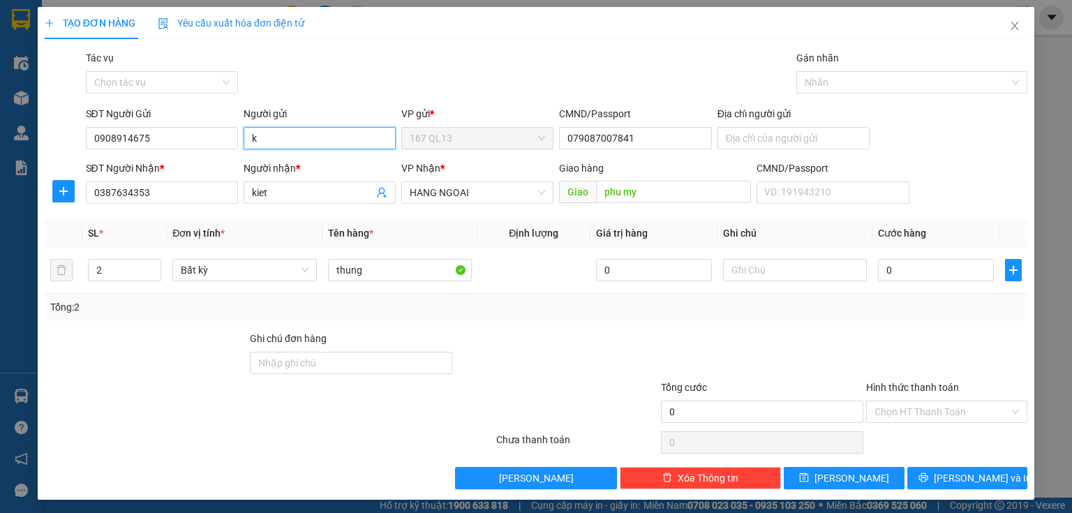
click at [267, 135] on input "k" at bounding box center [320, 138] width 152 height 22
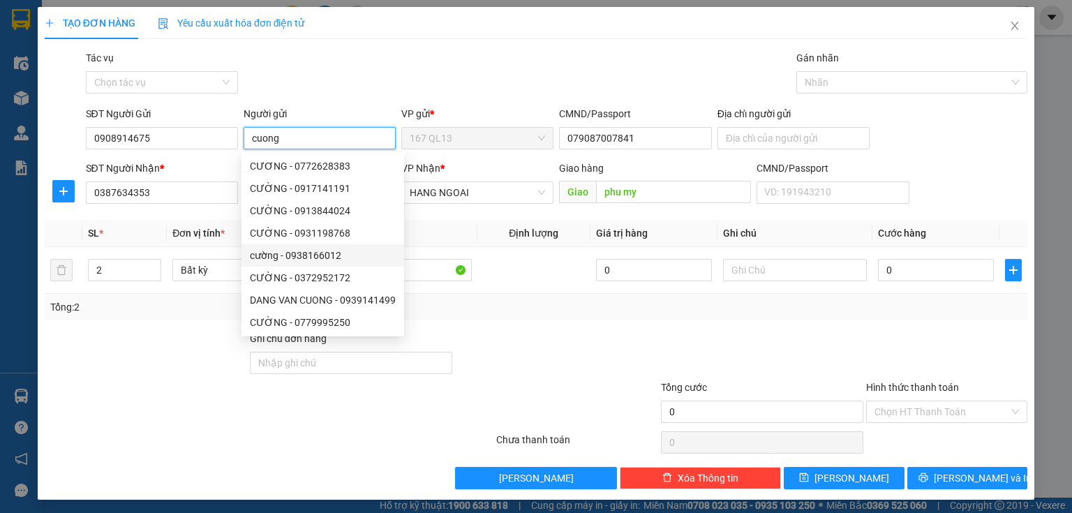
type input "cuong"
click at [553, 354] on div at bounding box center [556, 355] width 205 height 49
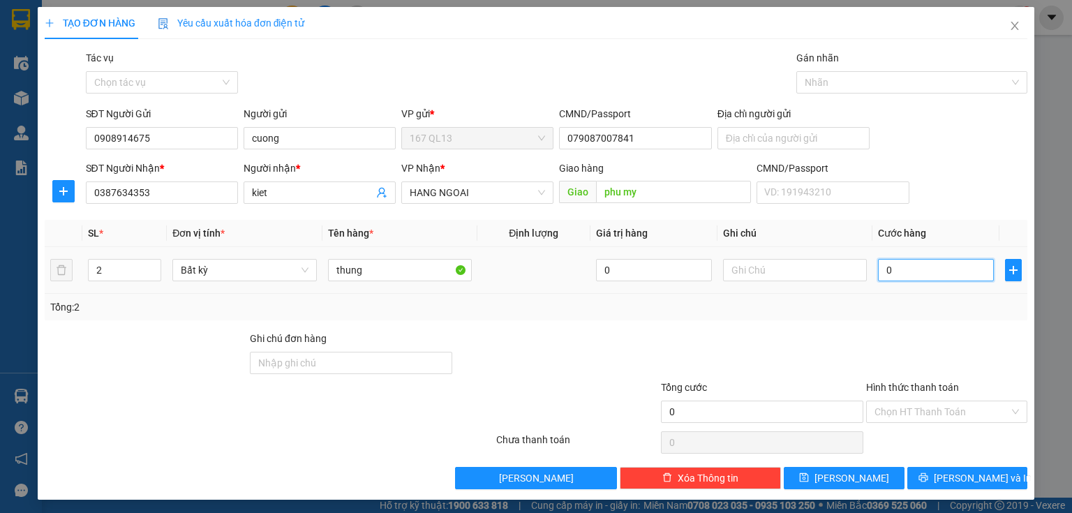
drag, startPoint x: 936, startPoint y: 271, endPoint x: 935, endPoint y: 264, distance: 7.0
click at [936, 269] on input "0" at bounding box center [936, 270] width 116 height 22
type input "7"
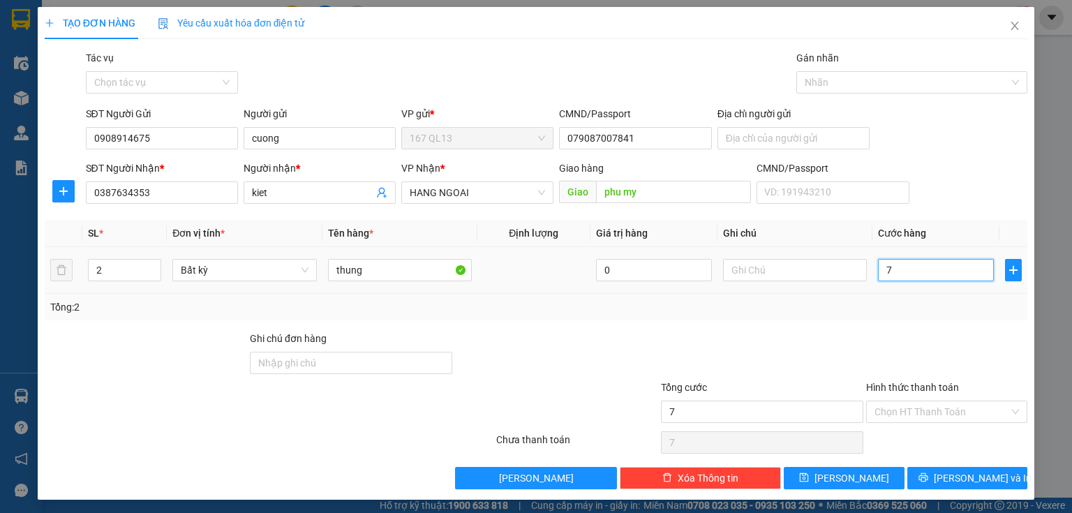
type input "70"
type input "70.000"
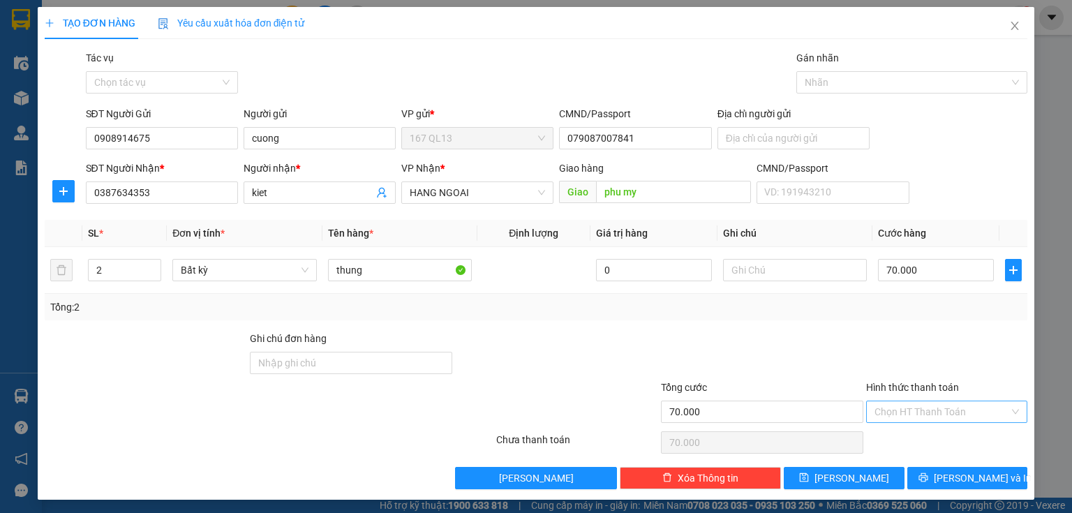
click at [939, 410] on input "Hình thức thanh toán" at bounding box center [941, 411] width 135 height 21
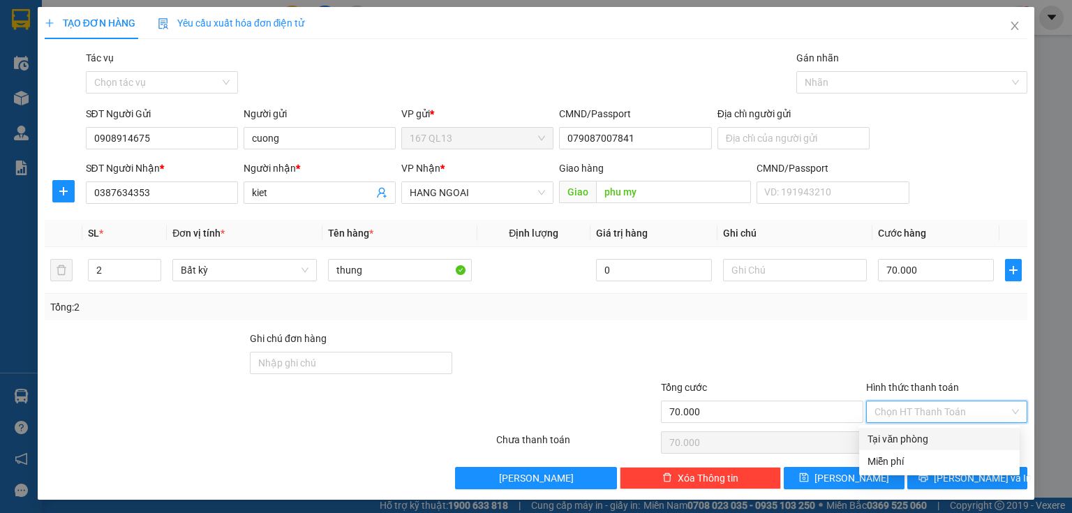
click at [920, 444] on div "Tại văn phòng" at bounding box center [939, 438] width 144 height 15
type input "0"
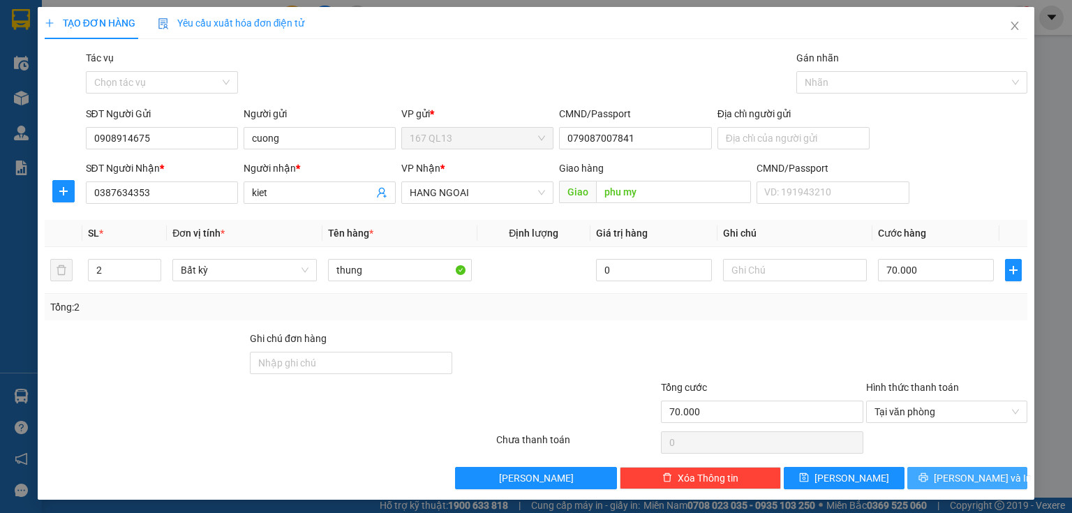
click at [932, 471] on button "[PERSON_NAME] và In" at bounding box center [967, 478] width 121 height 22
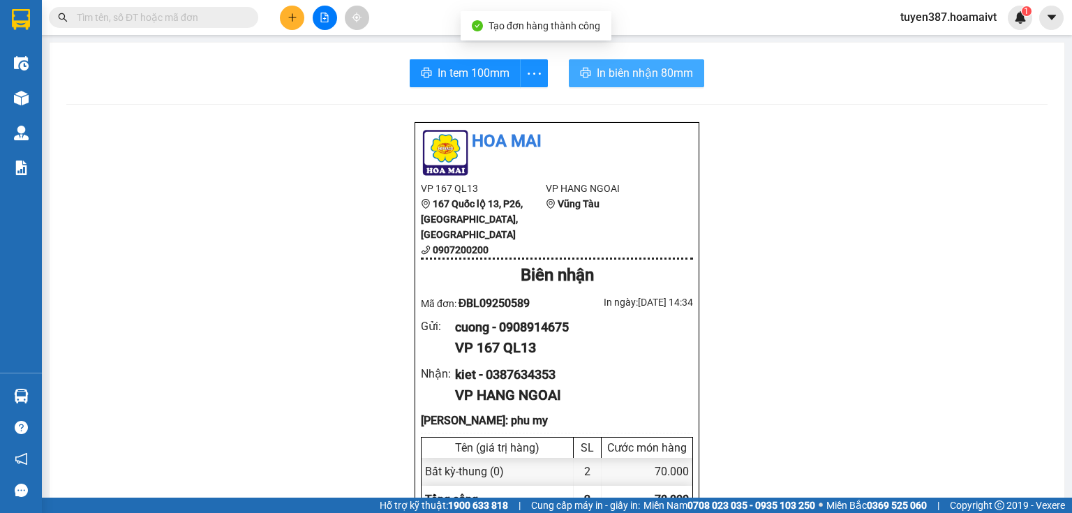
click at [621, 73] on span "In biên nhận 80mm" at bounding box center [645, 72] width 96 height 17
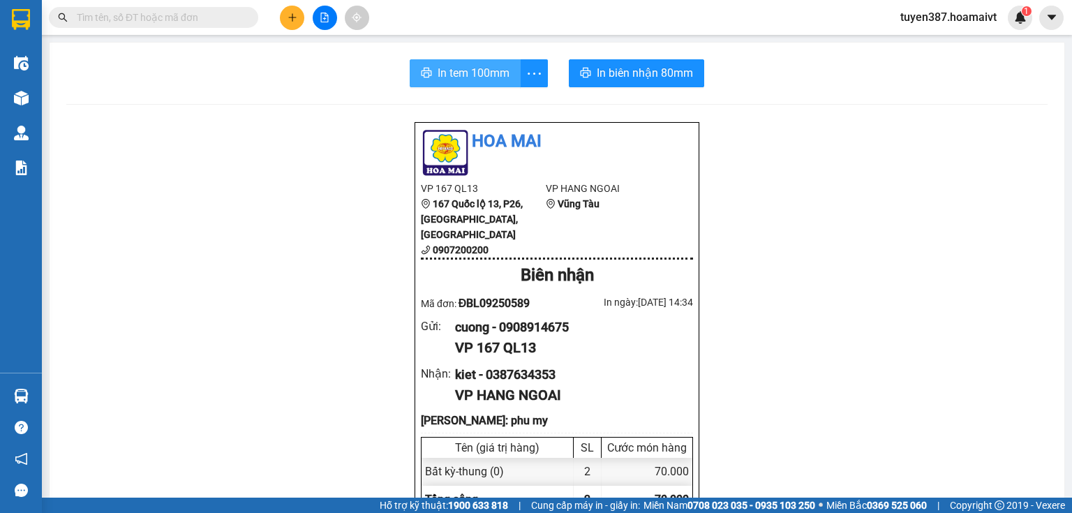
click at [469, 73] on span "In tem 100mm" at bounding box center [474, 72] width 72 height 17
click at [472, 71] on span "In tem 100mm" at bounding box center [474, 72] width 72 height 17
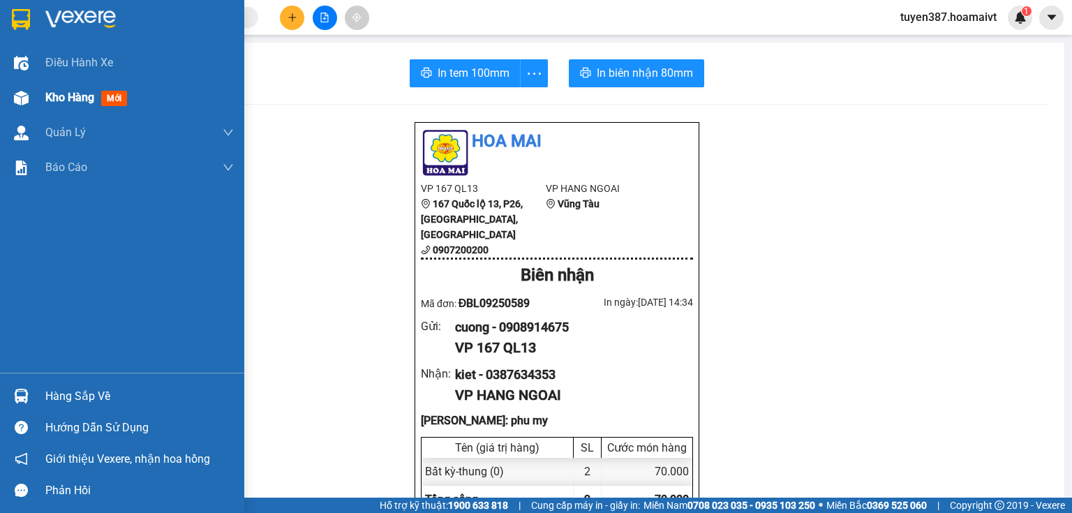
click at [17, 98] on img at bounding box center [21, 98] width 15 height 15
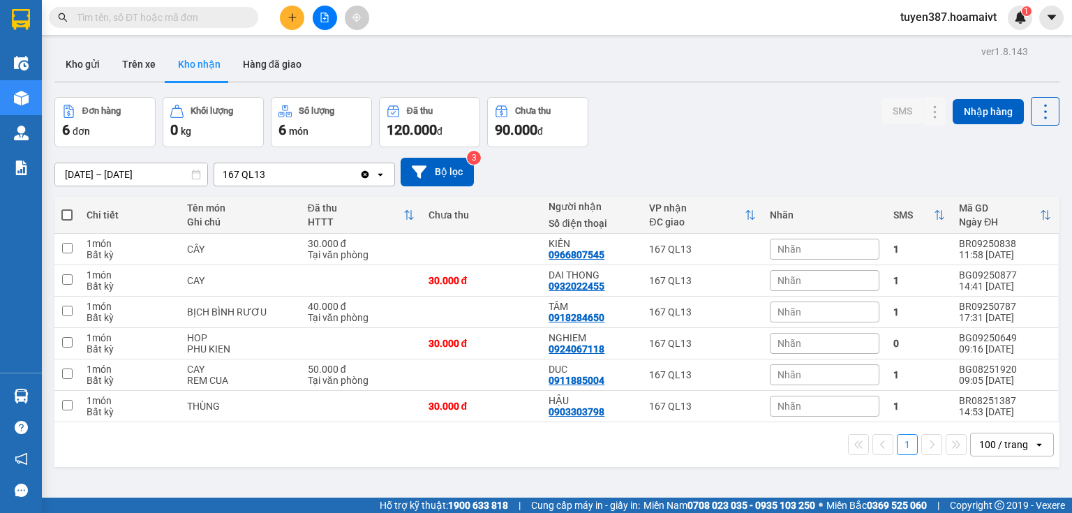
click at [806, 137] on div "Đơn hàng 6 đơn Khối lượng 0 kg Số lượng 6 món Đã thu 120.000 đ Chưa thu 90.000 …" at bounding box center [556, 122] width 1005 height 50
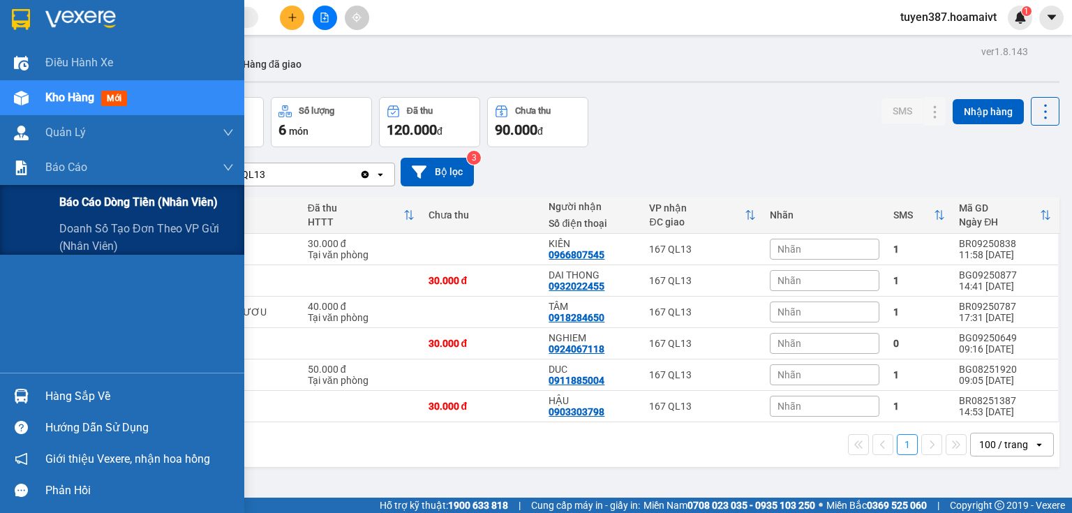
click at [115, 202] on span "Báo cáo dòng tiền (nhân viên)" at bounding box center [138, 201] width 158 height 17
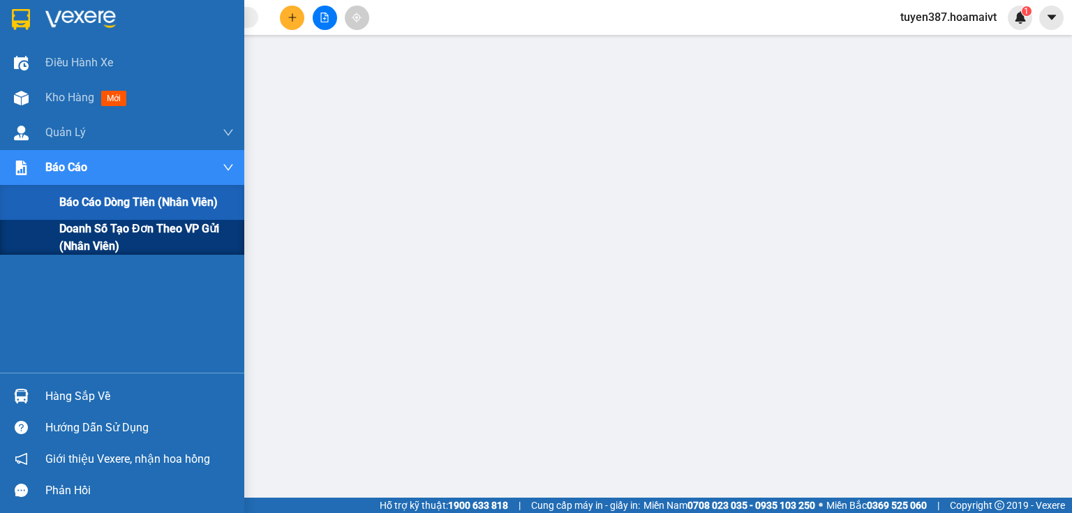
drag, startPoint x: 98, startPoint y: 235, endPoint x: 230, endPoint y: 176, distance: 144.6
click at [98, 234] on span "Doanh số tạo đơn theo VP gửi (nhân viên)" at bounding box center [146, 237] width 174 height 35
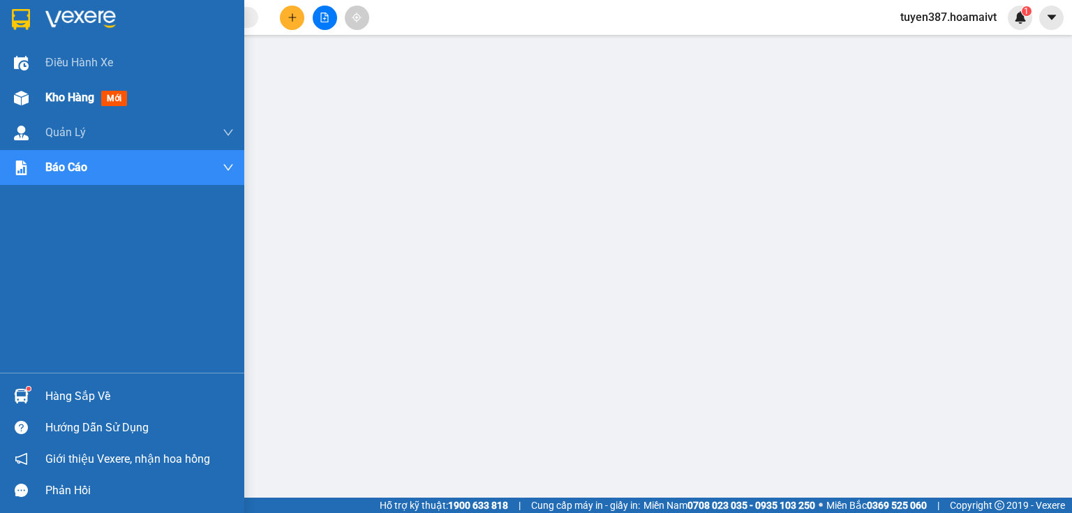
click at [22, 94] on img at bounding box center [21, 98] width 15 height 15
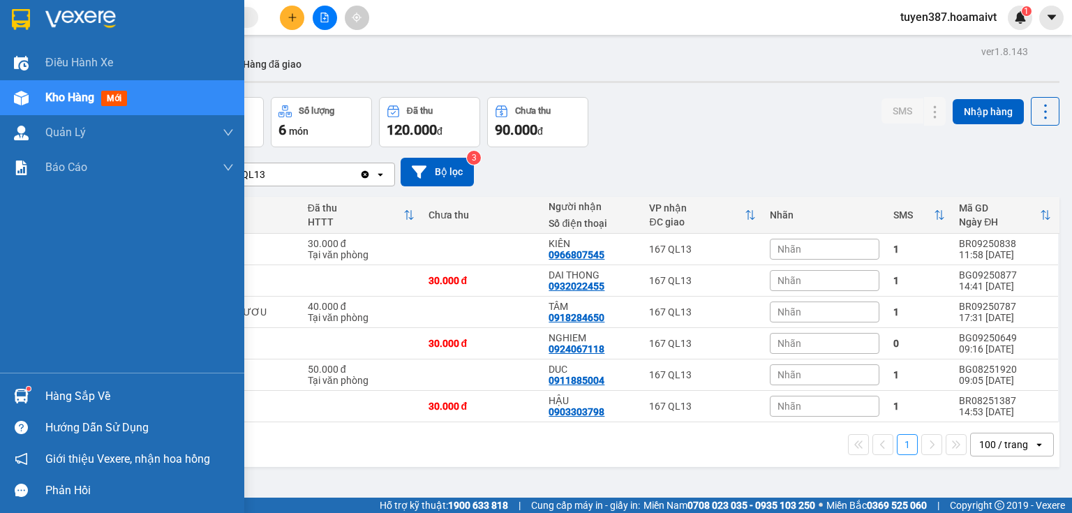
click at [23, 387] on div at bounding box center [21, 396] width 24 height 24
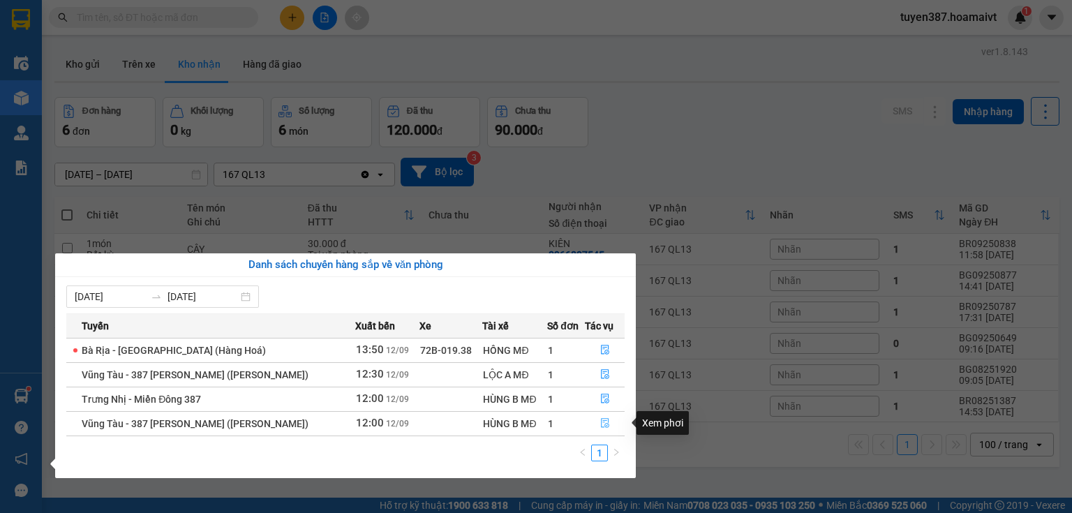
click at [603, 421] on icon "file-done" at bounding box center [605, 423] width 10 height 10
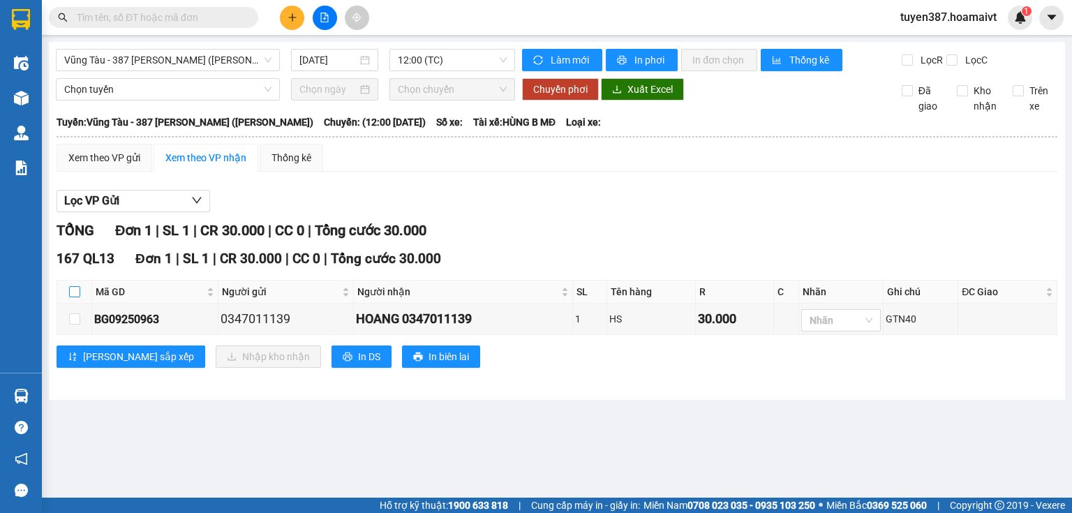
click at [72, 286] on input "checkbox" at bounding box center [74, 291] width 11 height 11
checkbox input "true"
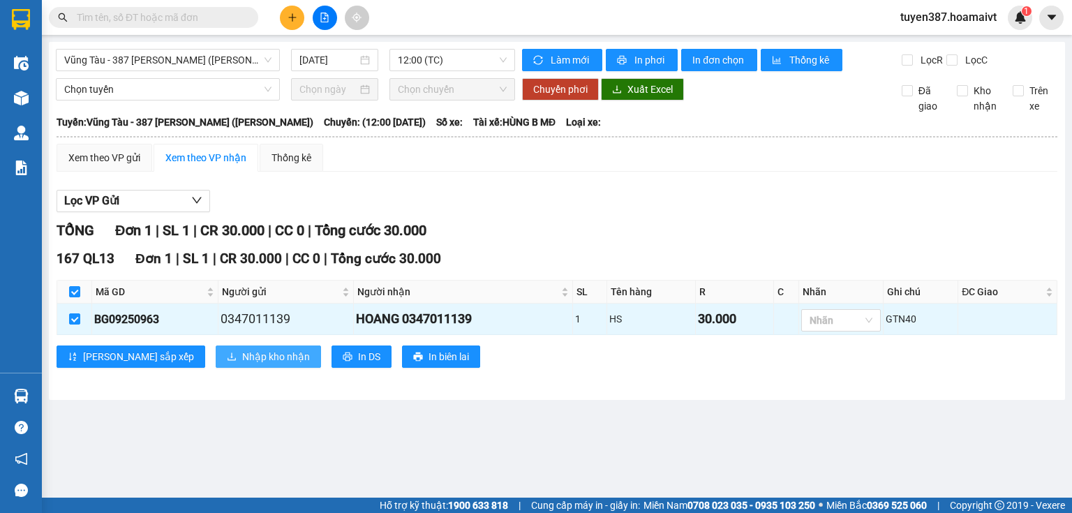
drag, startPoint x: 216, startPoint y: 354, endPoint x: 223, endPoint y: 352, distance: 7.8
click at [242, 354] on span "Nhập kho nhận" at bounding box center [276, 356] width 68 height 15
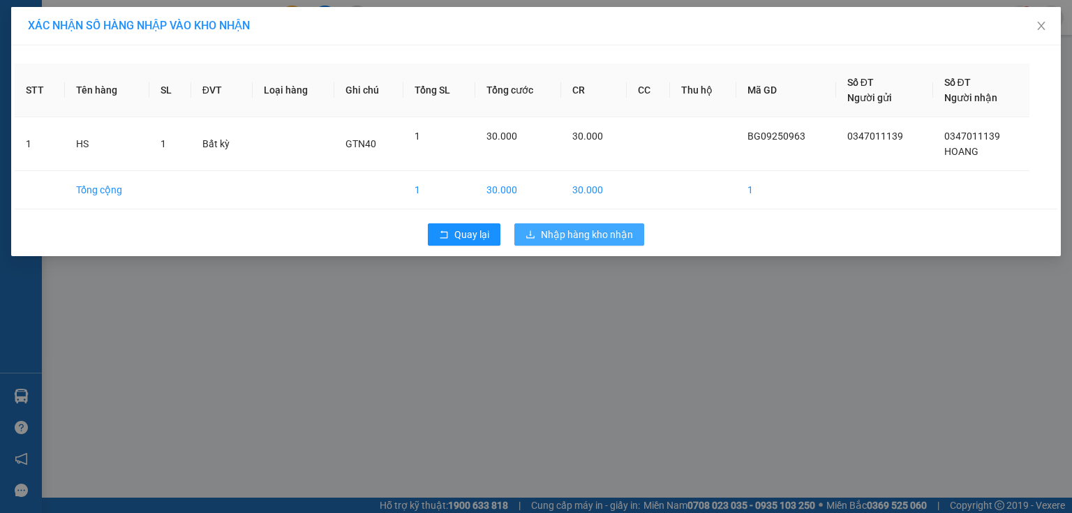
click at [571, 235] on span "Nhập hàng kho nhận" at bounding box center [587, 234] width 92 height 15
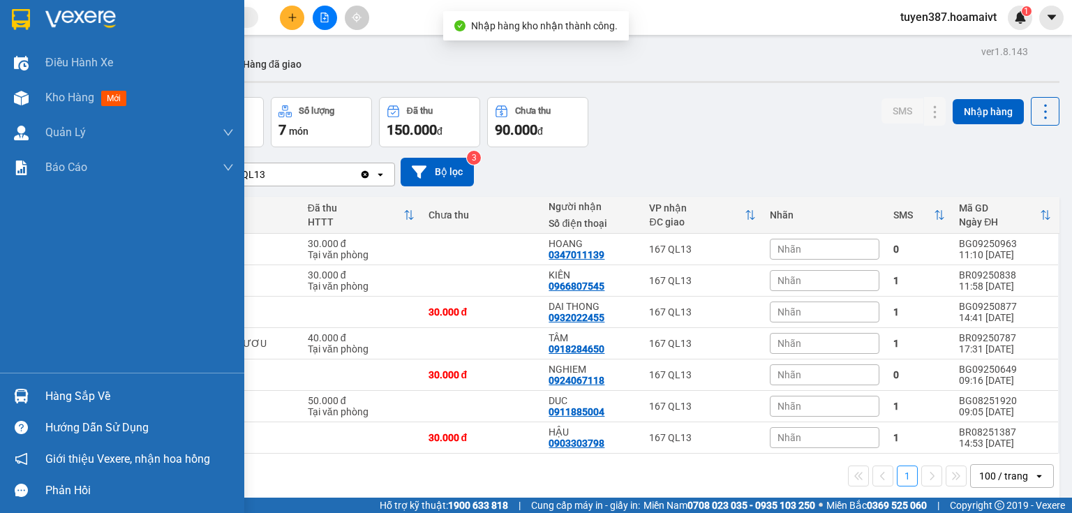
click at [17, 402] on img at bounding box center [21, 396] width 15 height 15
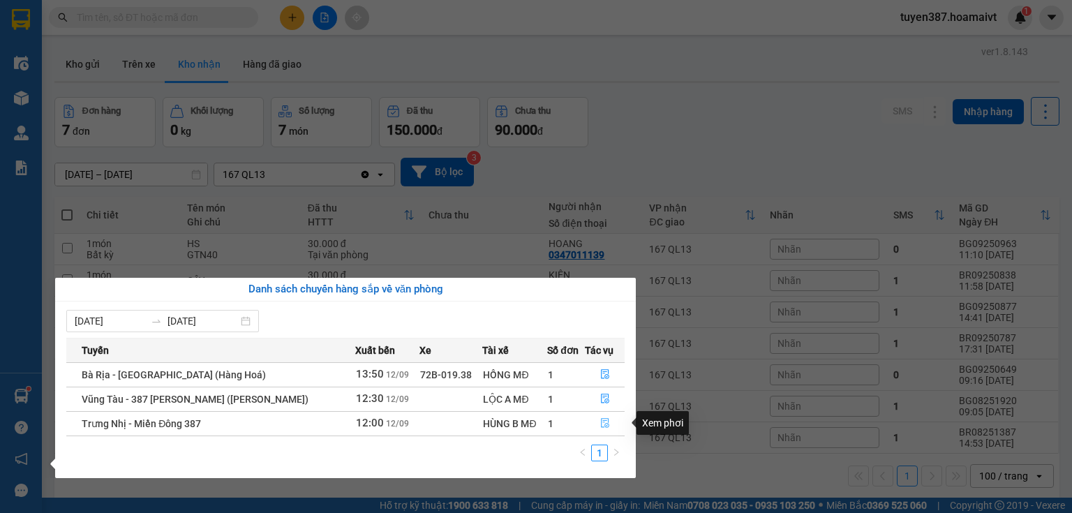
click at [605, 418] on icon "file-done" at bounding box center [605, 423] width 10 height 10
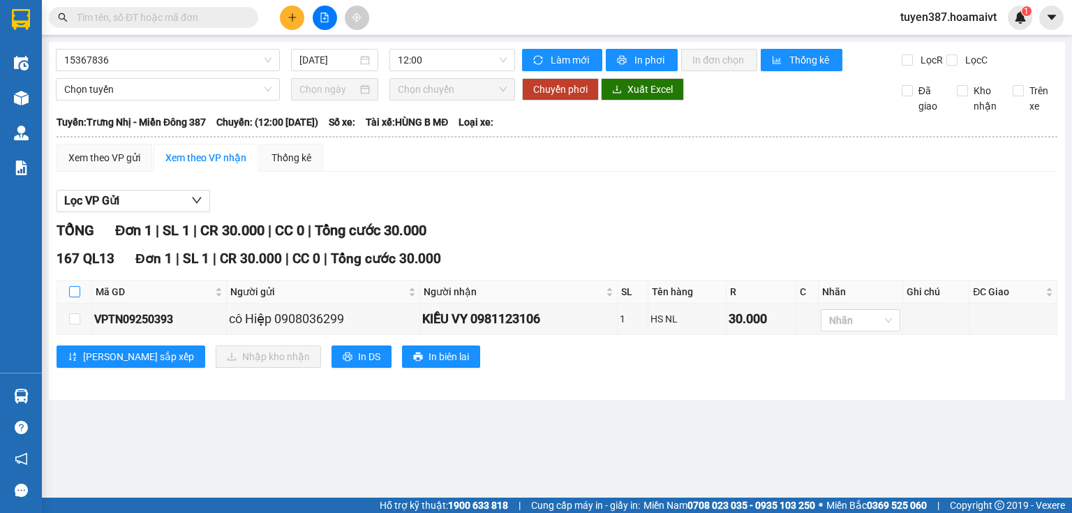
click at [73, 287] on input "checkbox" at bounding box center [74, 291] width 11 height 11
checkbox input "true"
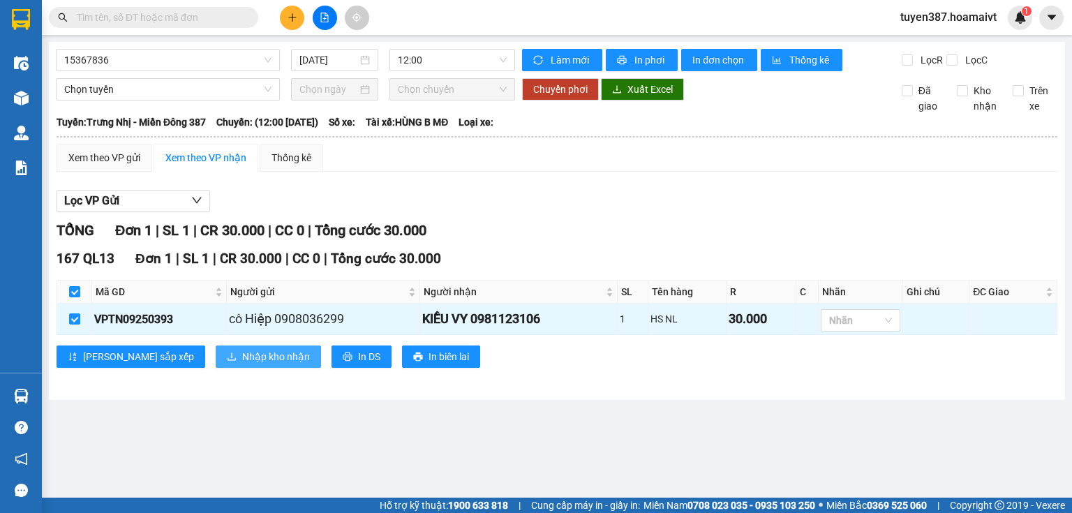
click at [242, 350] on span "Nhập kho nhận" at bounding box center [276, 356] width 68 height 15
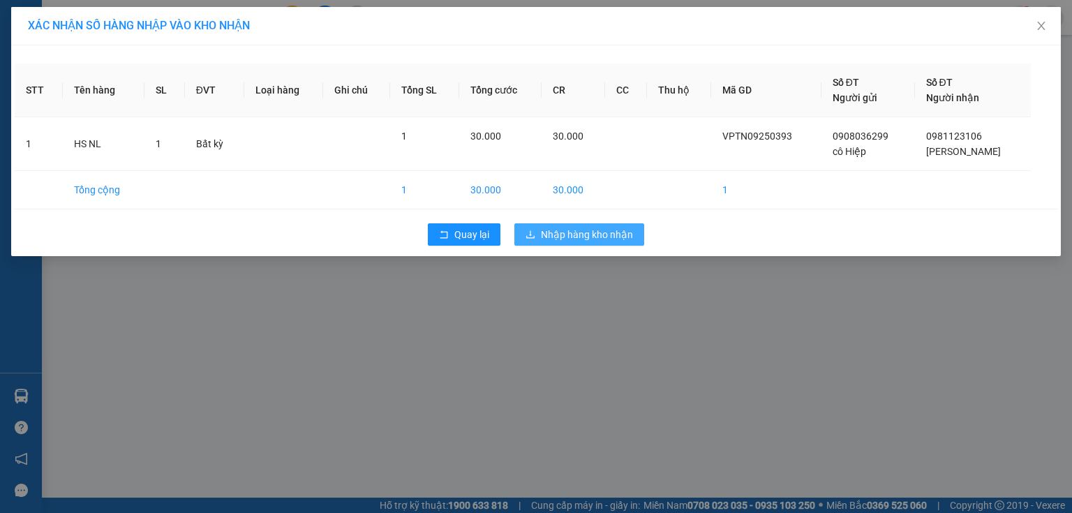
click at [617, 236] on span "Nhập hàng kho nhận" at bounding box center [587, 234] width 92 height 15
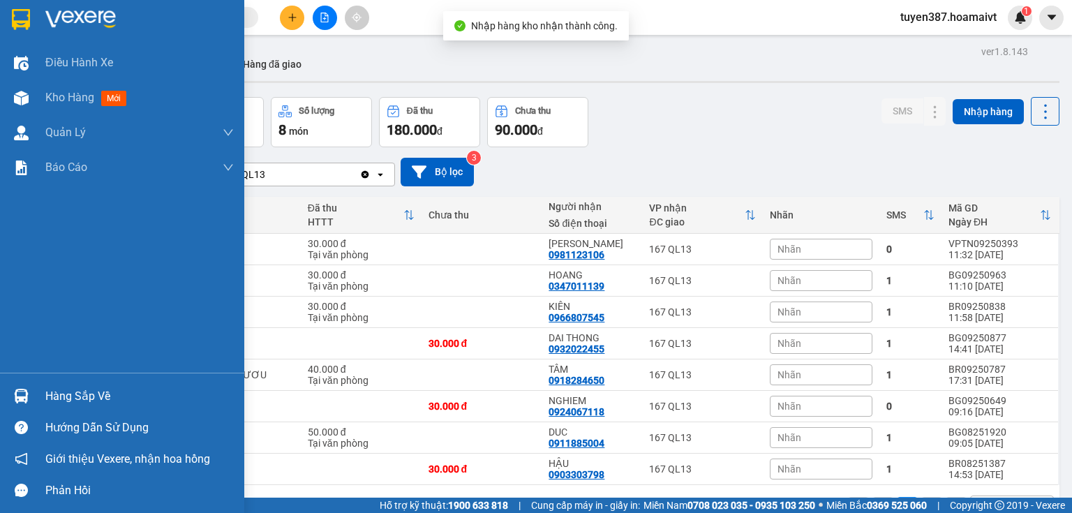
click at [20, 395] on img at bounding box center [21, 396] width 15 height 15
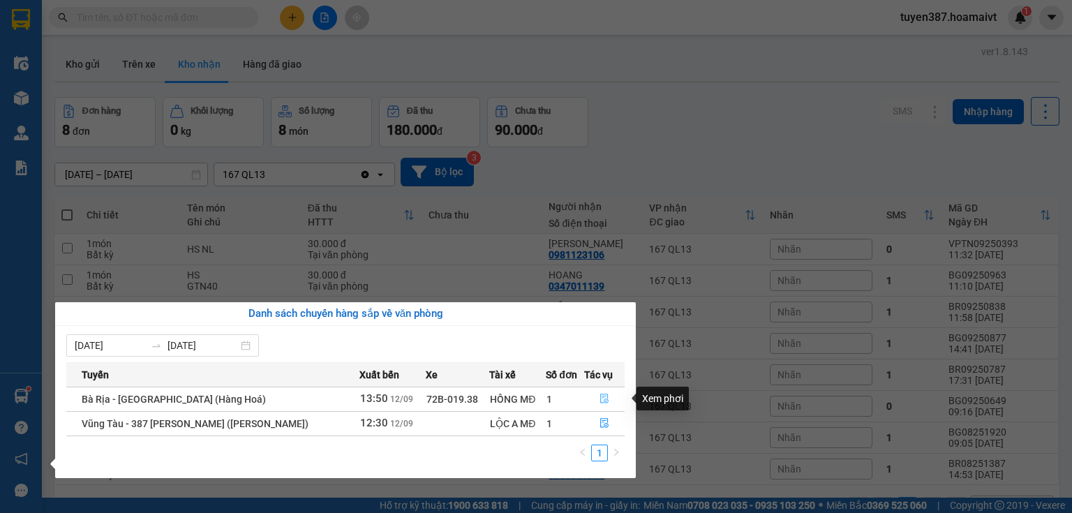
click at [604, 401] on icon "file-done" at bounding box center [604, 399] width 8 height 10
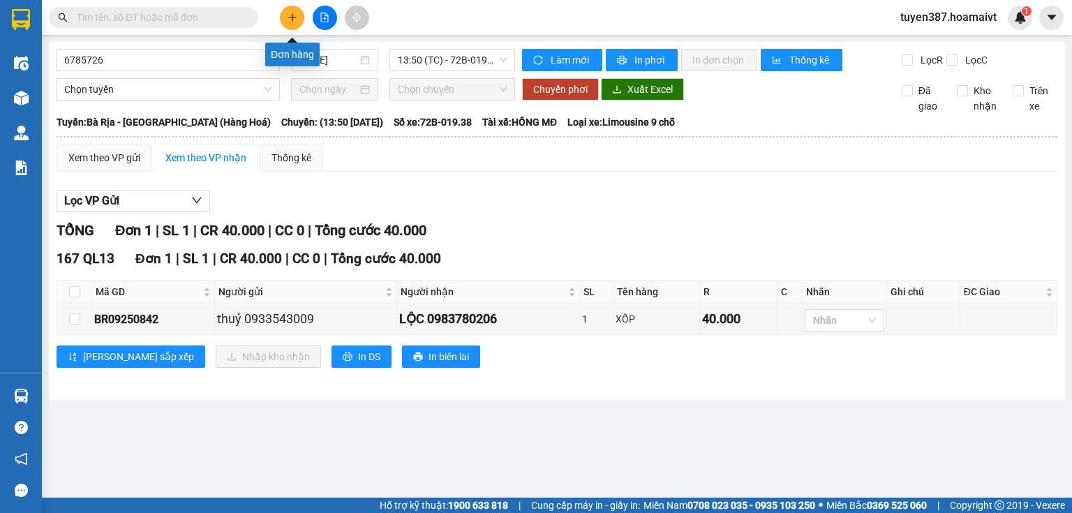
click at [287, 15] on icon "plus" at bounding box center [292, 18] width 10 height 10
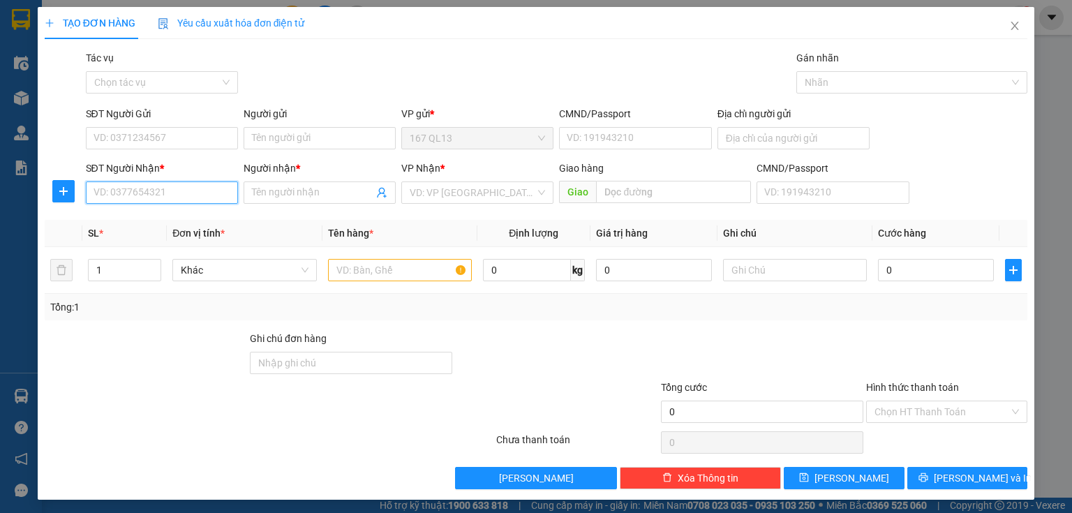
click at [189, 196] on input "SĐT Người Nhận *" at bounding box center [162, 192] width 152 height 22
click at [162, 189] on input "SĐT Người Nhận *" at bounding box center [162, 192] width 152 height 22
type input "0373918469"
click at [162, 222] on div "0373918469 - DUY" at bounding box center [161, 220] width 134 height 15
type input "DUY"
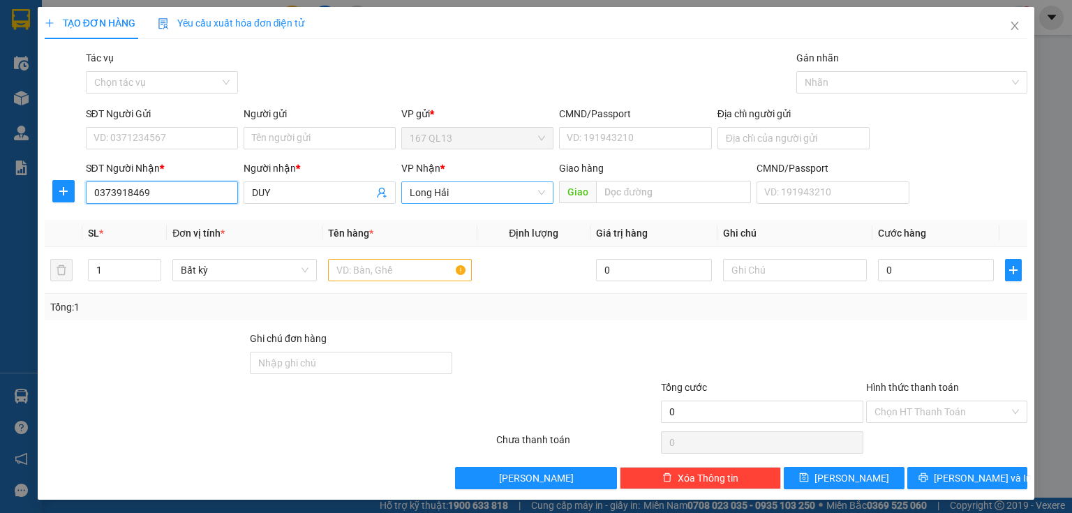
click at [488, 194] on span "Long Hải" at bounding box center [477, 192] width 135 height 21
type input "0373918469"
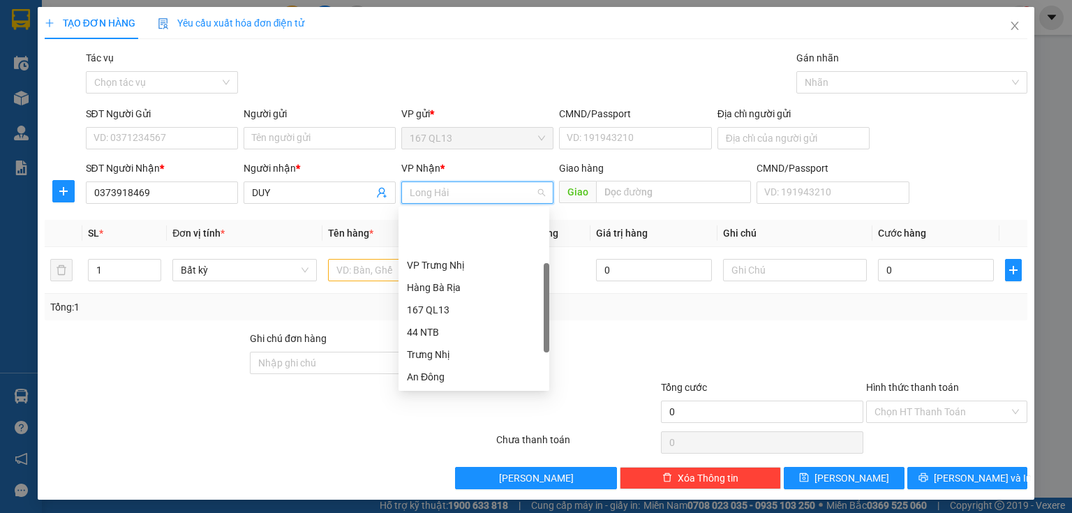
scroll to position [67, 0]
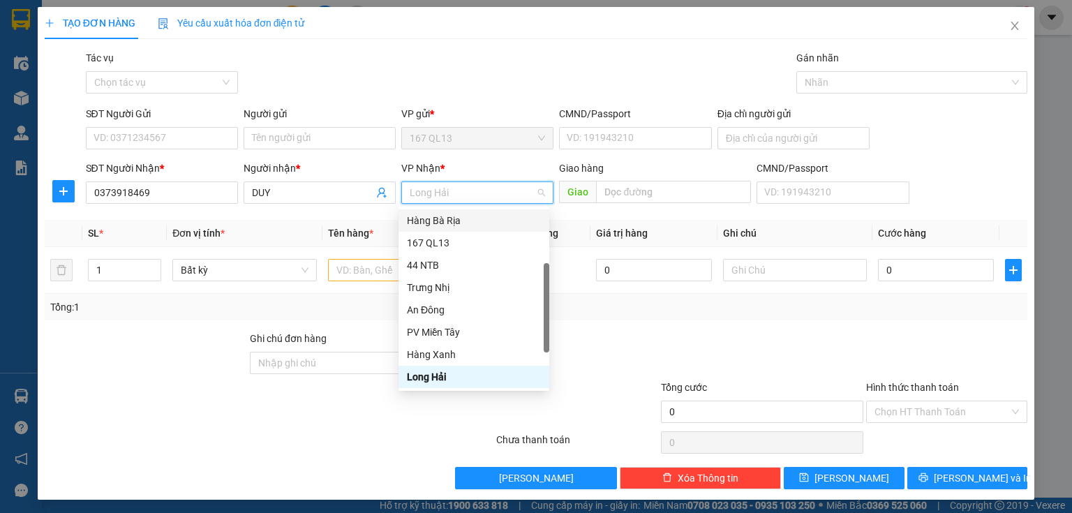
click at [441, 218] on div "Hàng Bà Rịa" at bounding box center [474, 220] width 134 height 15
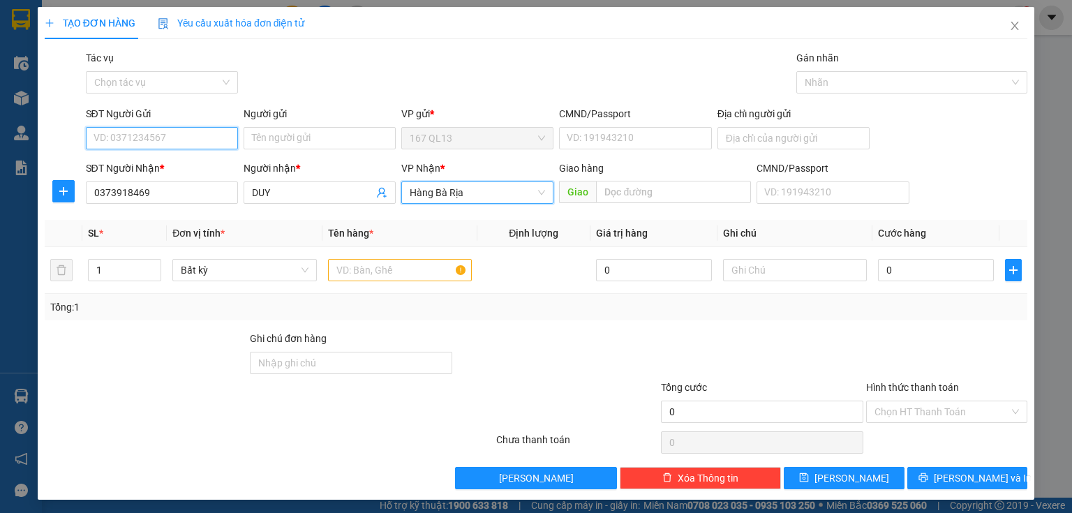
click at [181, 135] on input "SĐT Người Gửi" at bounding box center [162, 138] width 152 height 22
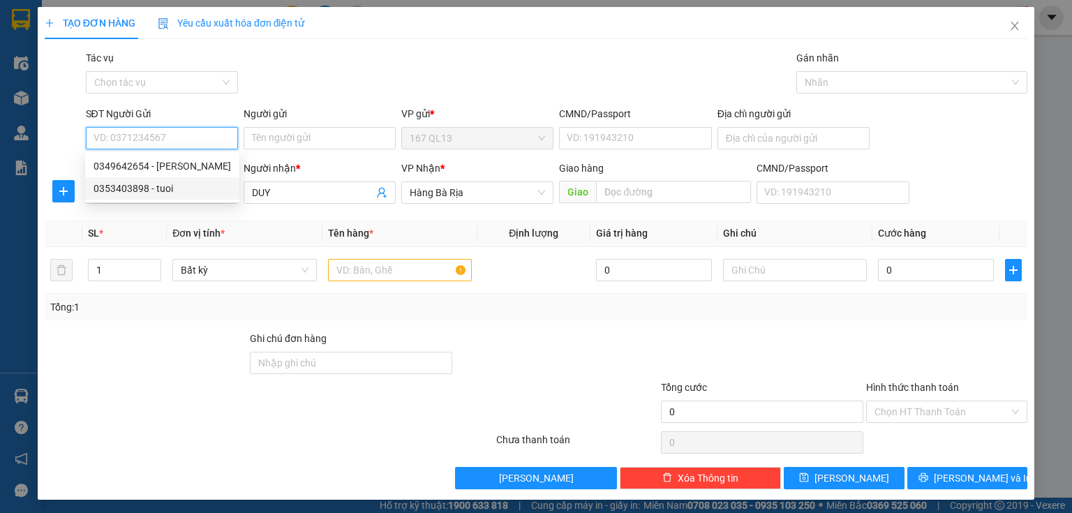
click at [154, 187] on div "0353403898 - tuoi" at bounding box center [162, 188] width 137 height 15
type input "0353403898"
type input "tuoi"
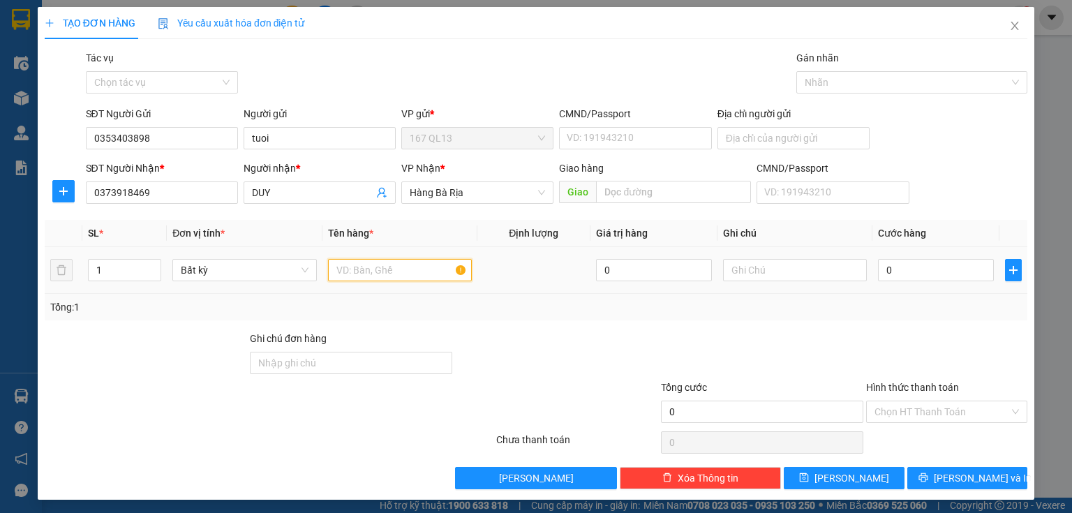
click at [404, 276] on input "text" at bounding box center [400, 270] width 144 height 22
type input "hop"
drag, startPoint x: 899, startPoint y: 270, endPoint x: 857, endPoint y: 255, distance: 44.6
click at [899, 269] on input "0" at bounding box center [936, 270] width 116 height 22
type input "3"
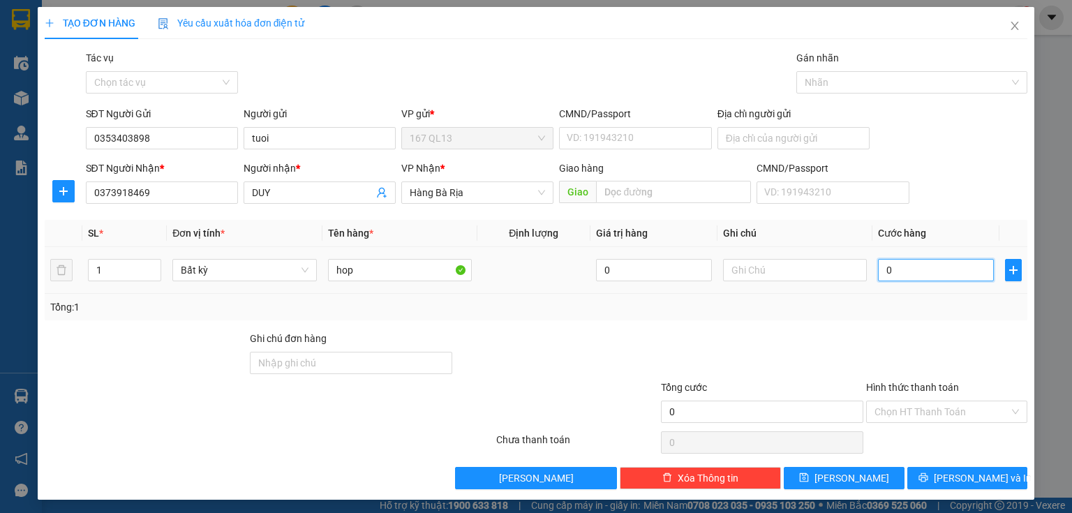
type input "3"
type input "30"
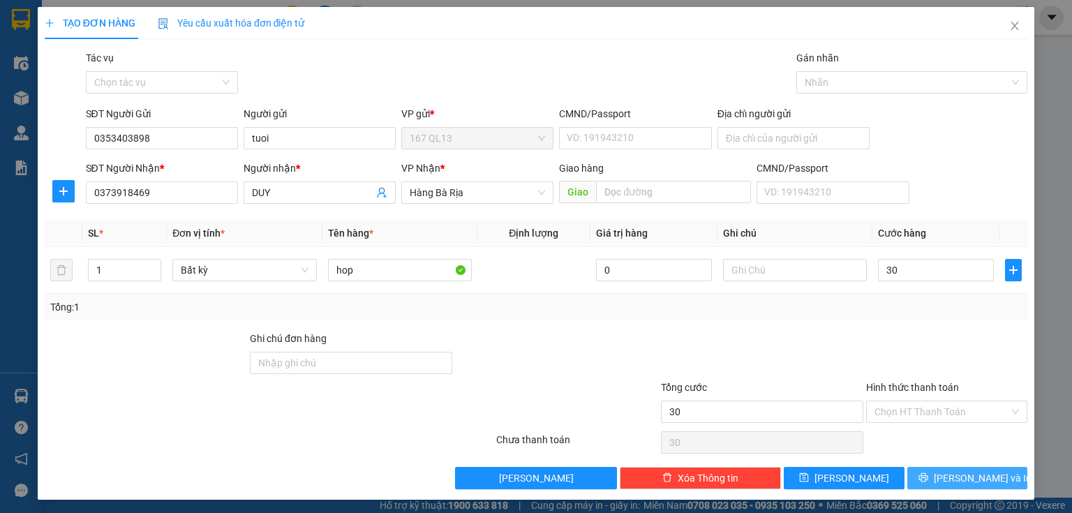
type input "30.000"
click at [917, 477] on button "[PERSON_NAME] và In" at bounding box center [967, 478] width 121 height 22
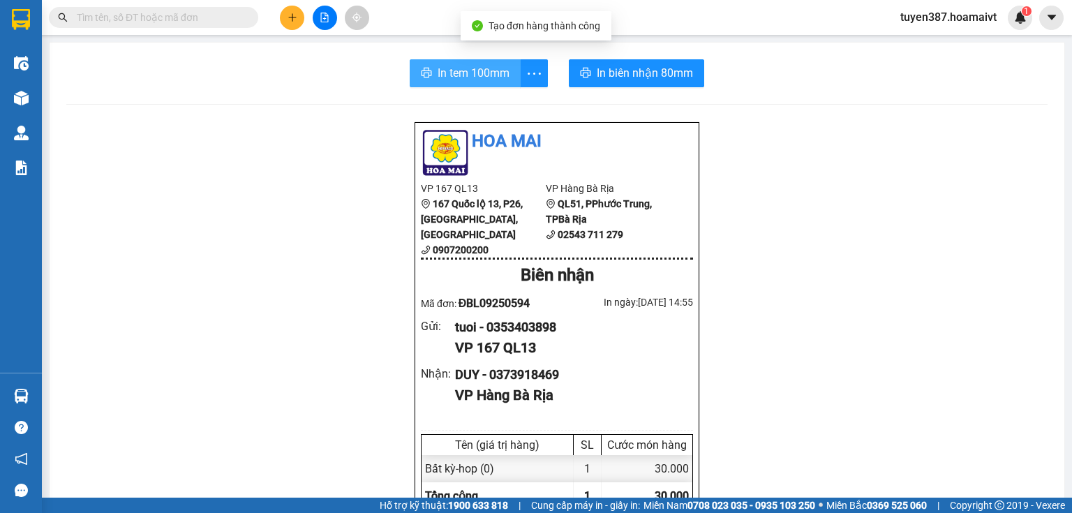
click at [475, 72] on span "In tem 100mm" at bounding box center [474, 72] width 72 height 17
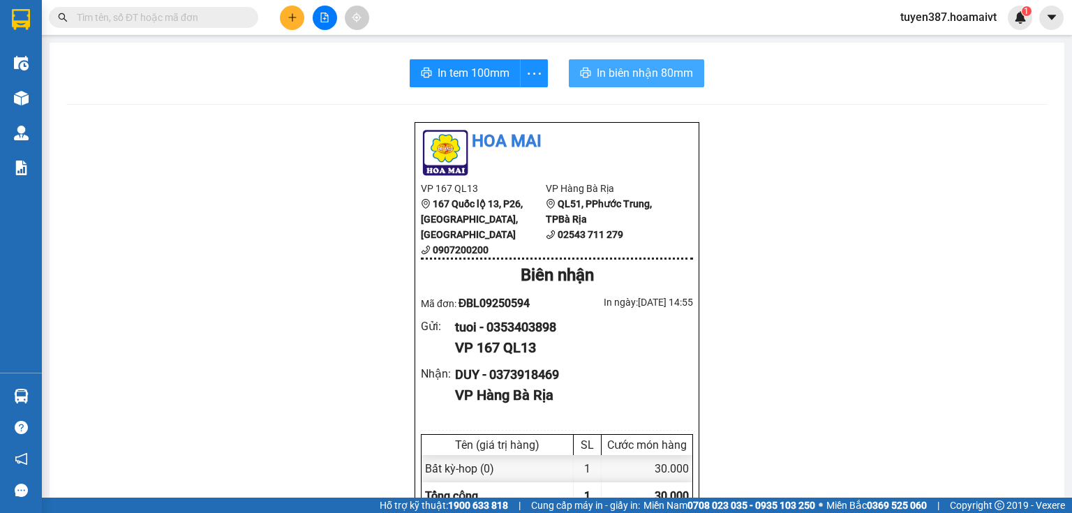
click at [645, 73] on span "In biên nhận 80mm" at bounding box center [645, 72] width 96 height 17
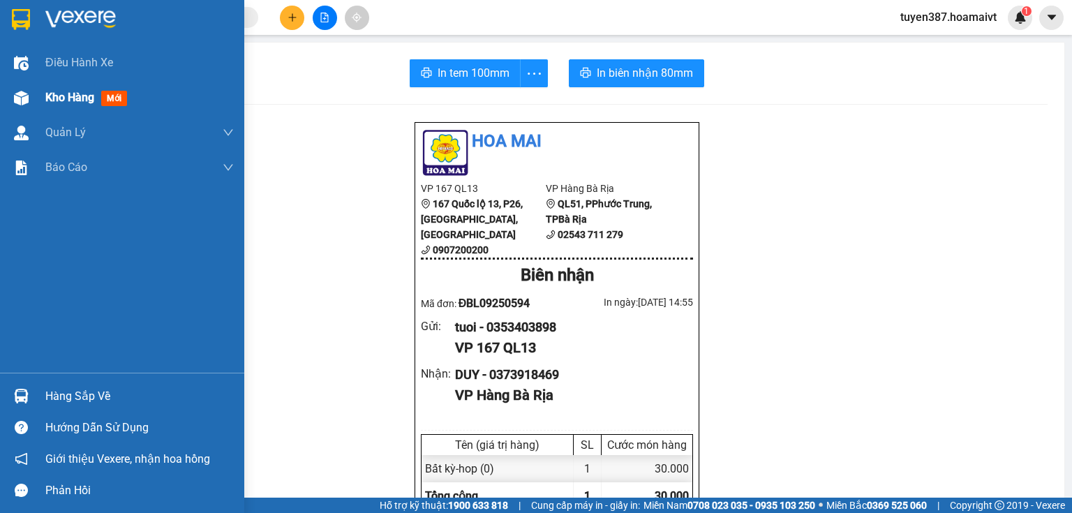
click at [22, 91] on img at bounding box center [21, 98] width 15 height 15
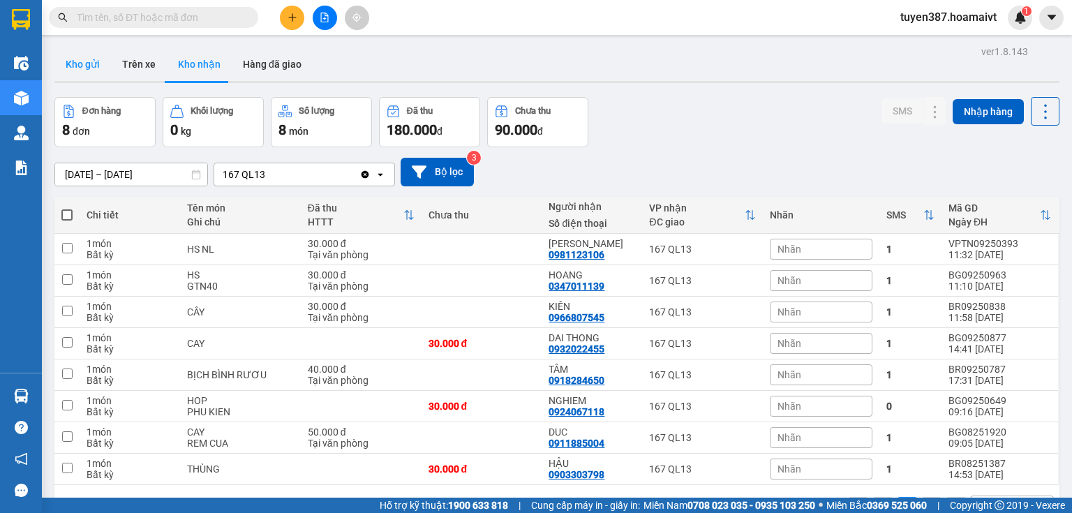
click at [84, 59] on button "Kho gửi" at bounding box center [82, 63] width 57 height 33
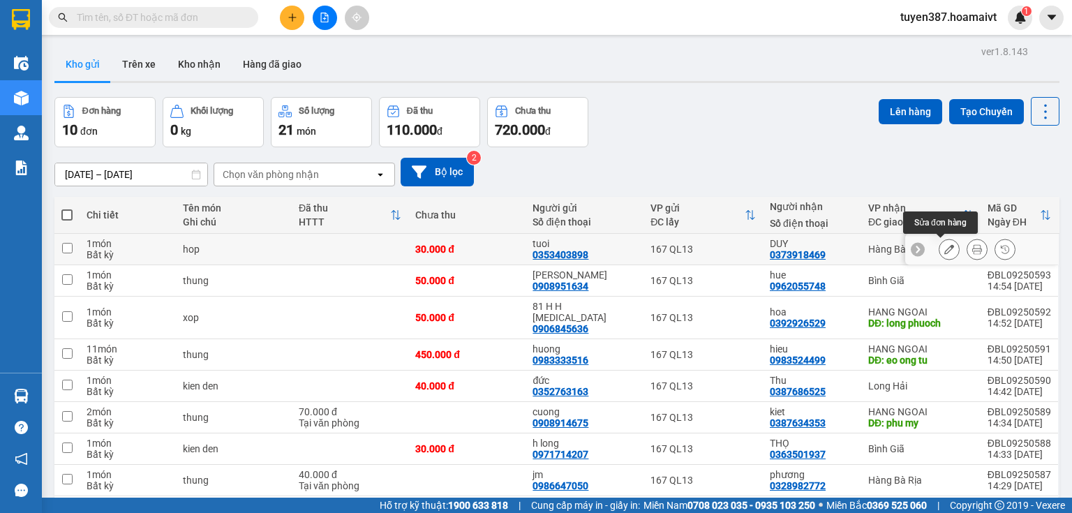
click at [944, 246] on icon at bounding box center [949, 249] width 10 height 10
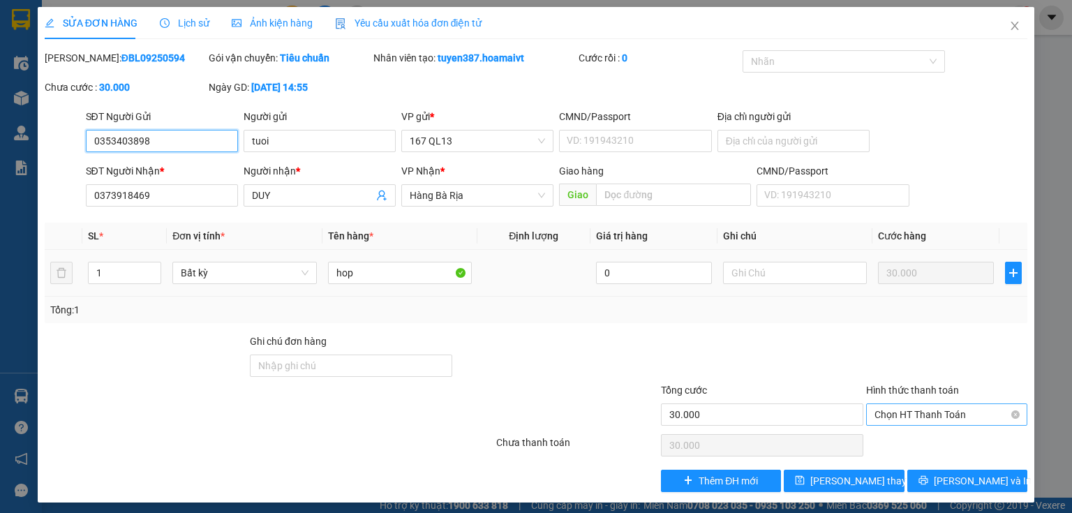
click at [907, 410] on span "Chọn HT Thanh Toán" at bounding box center [946, 414] width 144 height 21
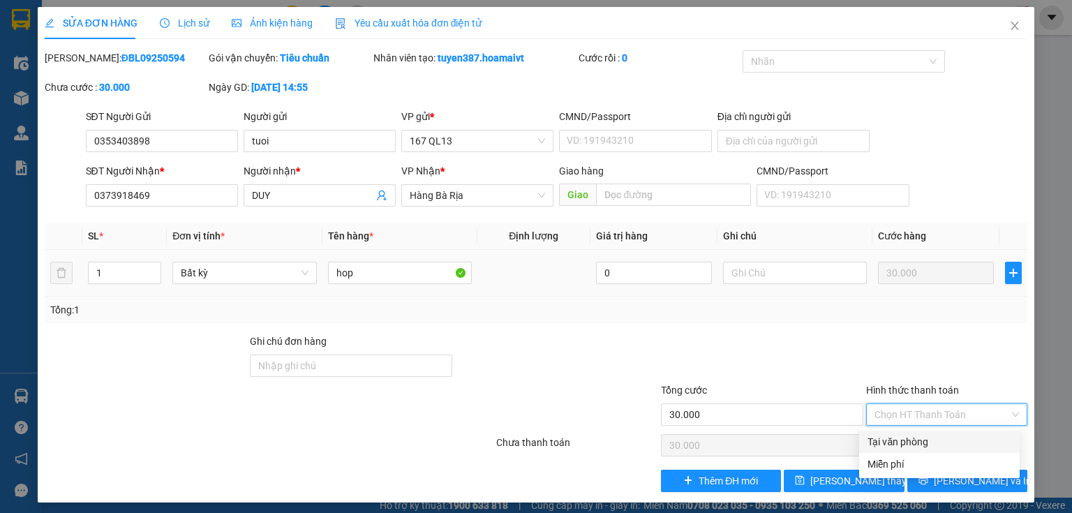
click at [896, 440] on div "Tại văn phòng" at bounding box center [939, 441] width 144 height 15
type input "0"
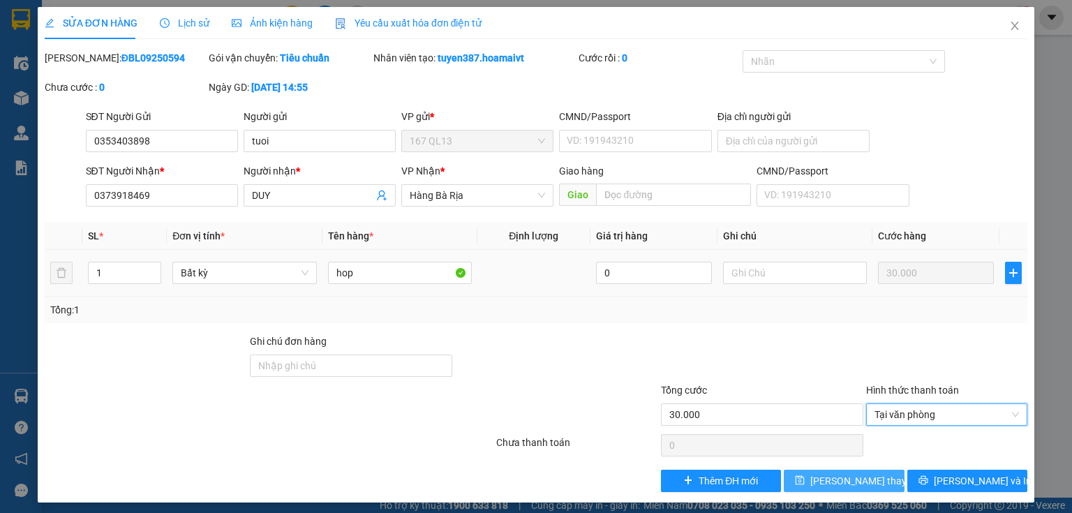
click at [835, 480] on span "[PERSON_NAME] thay đổi" at bounding box center [866, 480] width 112 height 15
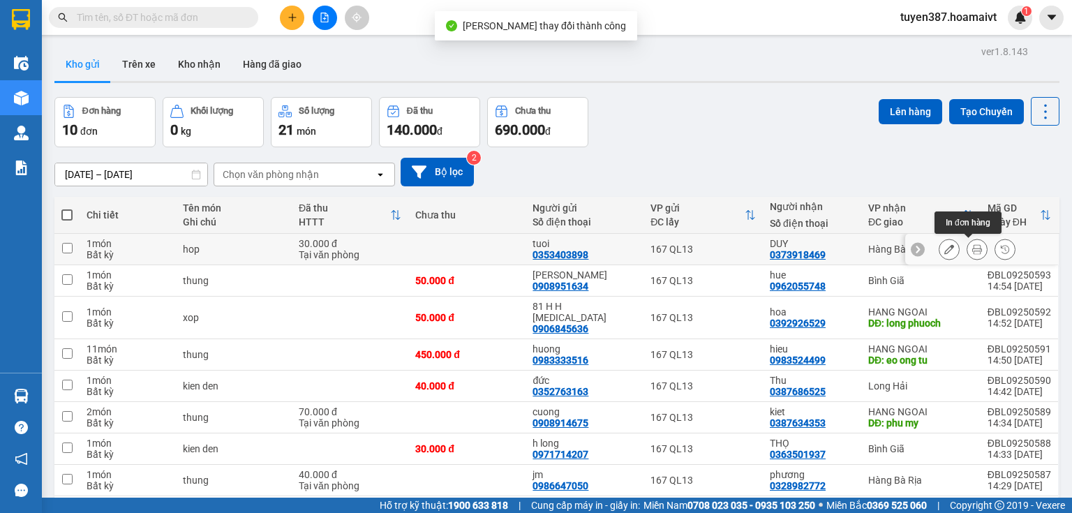
click at [972, 252] on icon at bounding box center [977, 249] width 10 height 10
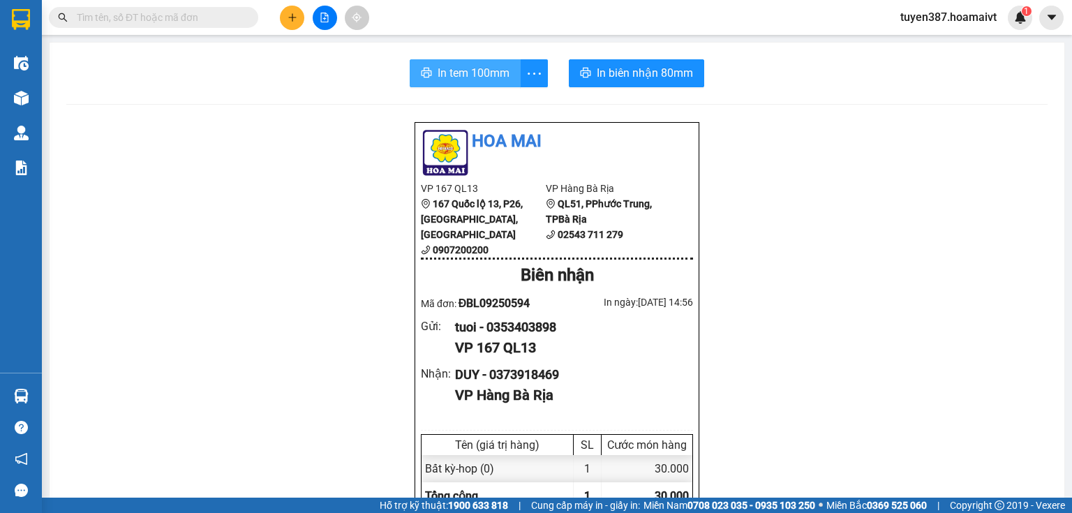
click at [492, 70] on span "In tem 100mm" at bounding box center [474, 72] width 72 height 17
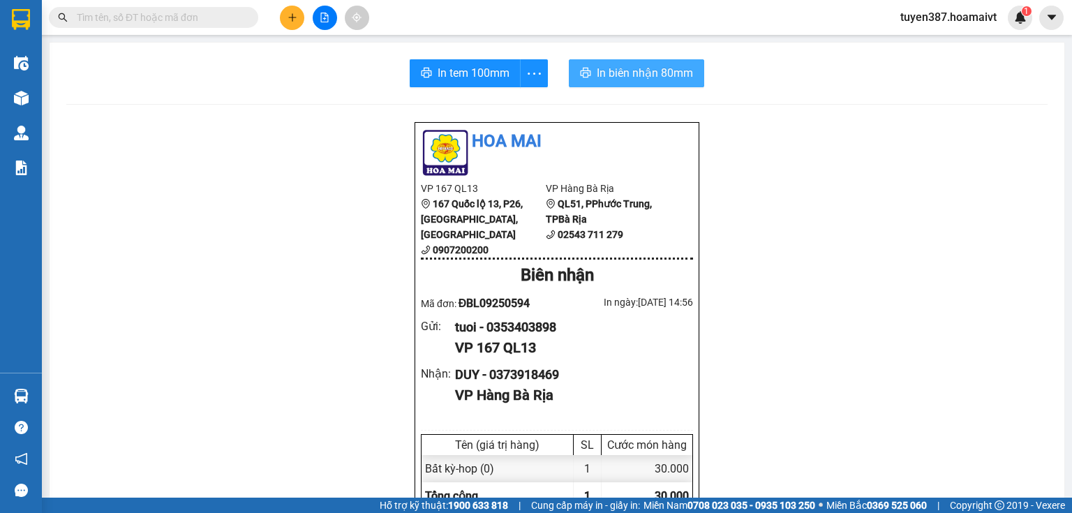
click at [639, 60] on button "In biên nhận 80mm" at bounding box center [636, 73] width 135 height 28
click at [299, 17] on button at bounding box center [292, 18] width 24 height 24
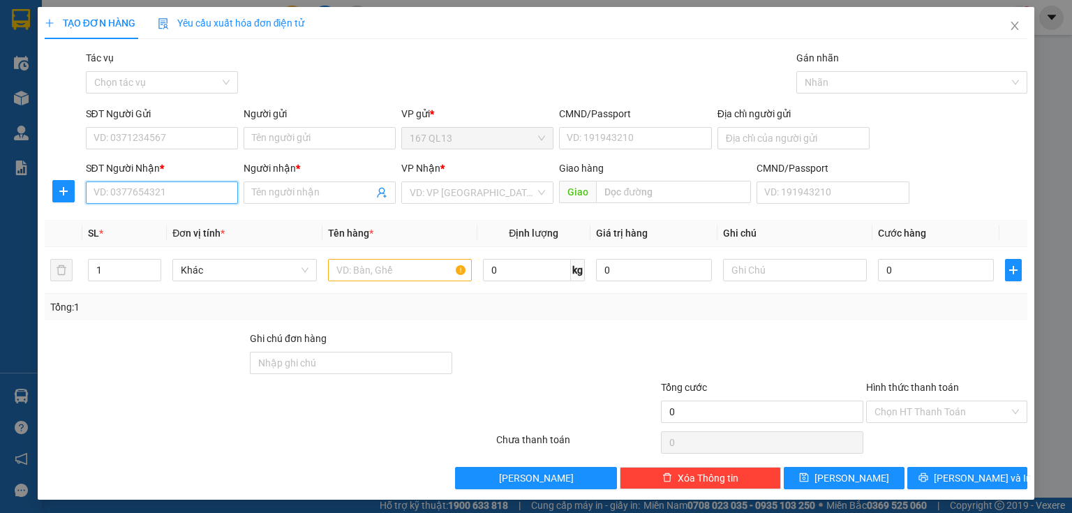
click at [195, 191] on input "SĐT Người Nhận *" at bounding box center [162, 192] width 152 height 22
click at [195, 194] on input "SĐT Người Nhận *" at bounding box center [162, 192] width 152 height 22
click at [1009, 22] on icon "close" at bounding box center [1014, 25] width 11 height 11
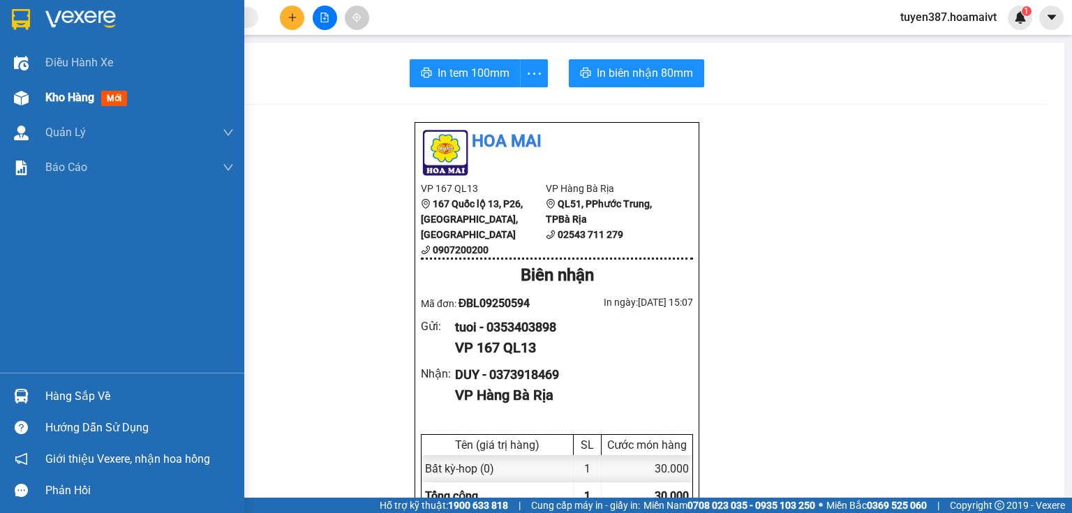
click at [15, 92] on img at bounding box center [21, 98] width 15 height 15
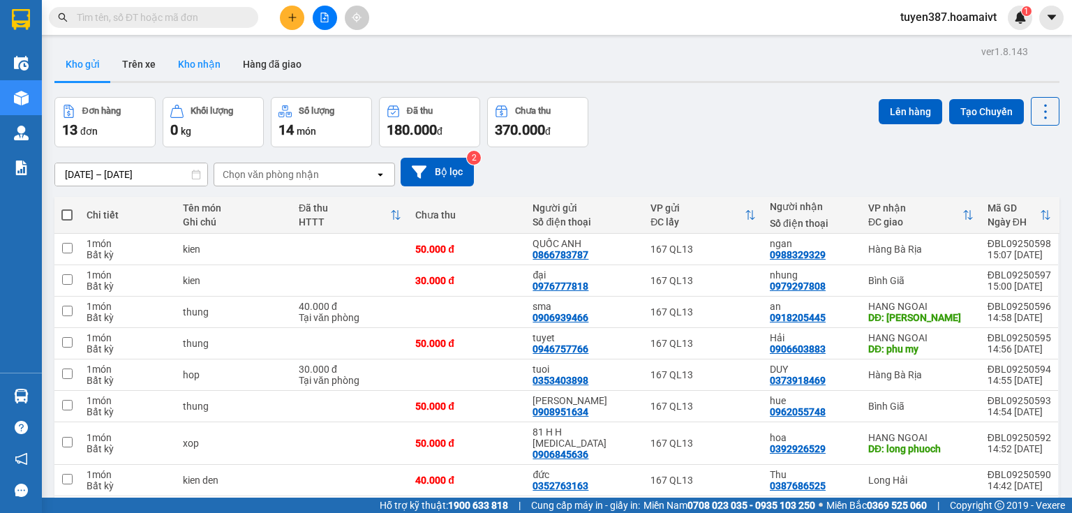
click at [195, 60] on button "Kho nhận" at bounding box center [199, 63] width 65 height 33
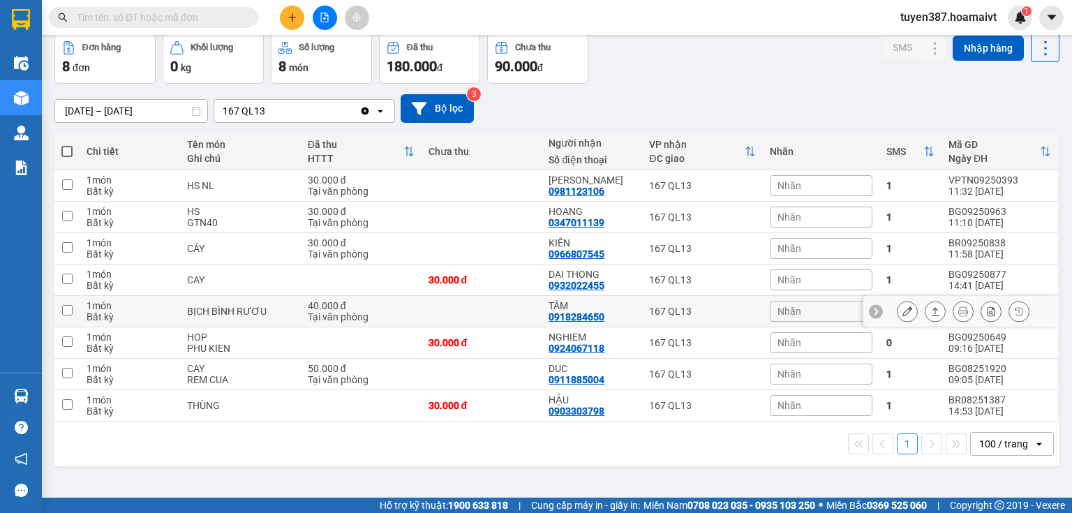
scroll to position [64, 0]
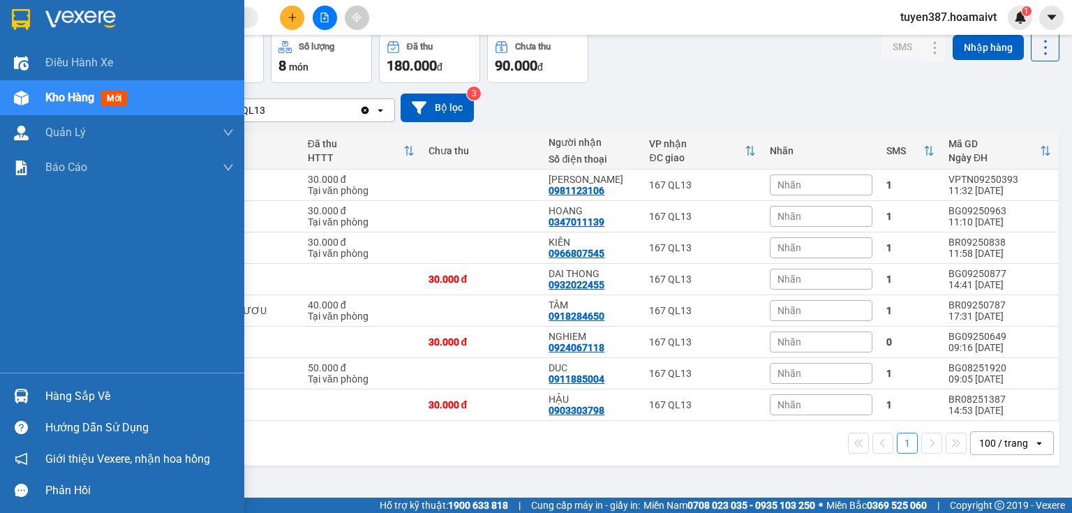
click at [17, 386] on div at bounding box center [21, 396] width 24 height 24
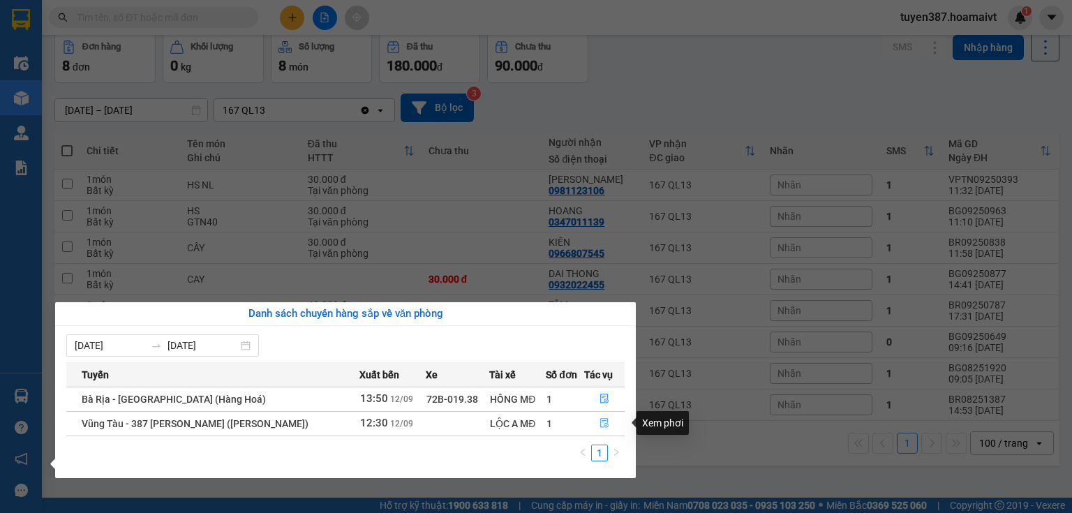
click at [604, 424] on icon "file-done" at bounding box center [604, 424] width 8 height 10
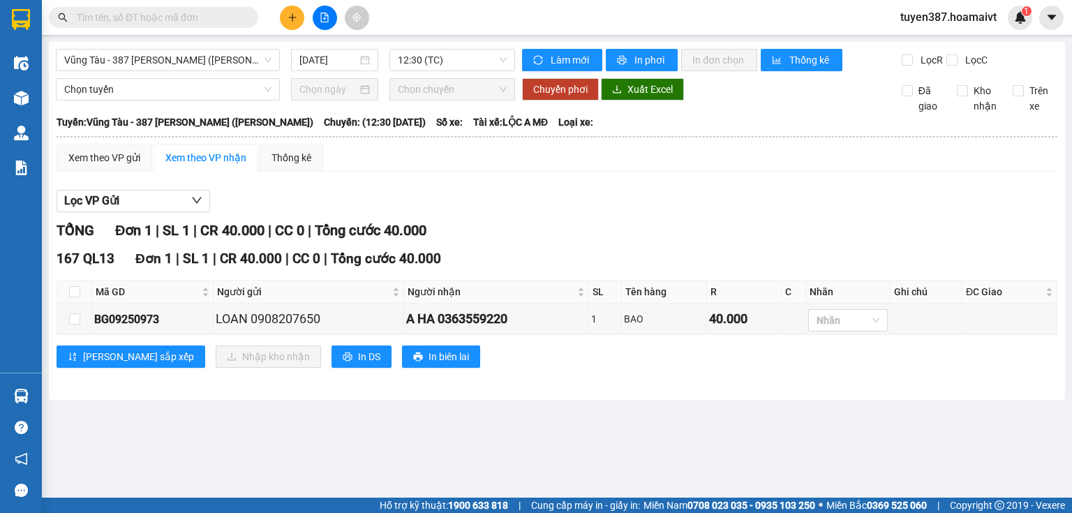
click at [679, 210] on div "Lọc VP Gửi" at bounding box center [557, 201] width 1001 height 23
click at [675, 204] on div "Lọc VP Gửi" at bounding box center [557, 201] width 1001 height 23
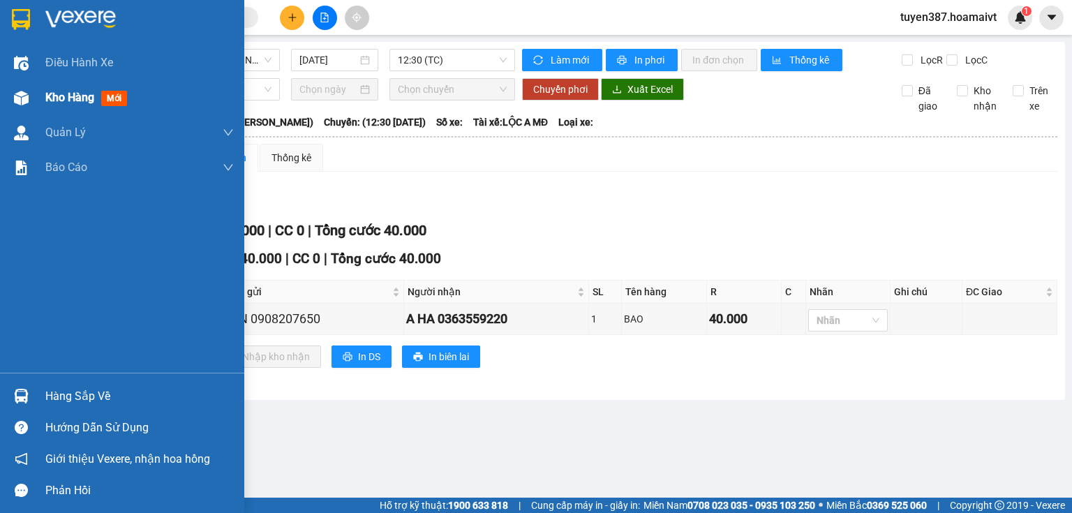
click at [17, 94] on img at bounding box center [21, 98] width 15 height 15
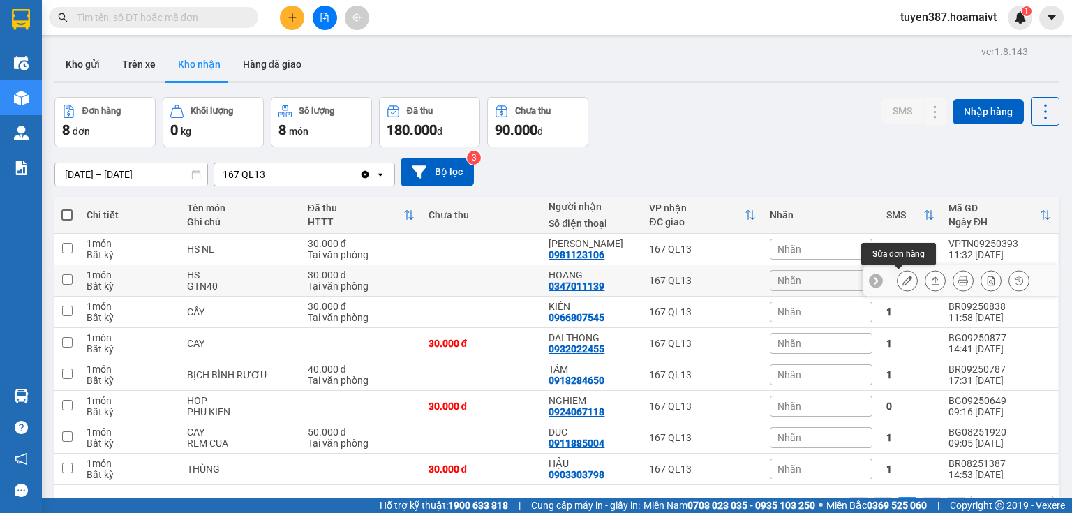
click at [902, 282] on icon at bounding box center [907, 281] width 10 height 10
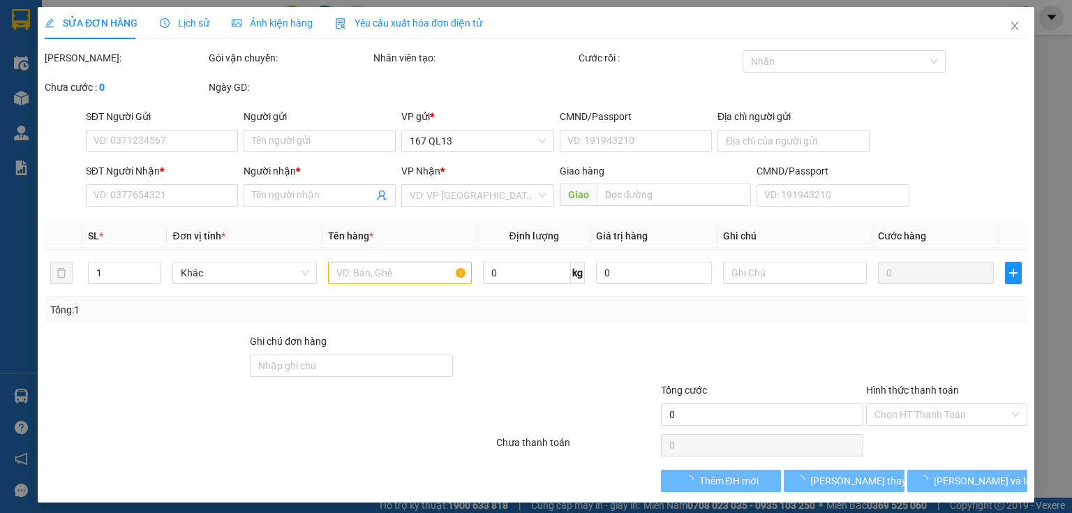
type input "0347011139"
type input "HOANG"
type input "30.000"
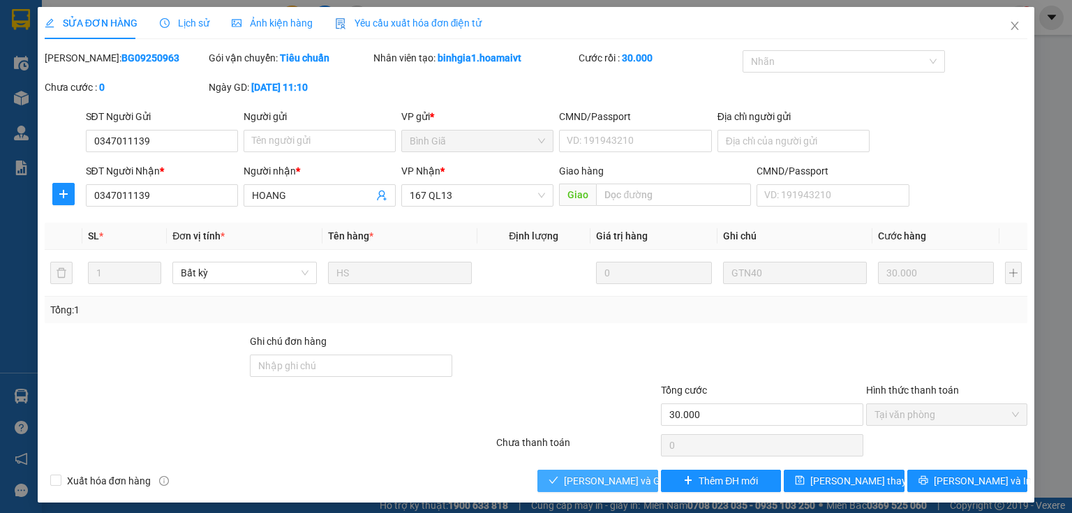
click at [612, 485] on span "[PERSON_NAME] và Giao hàng" at bounding box center [631, 480] width 134 height 15
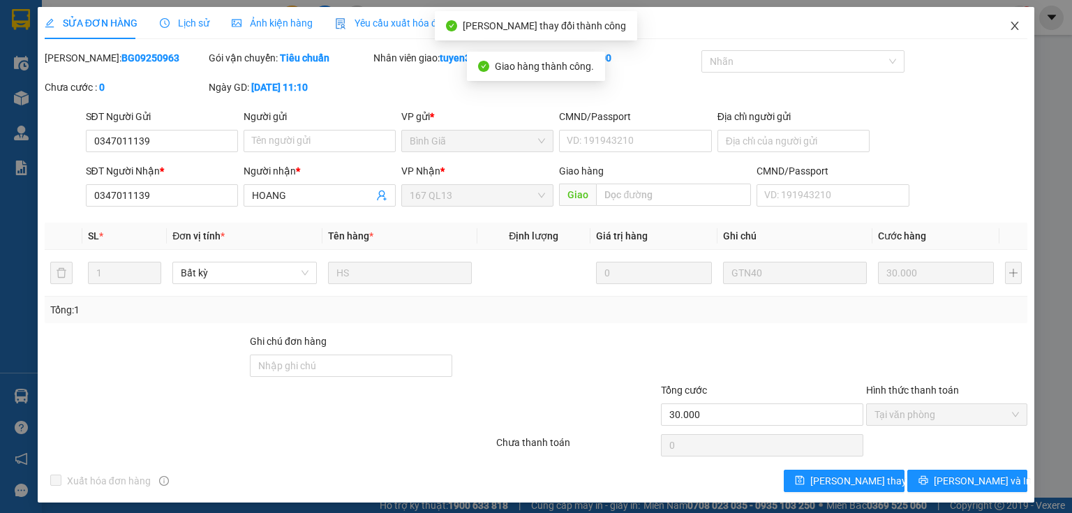
click at [1009, 24] on icon "close" at bounding box center [1014, 25] width 11 height 11
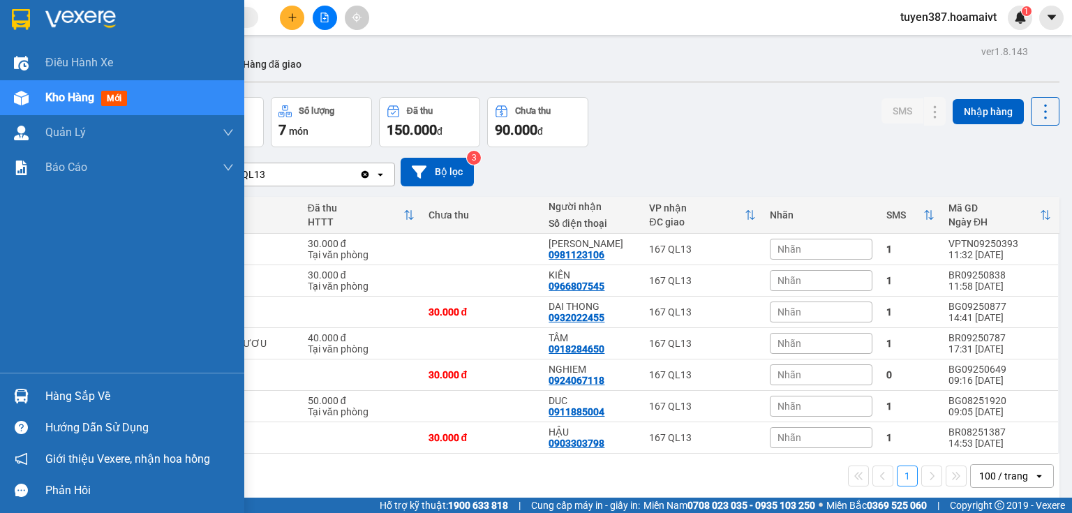
click at [17, 396] on img at bounding box center [21, 396] width 15 height 15
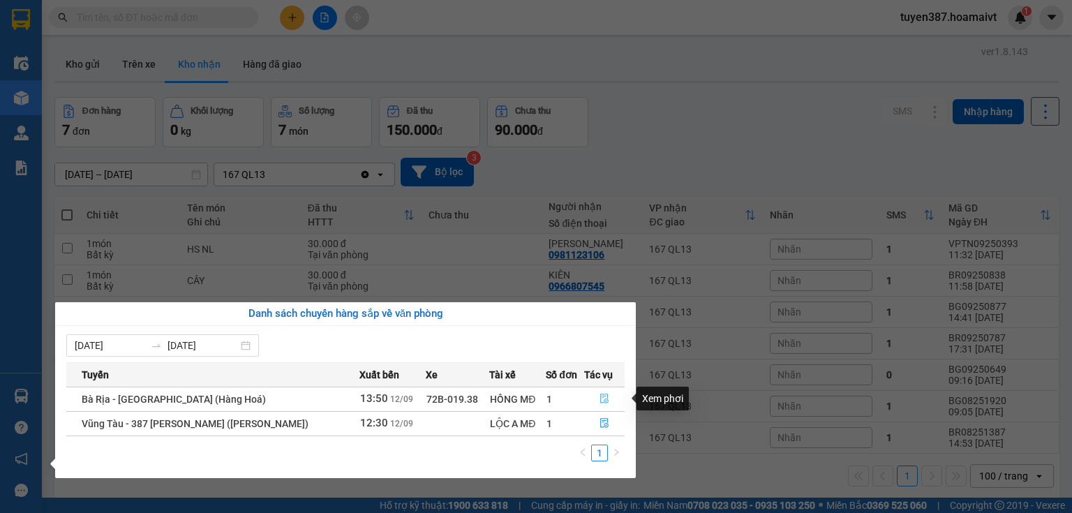
click at [600, 396] on icon "file-done" at bounding box center [604, 399] width 8 height 10
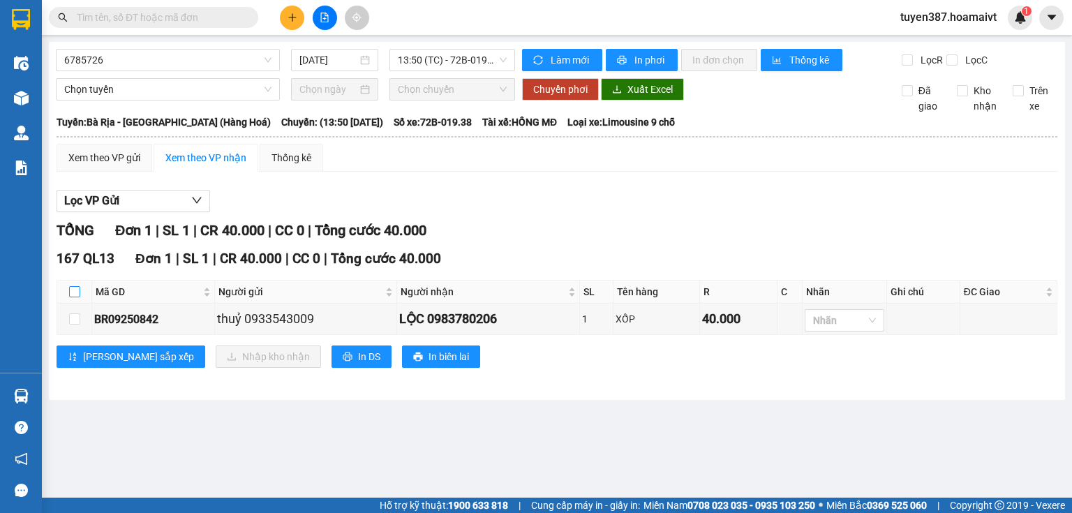
click at [72, 287] on input "checkbox" at bounding box center [74, 291] width 11 height 11
checkbox input "true"
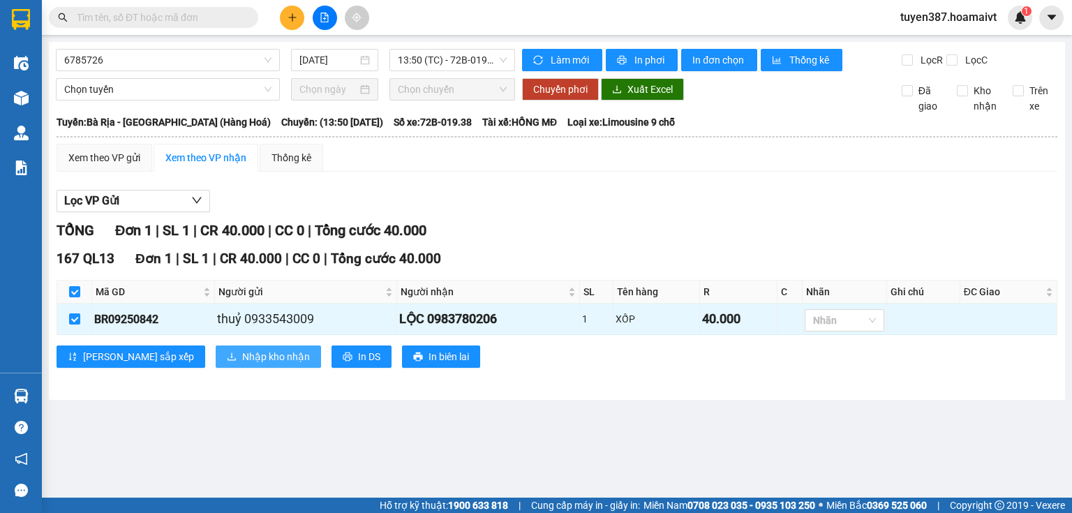
click at [242, 352] on span "Nhập kho nhận" at bounding box center [276, 356] width 68 height 15
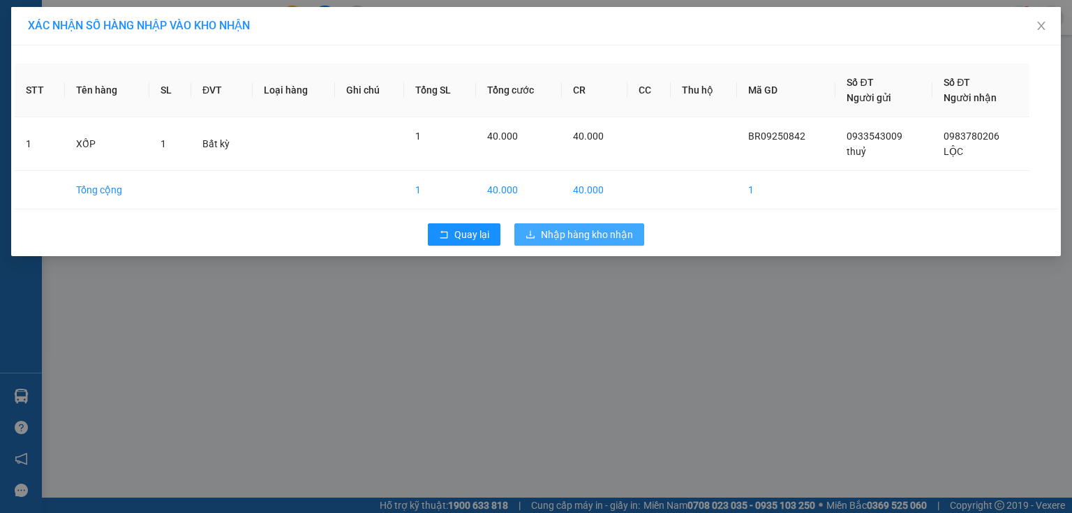
click at [591, 236] on span "Nhập hàng kho nhận" at bounding box center [587, 234] width 92 height 15
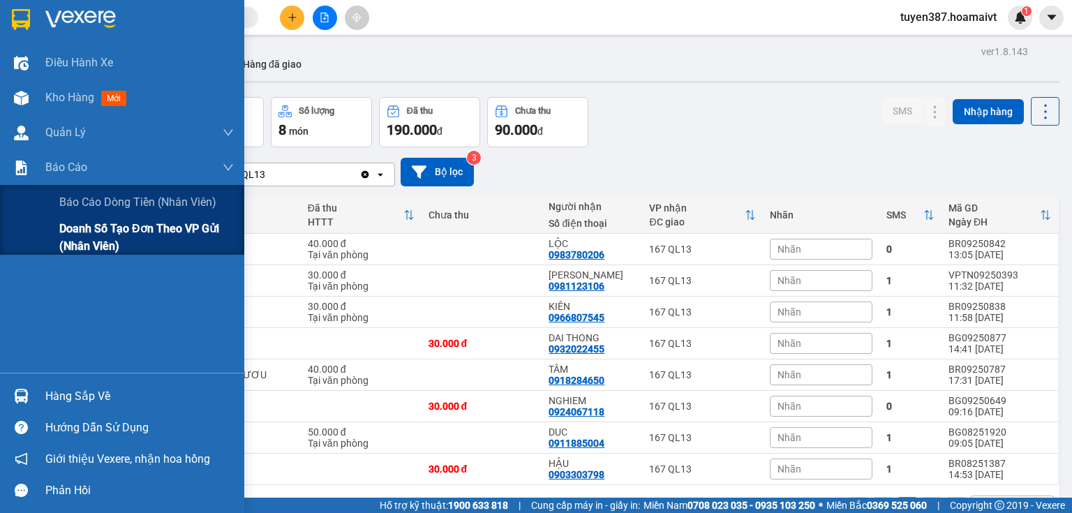
click at [89, 229] on span "Doanh số tạo đơn theo VP gửi (nhân viên)" at bounding box center [146, 237] width 174 height 35
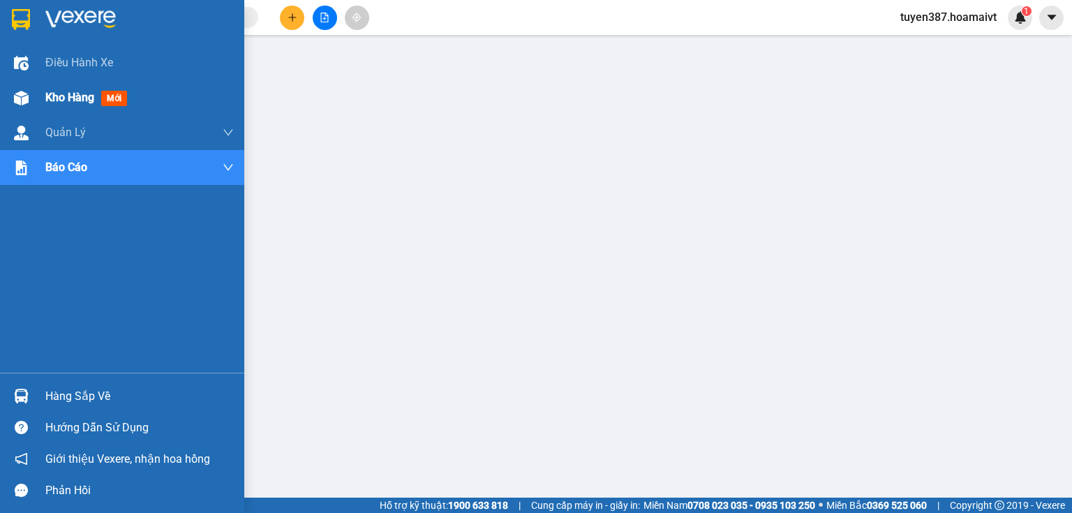
click at [57, 93] on span "Kho hàng" at bounding box center [69, 97] width 49 height 13
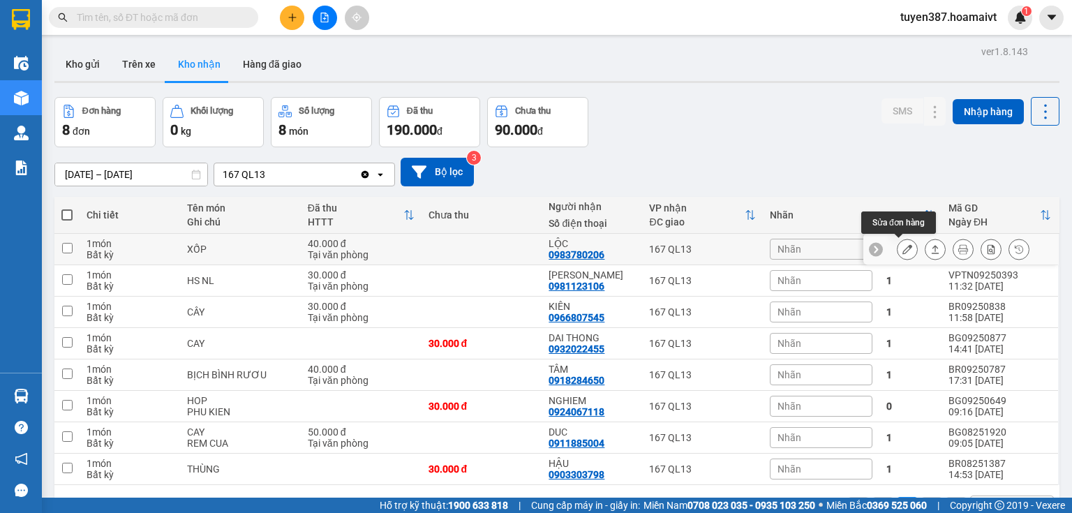
click at [902, 246] on icon at bounding box center [907, 249] width 10 height 10
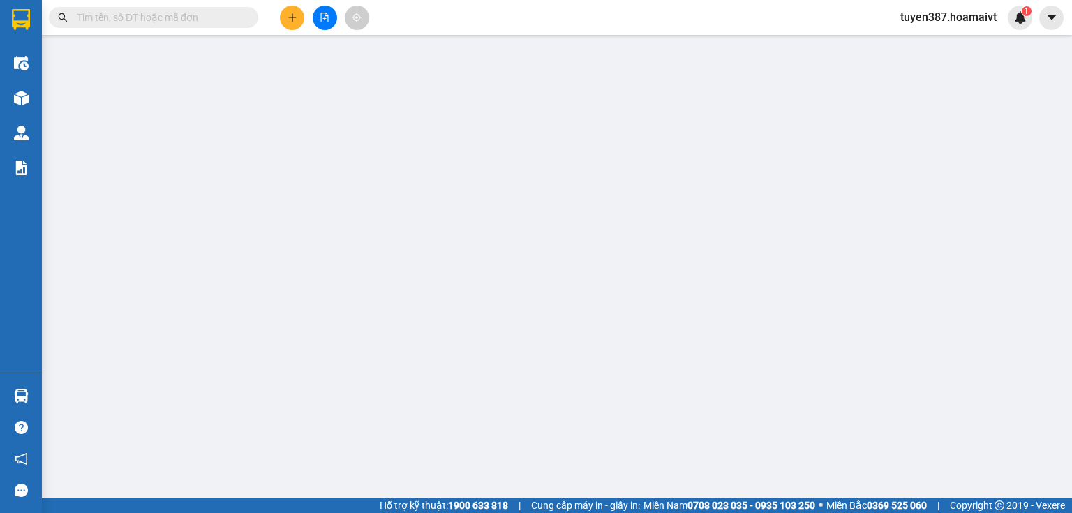
type input "0933543009"
type input "thuỷ"
type input "079172040601"
type input "0983780206"
type input "LỘC"
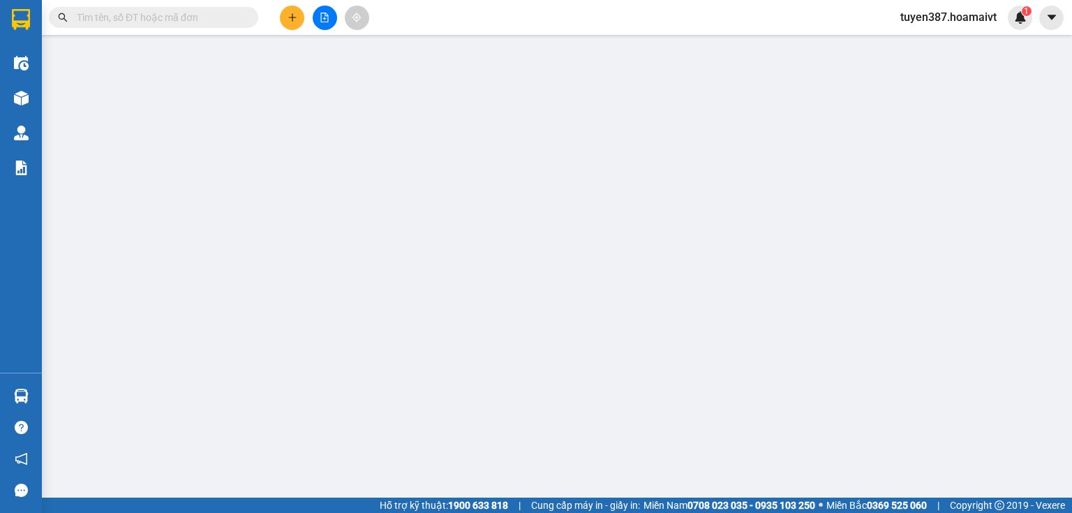
type input "40.000"
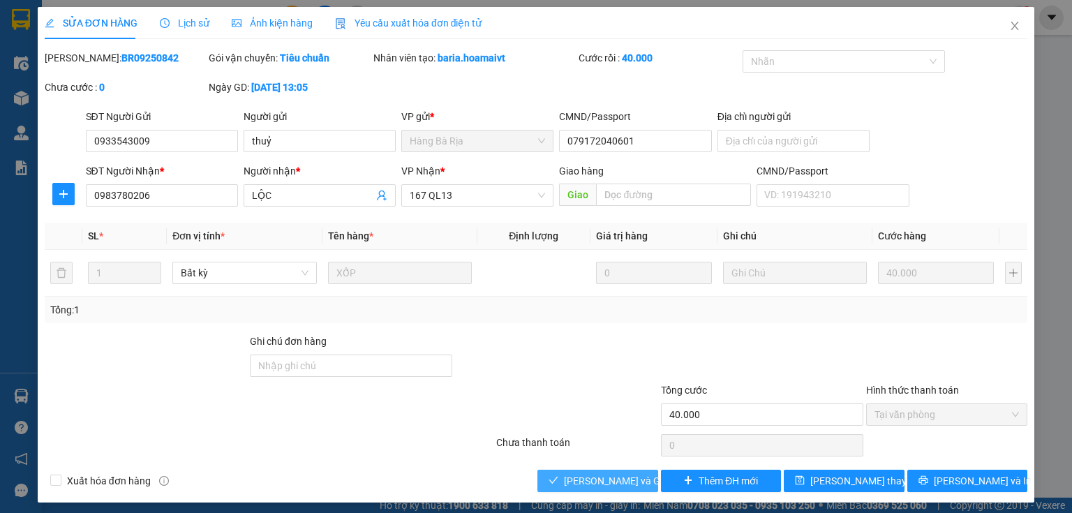
click at [616, 481] on span "[PERSON_NAME] và Giao hàng" at bounding box center [631, 480] width 134 height 15
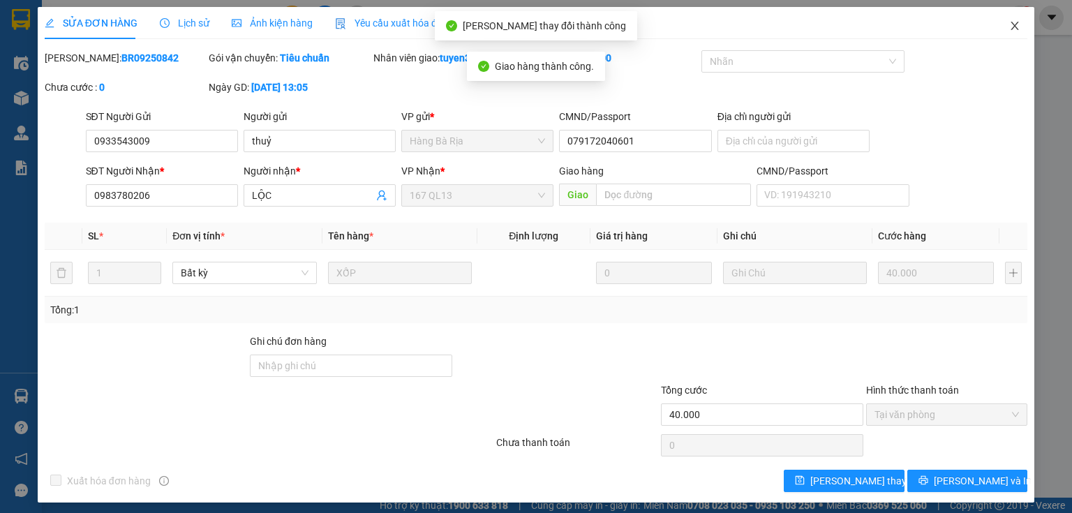
click at [1009, 28] on icon "close" at bounding box center [1014, 25] width 11 height 11
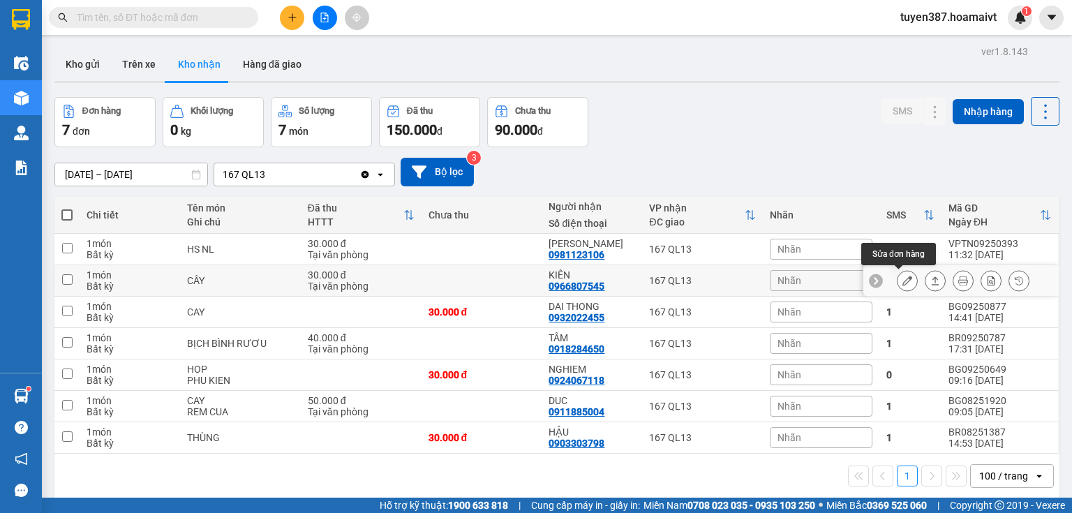
click at [902, 279] on icon at bounding box center [907, 281] width 10 height 10
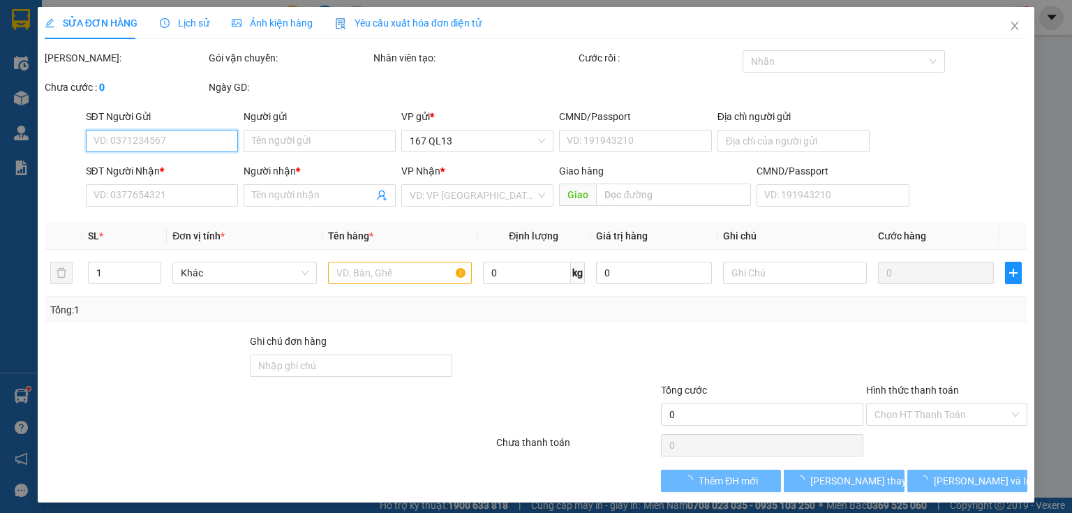
type input "0364502269"
type input "kiet"
type input "0966807545"
type input "KIÊN"
type input "30.000"
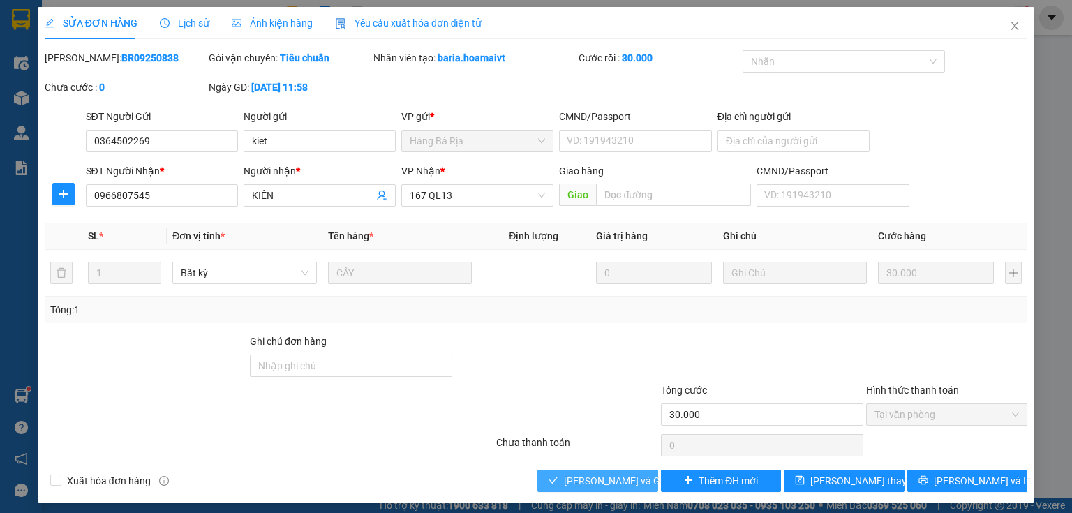
drag, startPoint x: 619, startPoint y: 475, endPoint x: 646, endPoint y: 451, distance: 36.6
click at [620, 474] on span "[PERSON_NAME] và Giao hàng" at bounding box center [631, 480] width 134 height 15
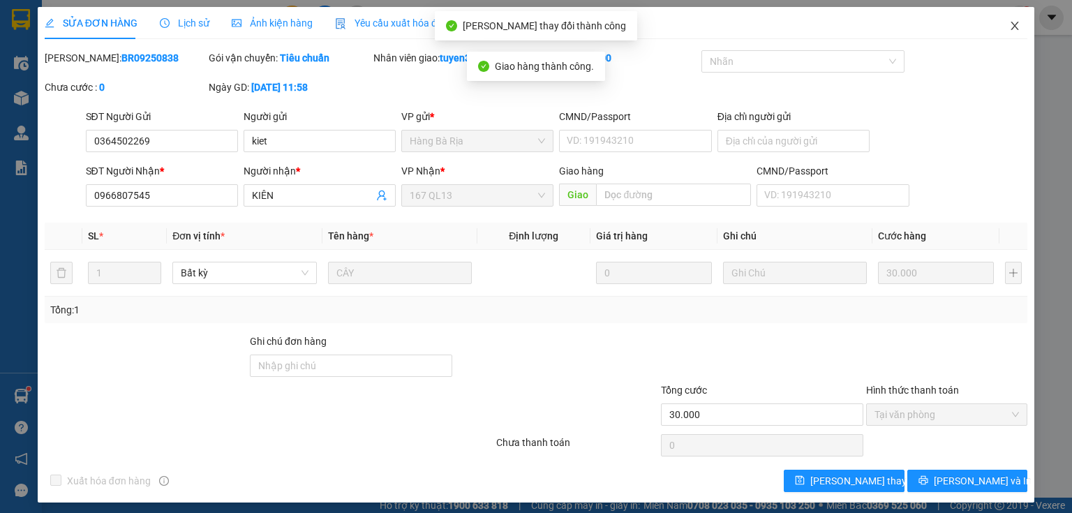
click at [1011, 27] on icon "close" at bounding box center [1015, 26] width 8 height 8
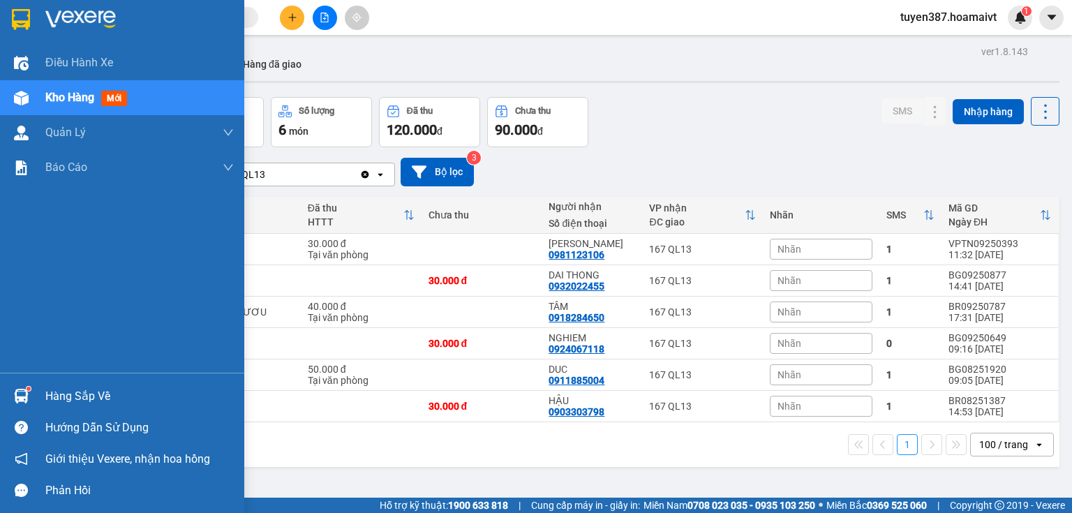
click at [15, 395] on img at bounding box center [21, 396] width 15 height 15
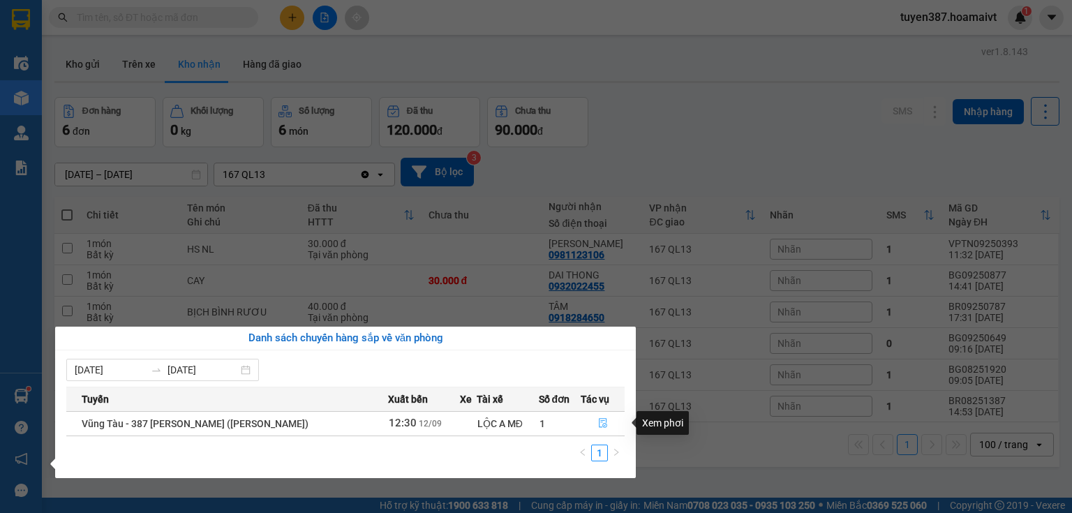
click at [599, 421] on icon "file-done" at bounding box center [603, 423] width 10 height 10
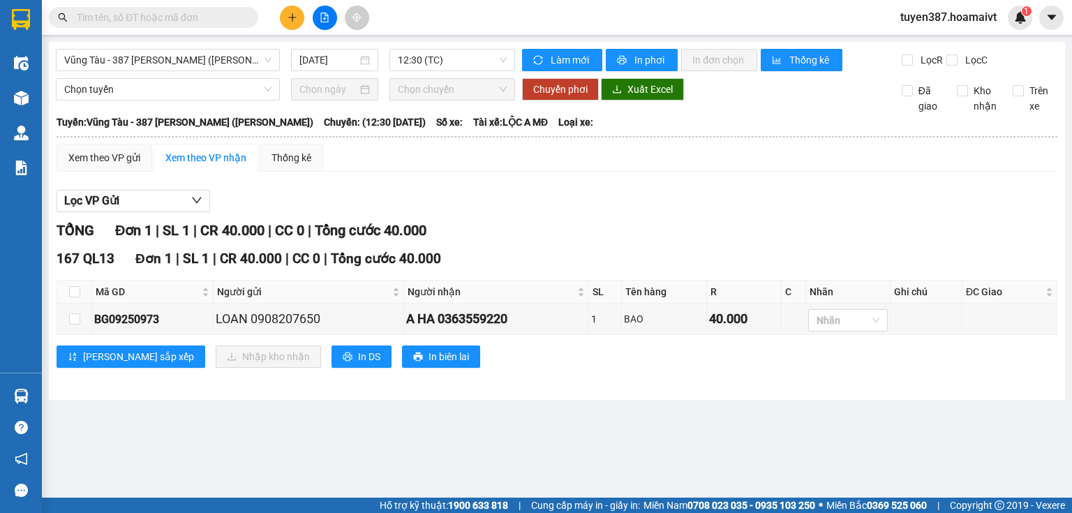
click at [665, 225] on div "TỔNG Đơn 1 | SL 1 | CR 40.000 | CC 0 | Tổng cước 40.000" at bounding box center [557, 231] width 1001 height 22
click at [290, 9] on button at bounding box center [292, 18] width 24 height 24
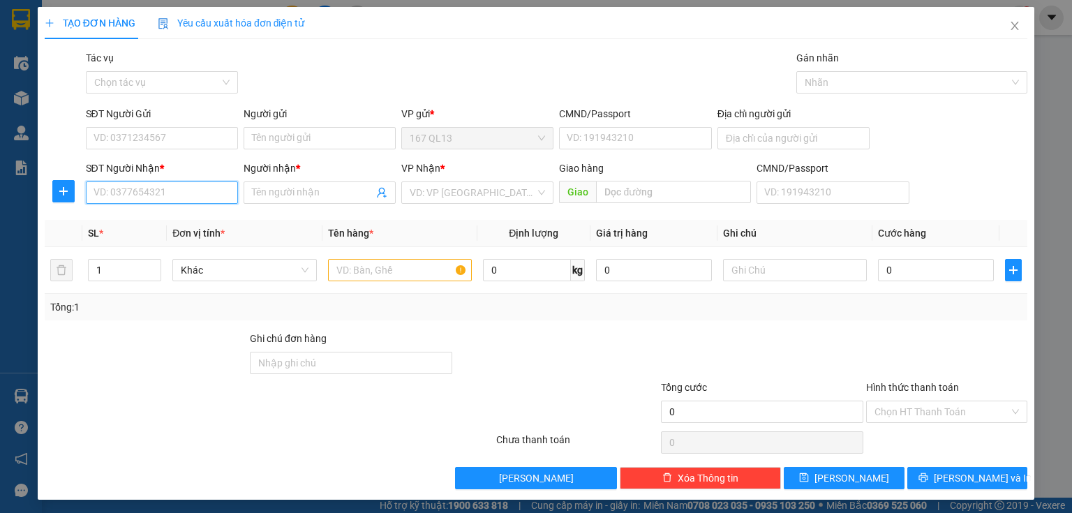
click at [199, 196] on input "SĐT Người Nhận *" at bounding box center [162, 192] width 152 height 22
click at [231, 193] on input "SĐT Người Nhận *" at bounding box center [162, 192] width 152 height 22
type input "0937565566"
click at [141, 218] on div "0937565566 - thuy" at bounding box center [161, 220] width 134 height 15
type input "thuy"
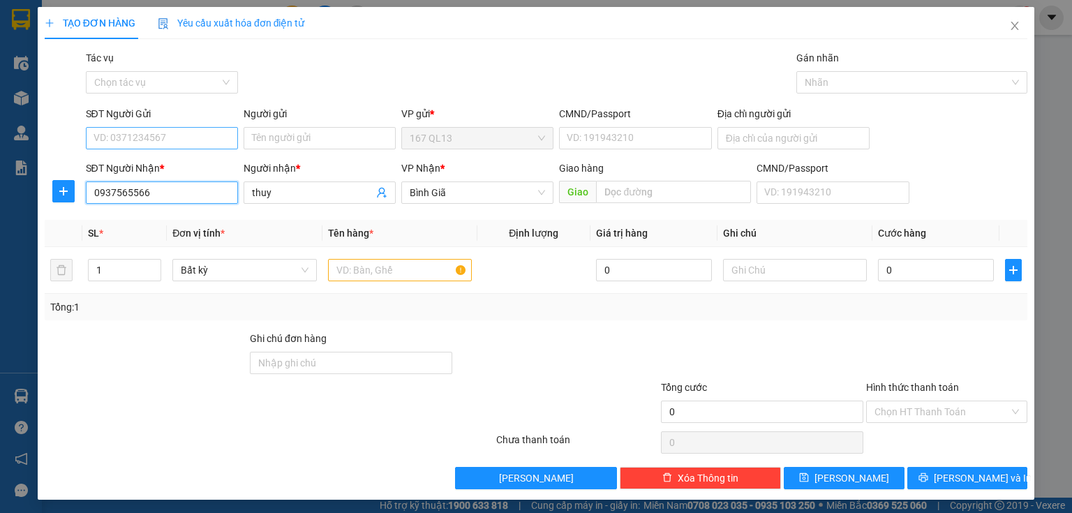
type input "0937565566"
click at [195, 140] on input "SĐT Người Gửi" at bounding box center [162, 138] width 152 height 22
click at [176, 140] on input "SĐT Người Gửi" at bounding box center [162, 138] width 152 height 22
type input "0327383767"
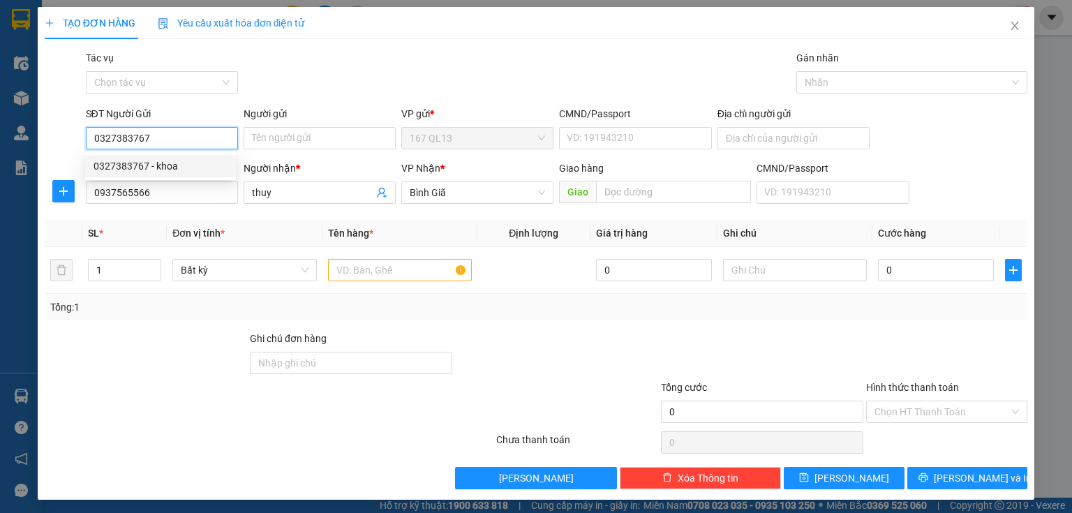
click at [124, 162] on div "0327383767 - khoa" at bounding box center [161, 165] width 134 height 15
type input "khoa"
type input "079097015231"
type input "0327383767"
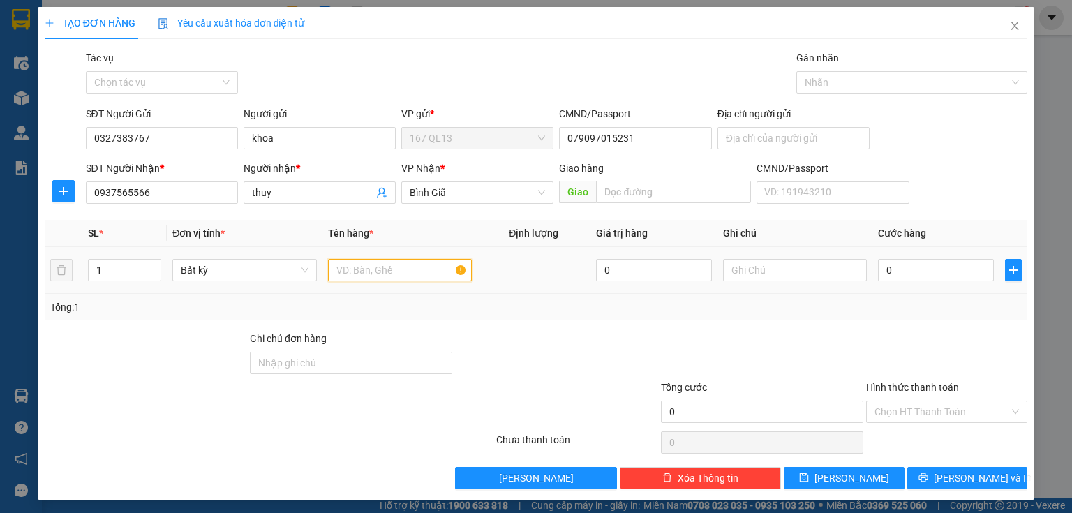
click at [403, 273] on input "text" at bounding box center [400, 270] width 144 height 22
type input "thung vang"
type input "4"
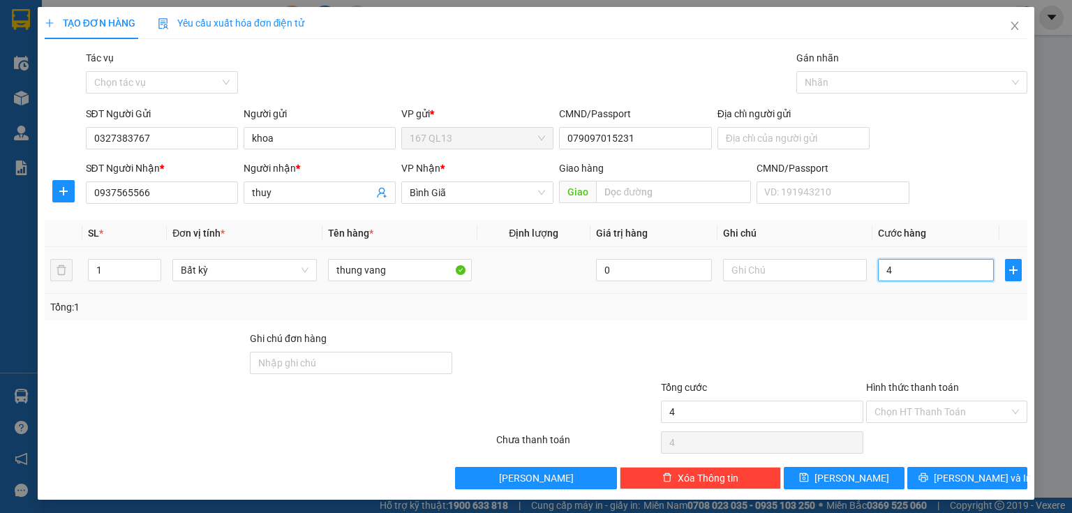
type input "40"
type input "40.000"
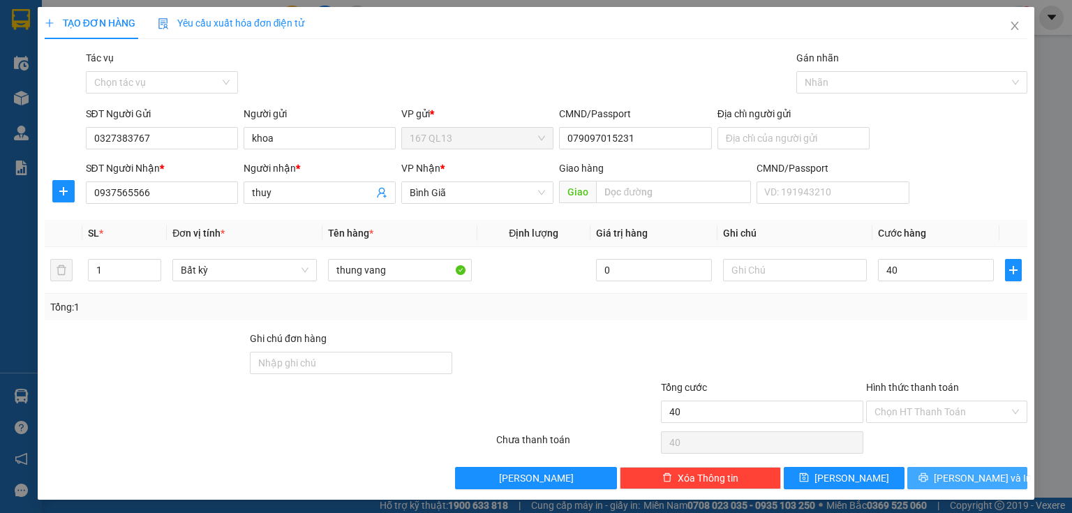
type input "40.000"
click at [928, 483] on span "printer" at bounding box center [923, 477] width 10 height 11
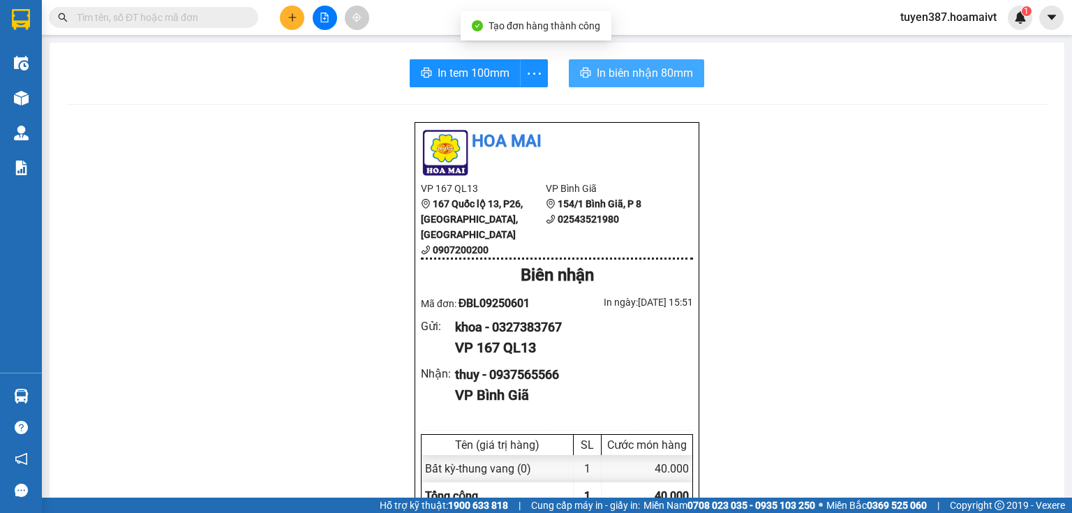
click at [654, 73] on span "In biên nhận 80mm" at bounding box center [645, 72] width 96 height 17
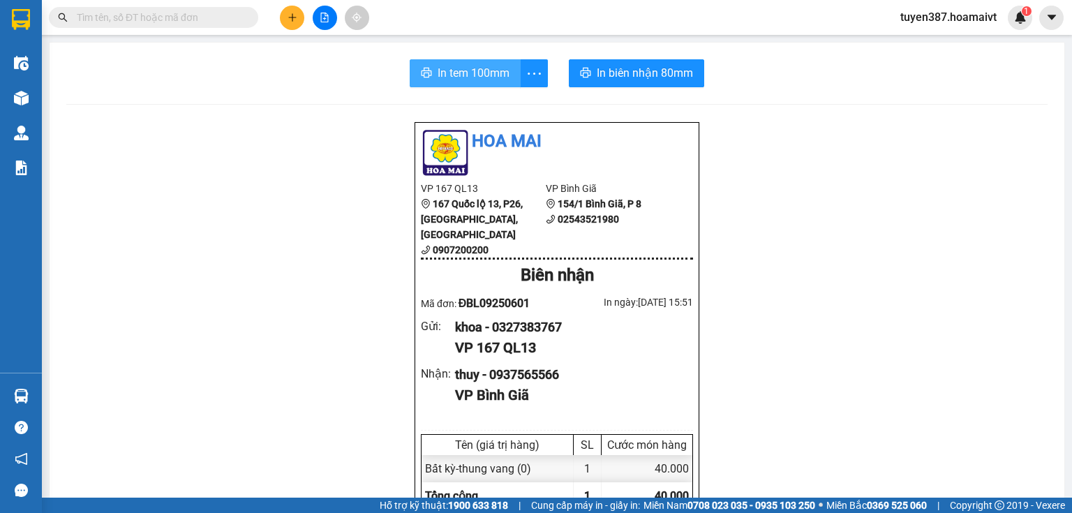
click at [498, 70] on span "In tem 100mm" at bounding box center [474, 72] width 72 height 17
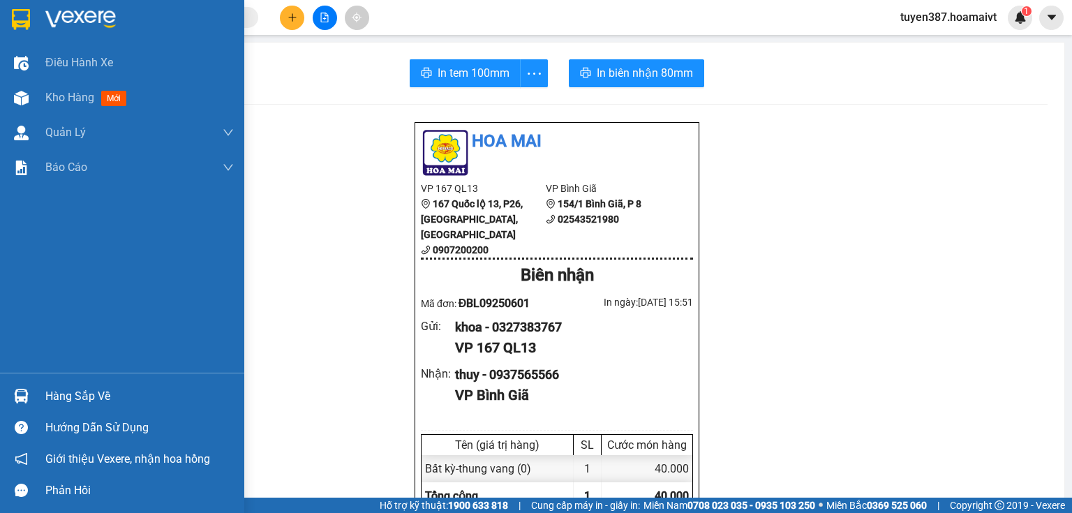
click at [24, 400] on img at bounding box center [21, 396] width 15 height 15
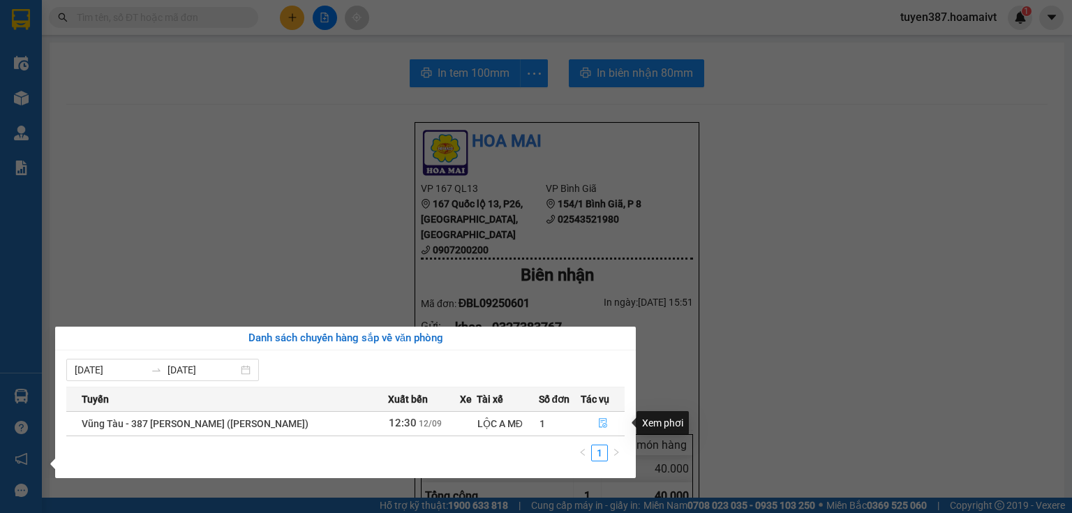
click at [599, 421] on icon "file-done" at bounding box center [603, 424] width 8 height 10
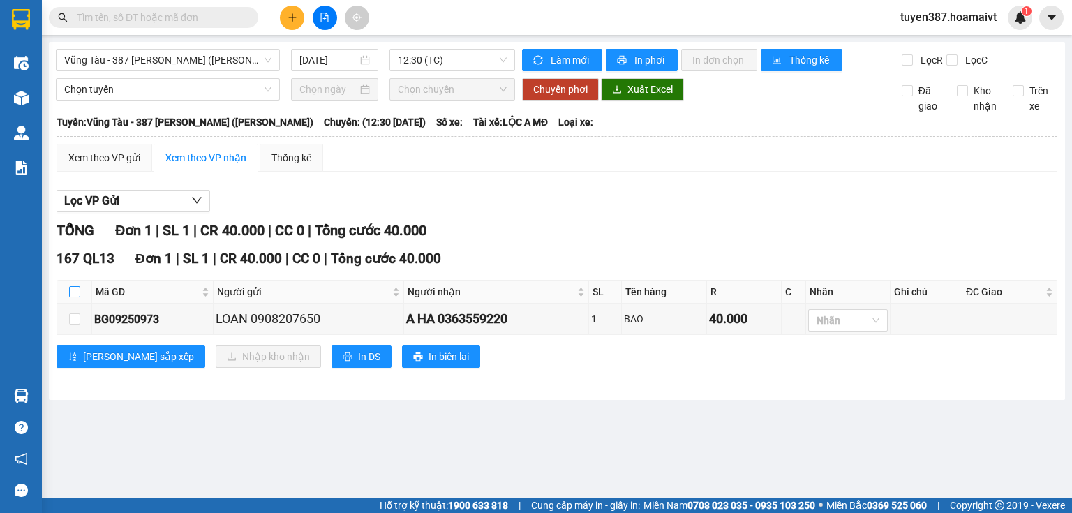
click at [77, 289] on input "checkbox" at bounding box center [74, 291] width 11 height 11
checkbox input "true"
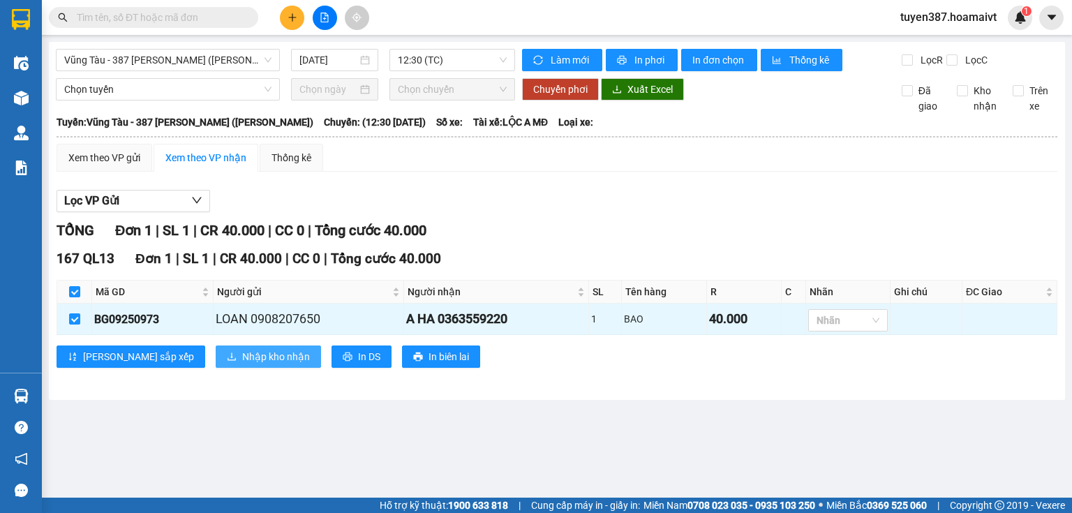
click at [242, 357] on span "Nhập kho nhận" at bounding box center [276, 356] width 68 height 15
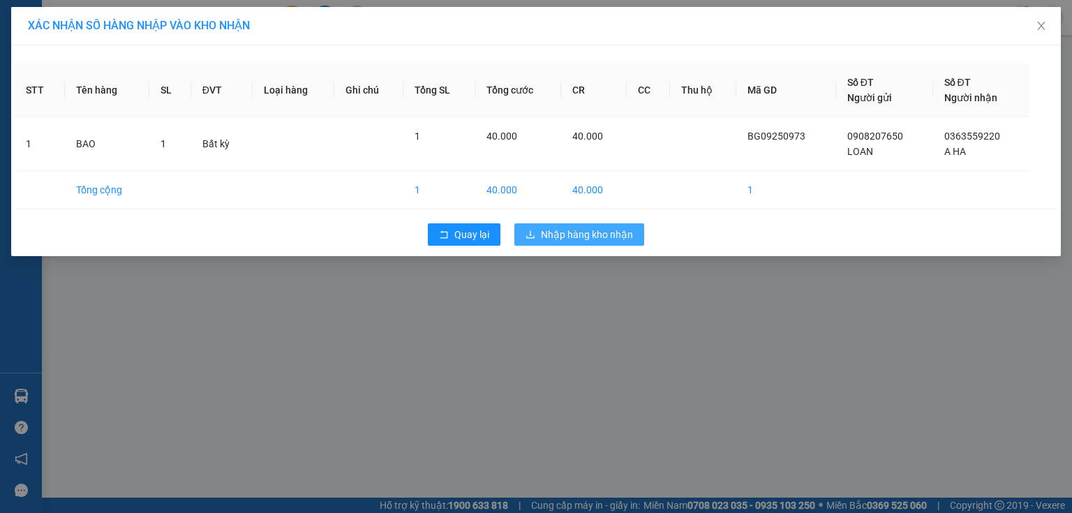
click at [586, 230] on span "Nhập hàng kho nhận" at bounding box center [587, 234] width 92 height 15
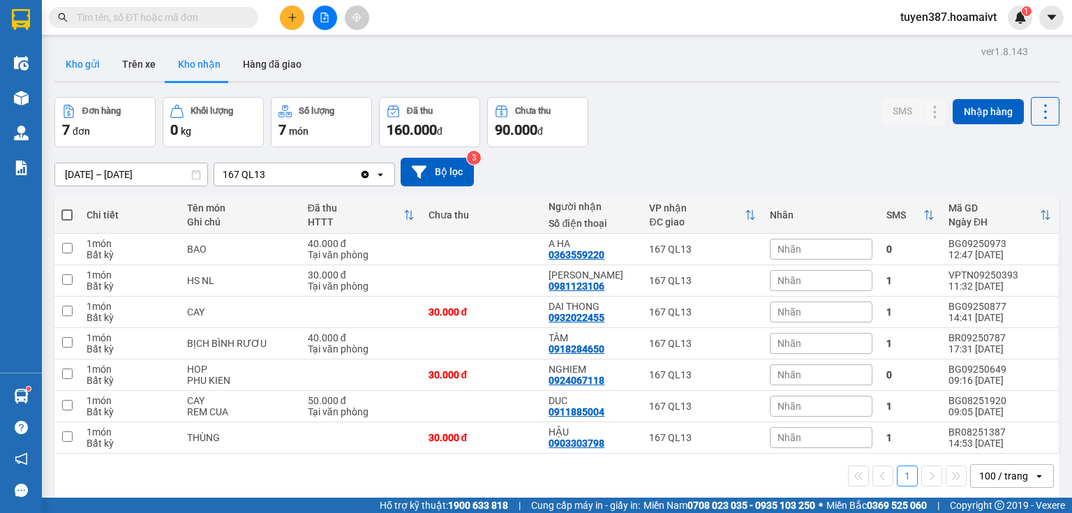
click at [89, 60] on button "Kho gửi" at bounding box center [82, 63] width 57 height 33
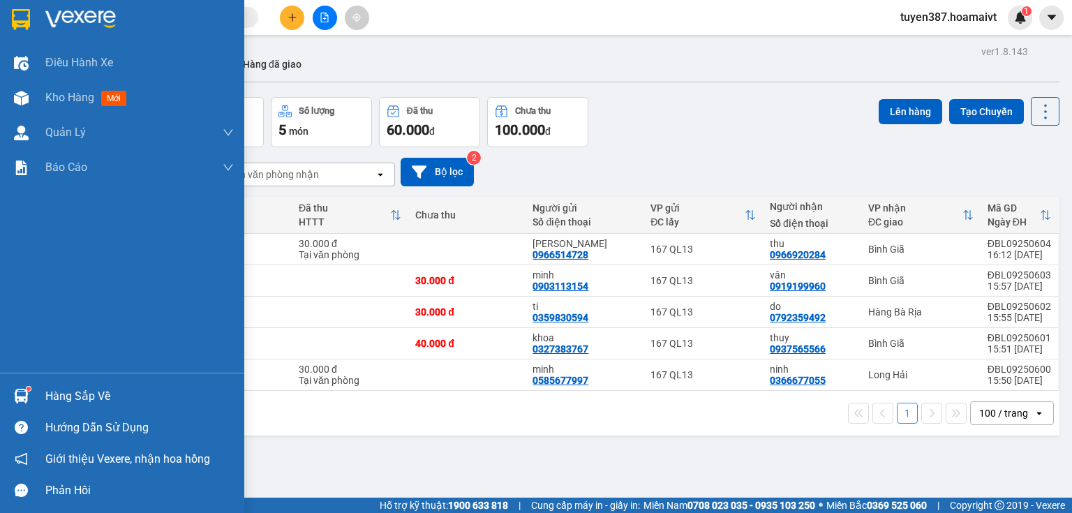
click at [22, 396] on img at bounding box center [21, 396] width 15 height 15
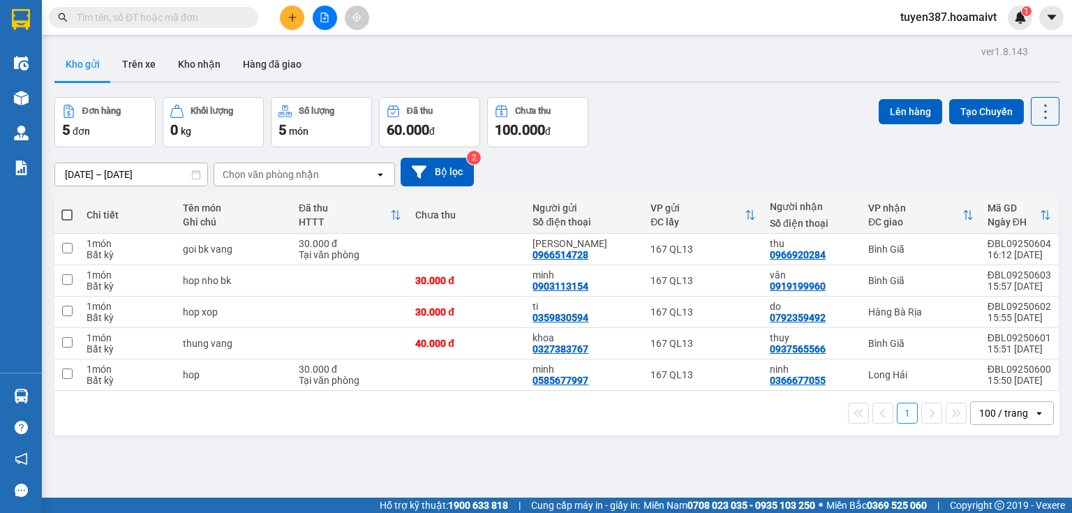
drag, startPoint x: 665, startPoint y: 471, endPoint x: 636, endPoint y: 405, distance: 72.5
click at [670, 469] on section "Kết quả tìm kiếm ( 0 ) Bộ lọc No Data tuyen387.hoamaivt 1 Điều hành xe Kho hàng…" at bounding box center [536, 256] width 1072 height 513
click at [216, 64] on button "Kho nhận" at bounding box center [199, 63] width 65 height 33
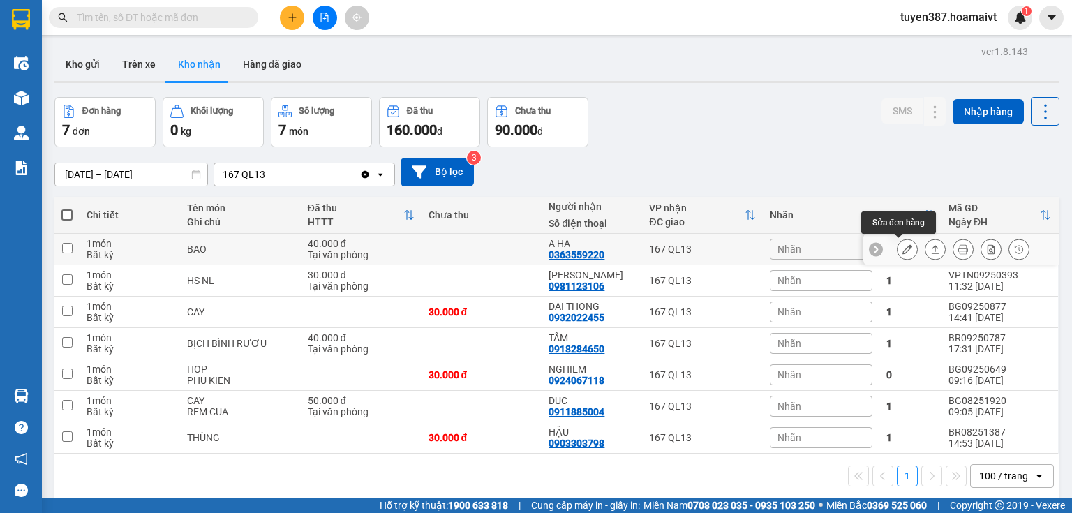
click at [902, 248] on icon at bounding box center [907, 249] width 10 height 10
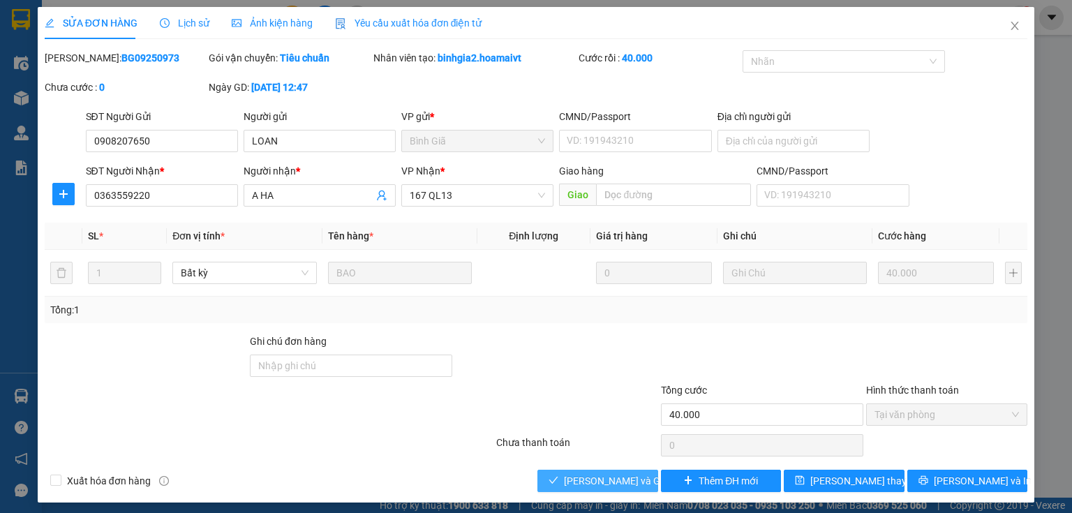
click at [612, 486] on span "[PERSON_NAME] và Giao hàng" at bounding box center [631, 480] width 134 height 15
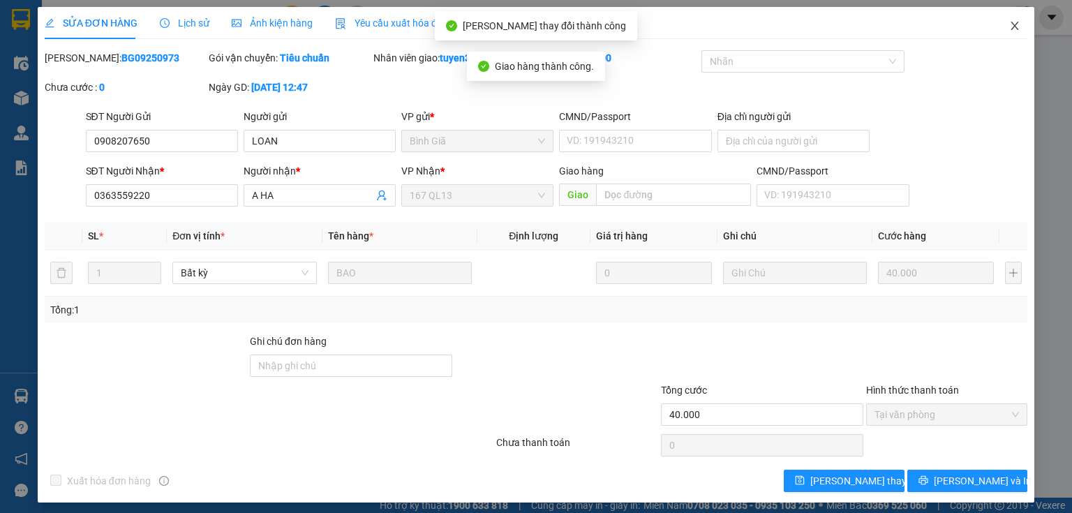
click at [1009, 22] on icon "close" at bounding box center [1014, 25] width 11 height 11
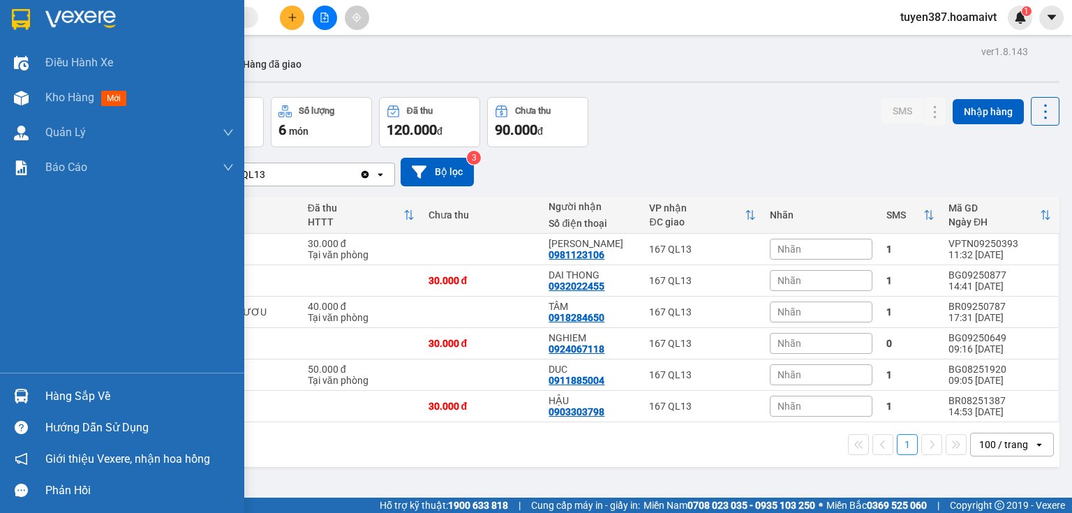
click at [29, 392] on div at bounding box center [21, 396] width 24 height 24
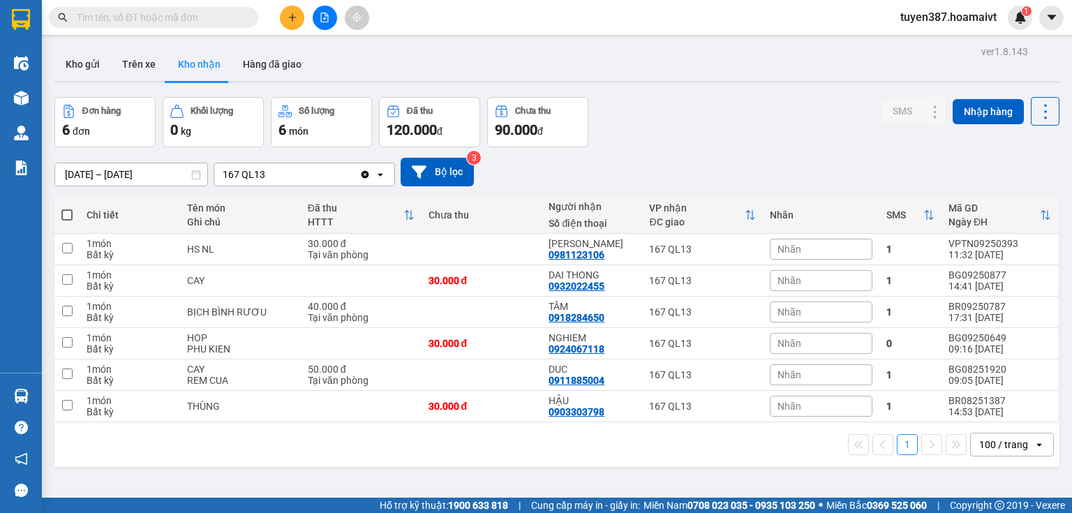
click at [762, 134] on section "Kết quả tìm kiếm ( 0 ) Bộ lọc No Data tuyen387.hoamaivt 1 Điều hành xe Kho hàng…" at bounding box center [536, 256] width 1072 height 513
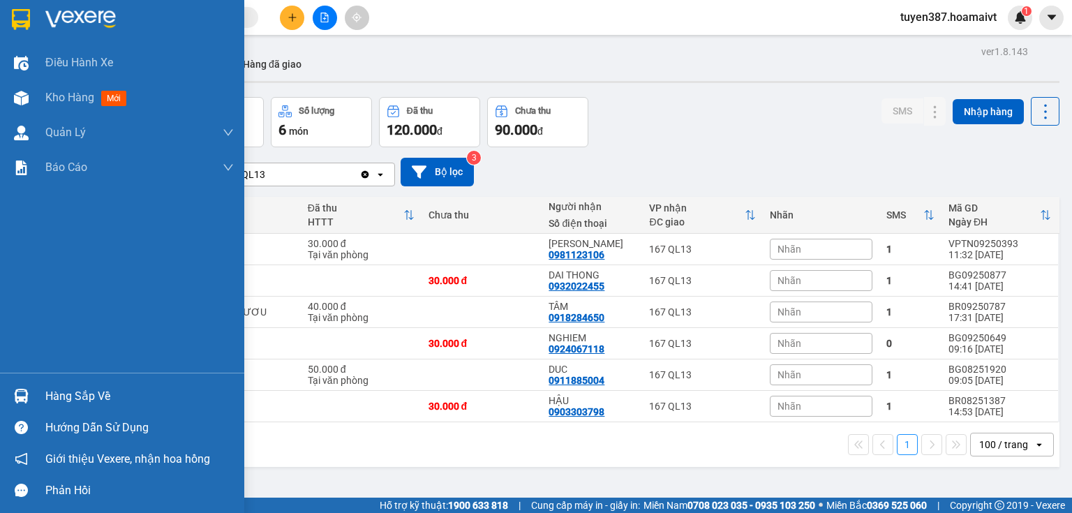
click at [31, 396] on div at bounding box center [21, 396] width 24 height 24
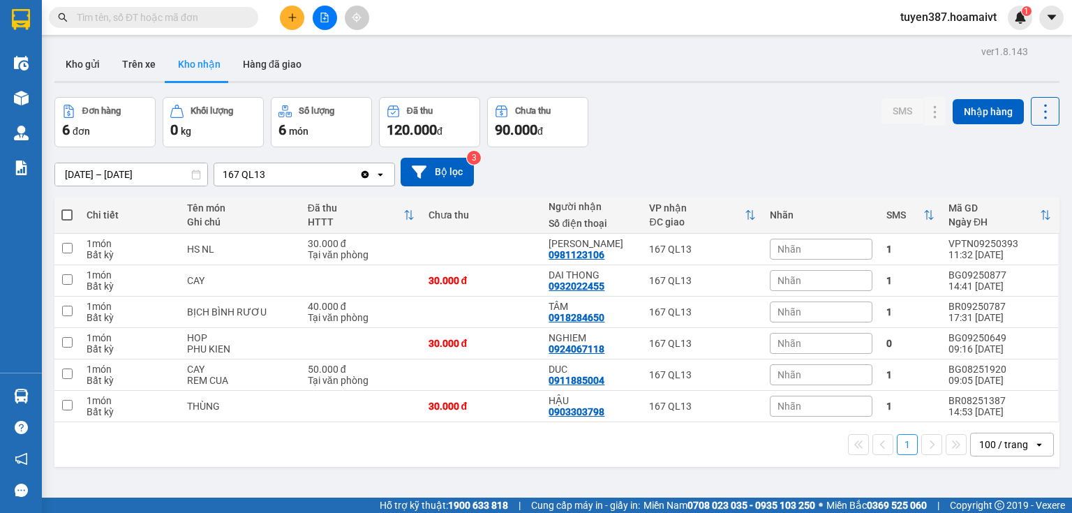
click at [694, 117] on section "Kết quả tìm kiếm ( 0 ) Bộ lọc No Data tuyen387.hoamaivt 1 Điều hành xe Kho hàng…" at bounding box center [536, 256] width 1072 height 513
